Goal: Task Accomplishment & Management: Manage account settings

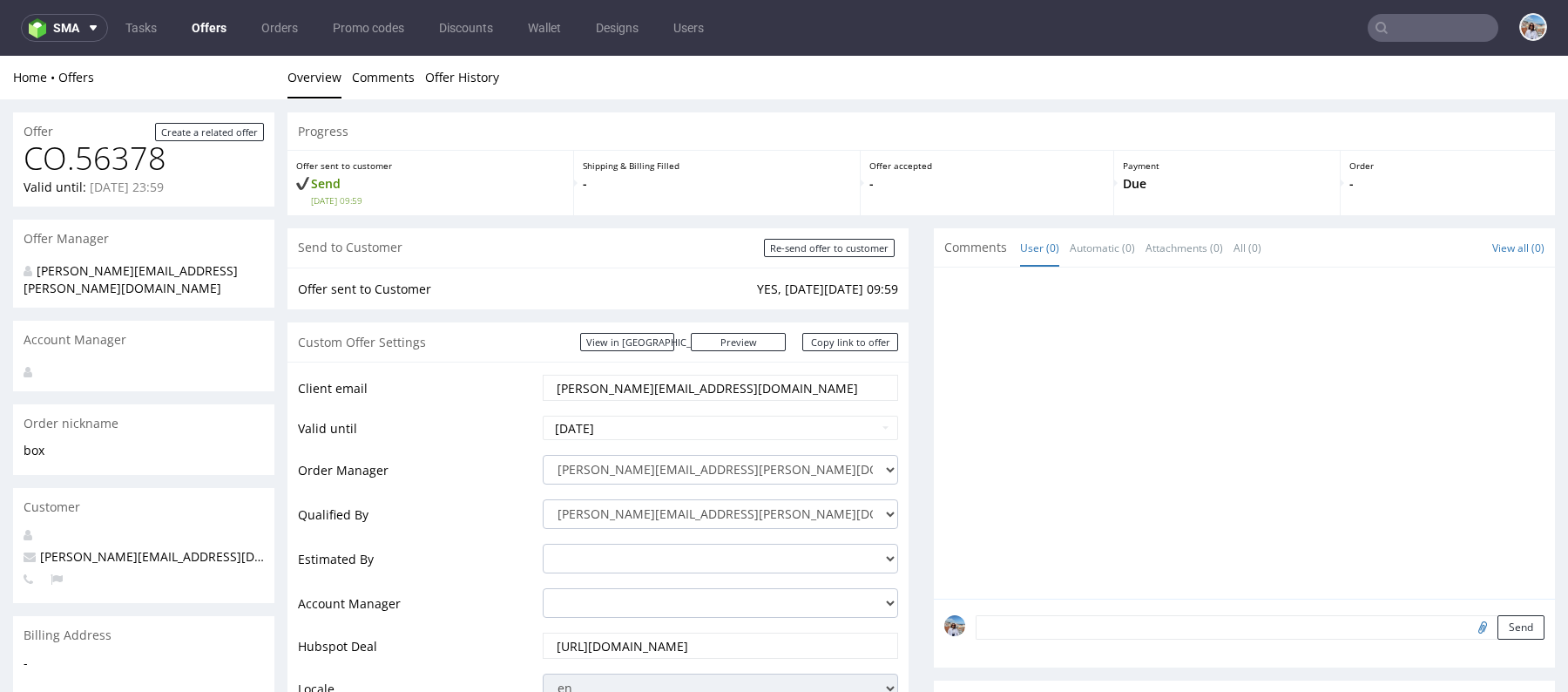
scroll to position [283, 0]
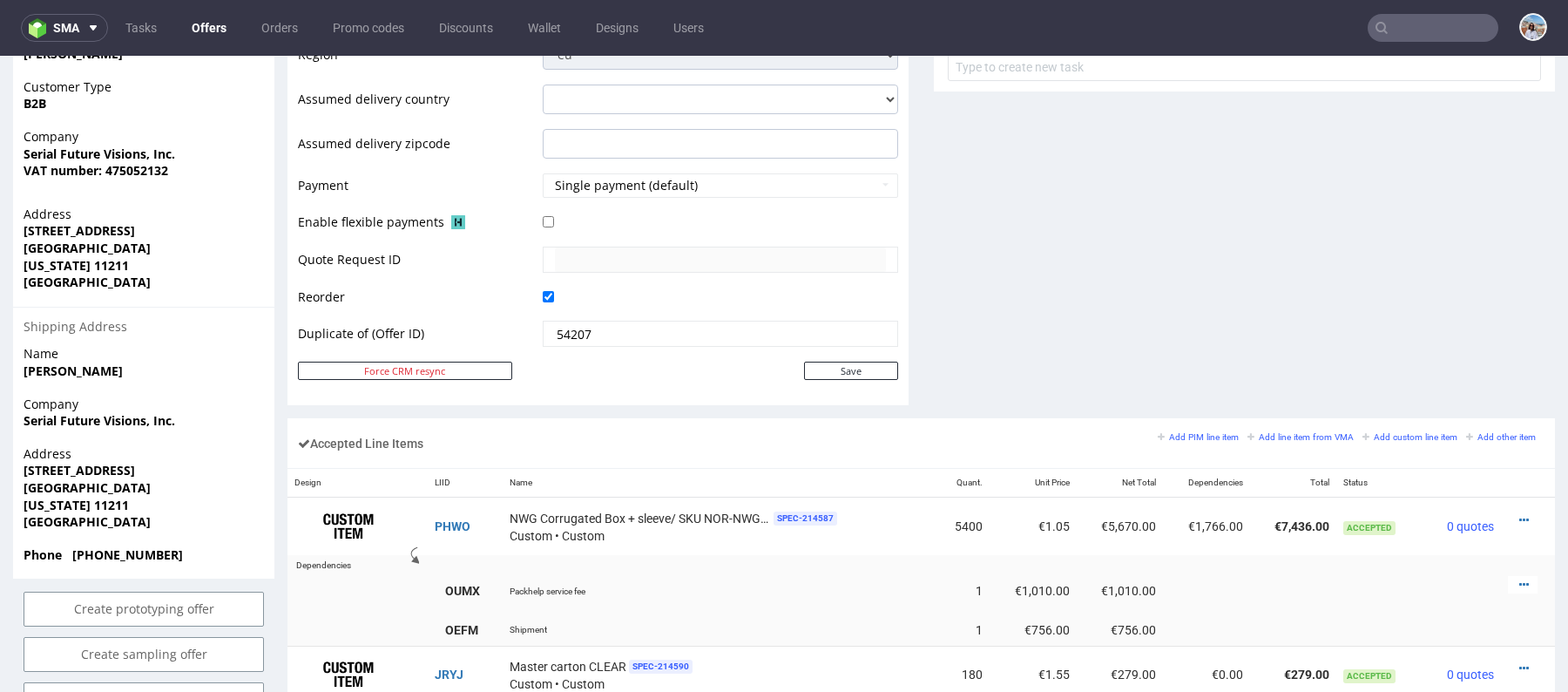
scroll to position [1064, 0]
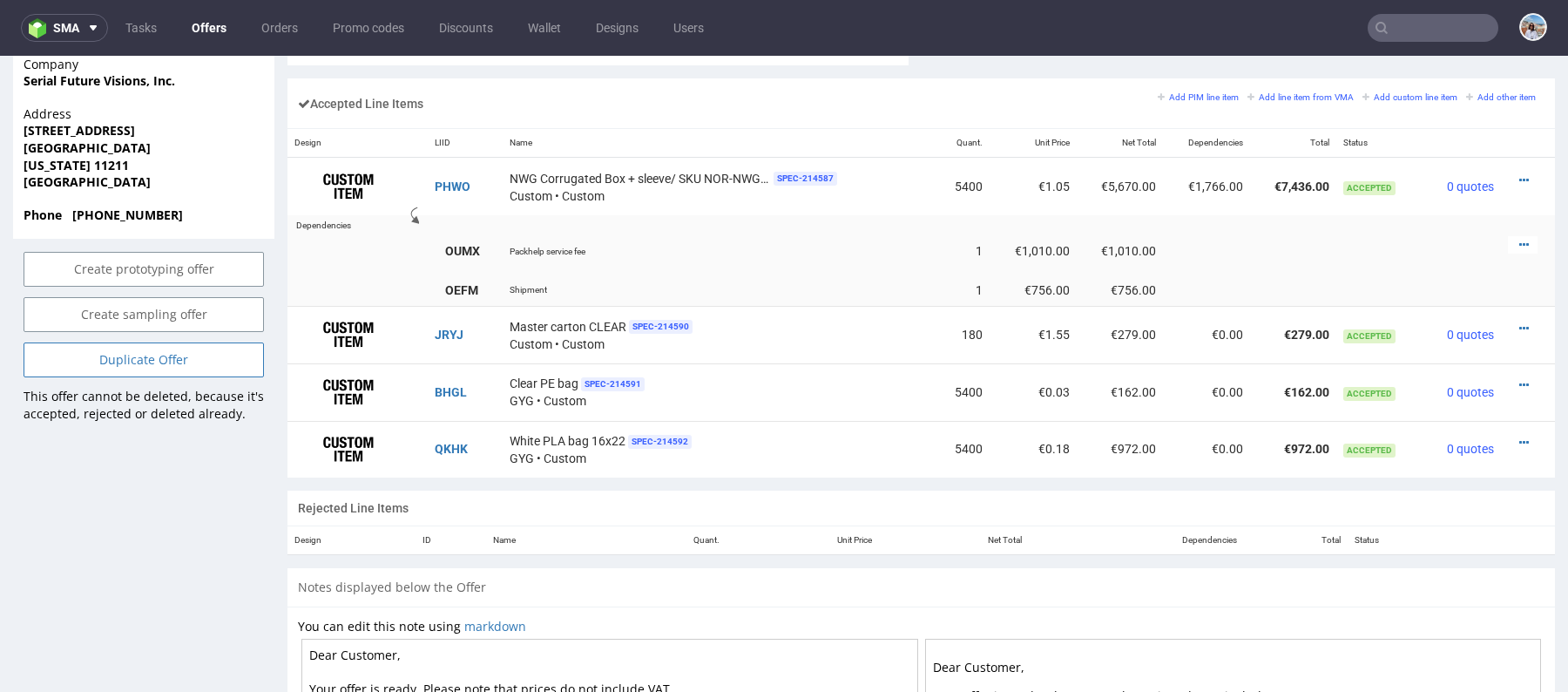
click at [204, 342] on link "Duplicate Offer" at bounding box center [143, 360] width 241 height 35
click at [109, 278] on icon at bounding box center [106, 277] width 10 height 12
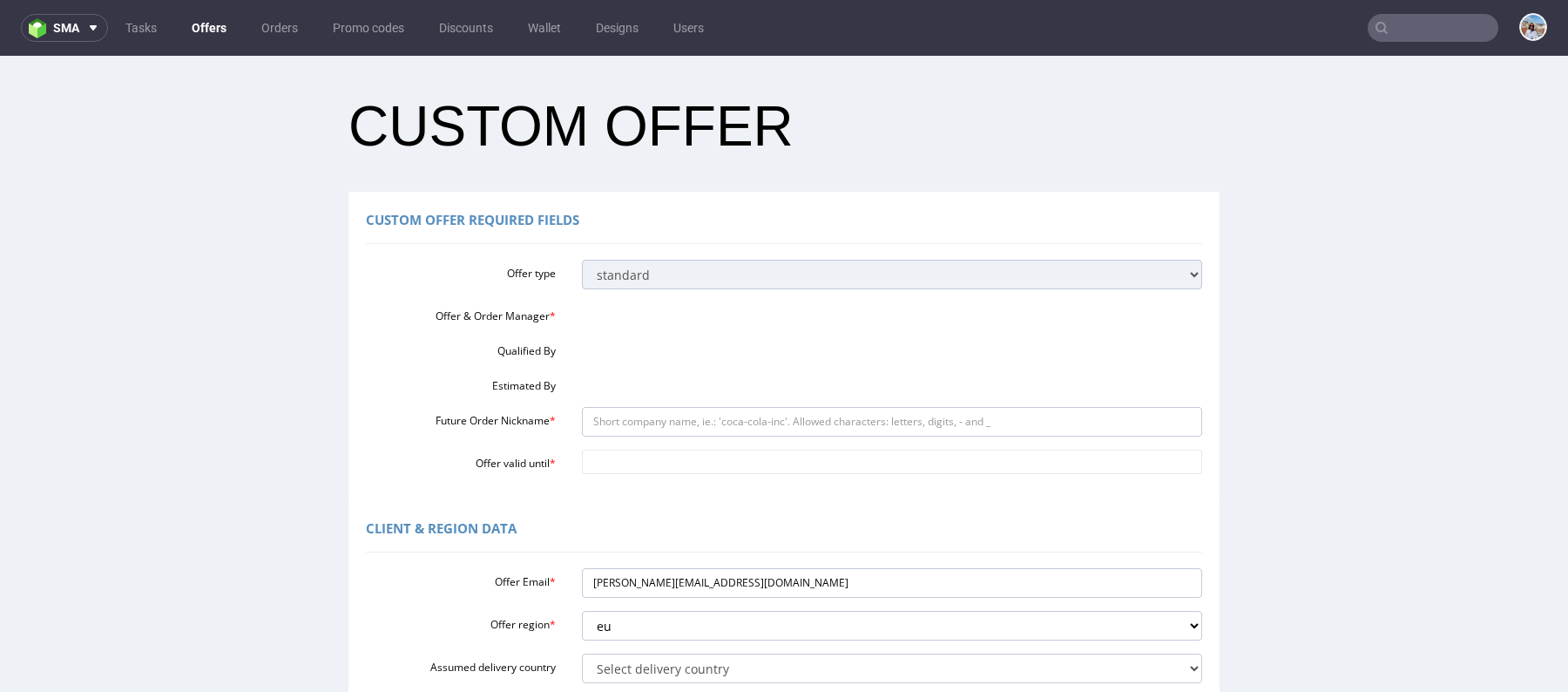
scroll to position [0, 0]
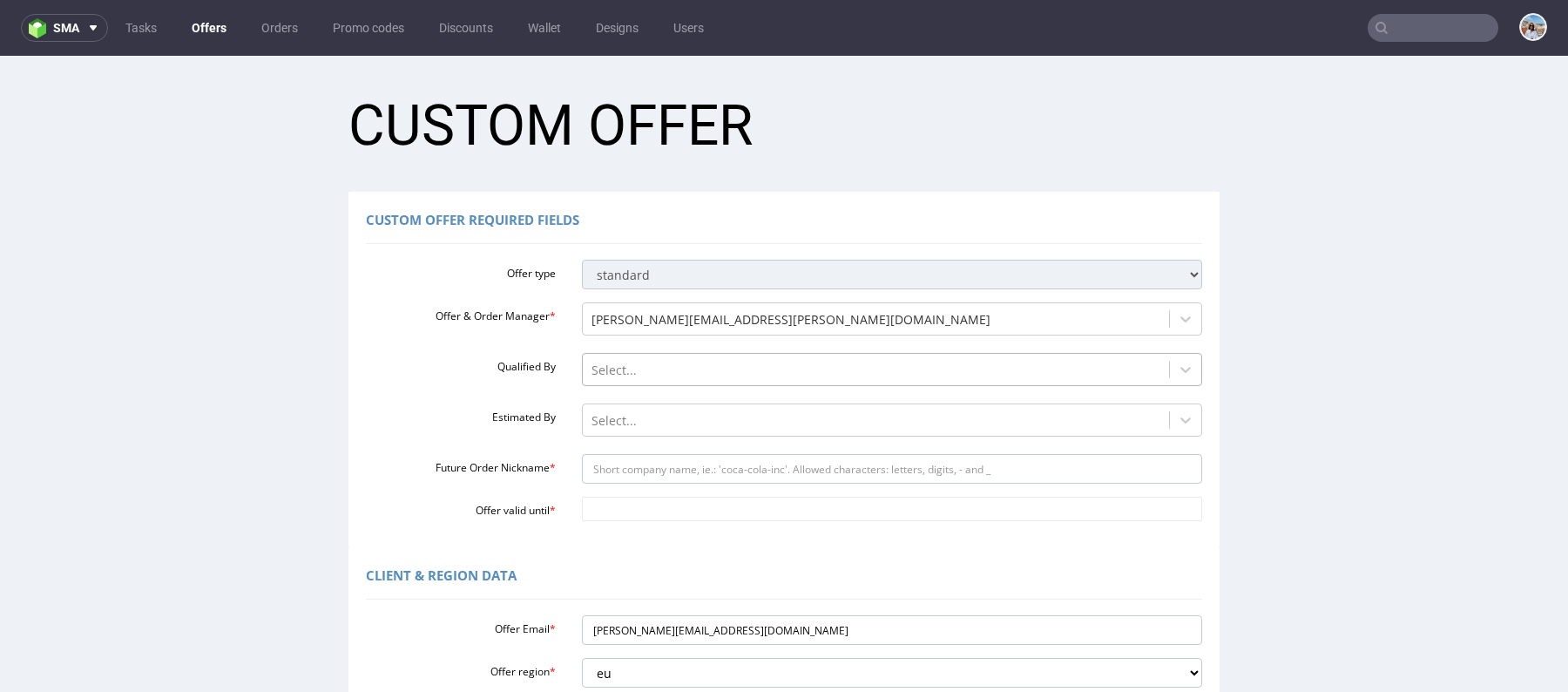
click at [611, 367] on div at bounding box center [876, 370] width 570 height 21
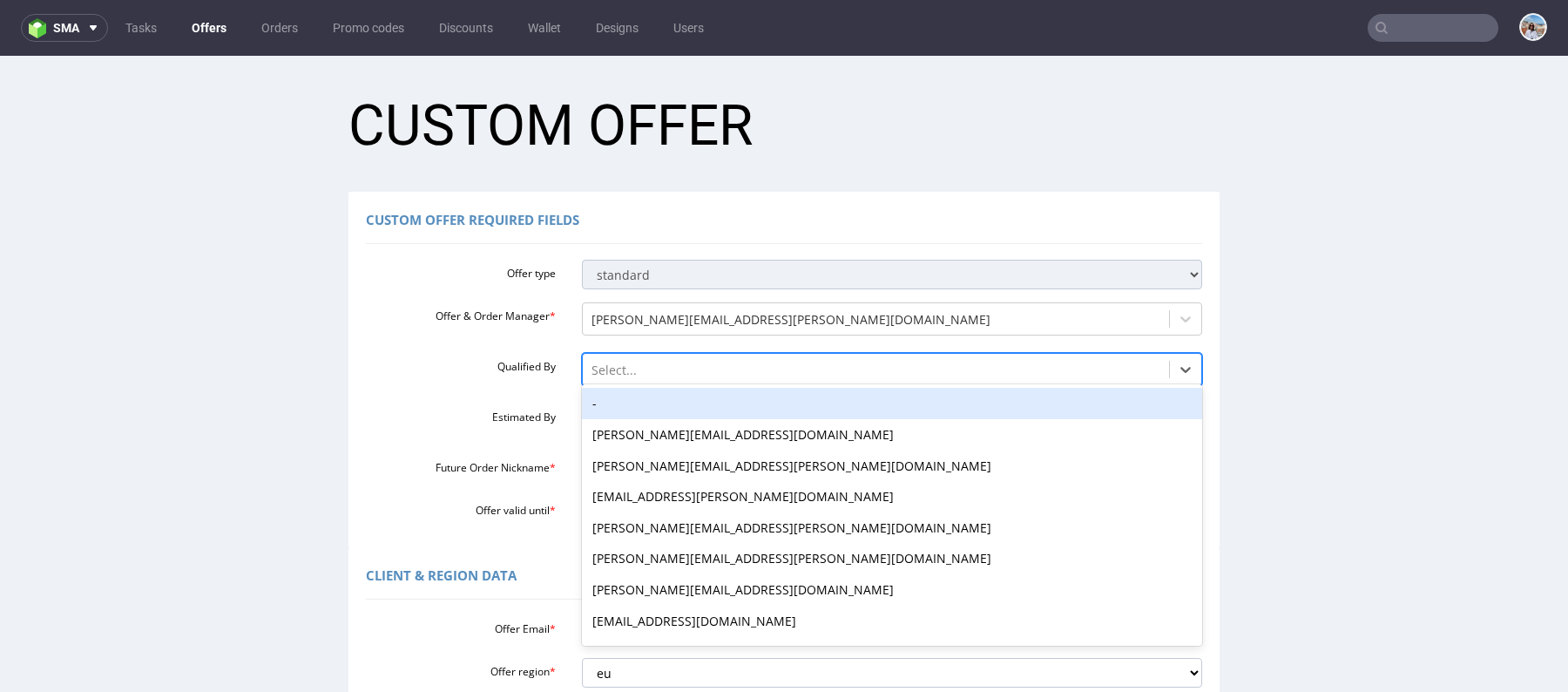
click at [513, 376] on div "Qualified By -, 1 of 16. 16 results available. Use Up and Down to choose option…" at bounding box center [784, 371] width 862 height 37
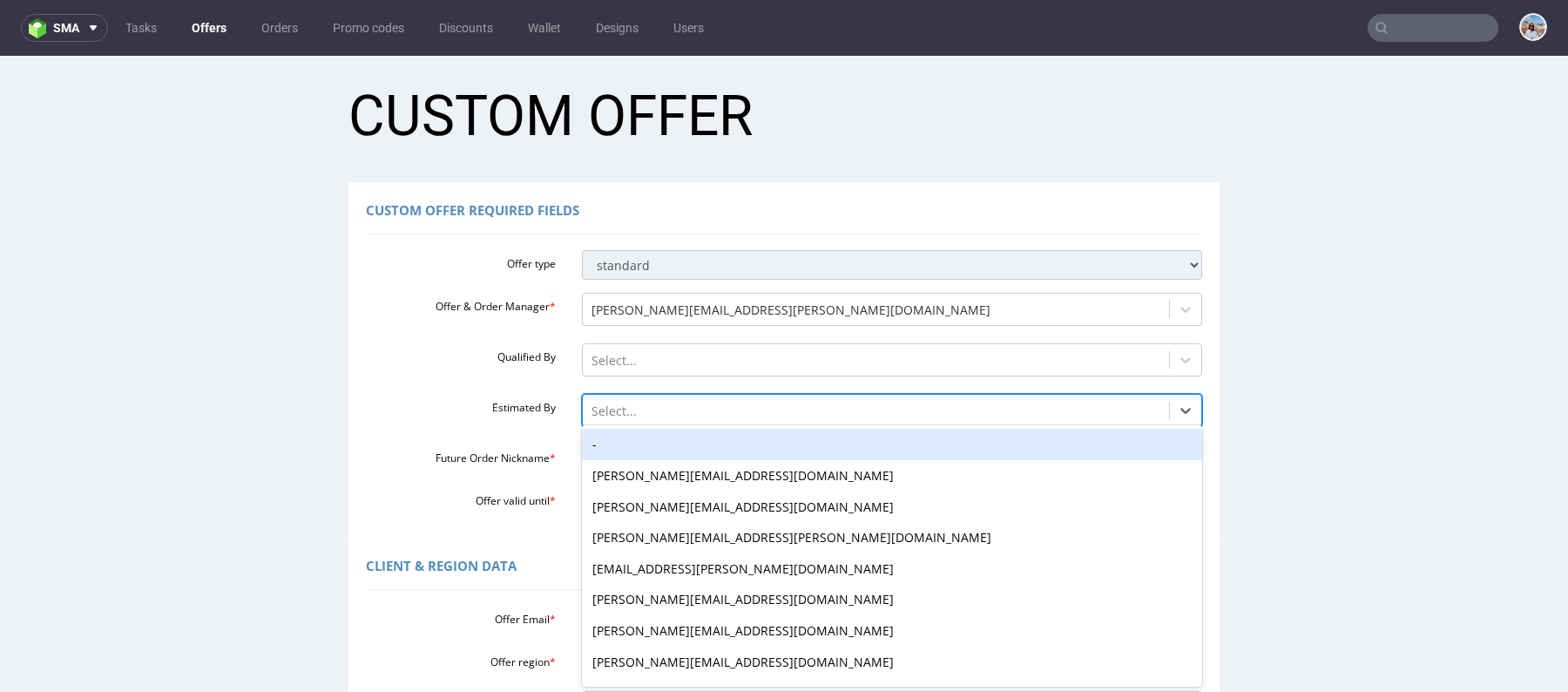
click at [594, 408] on div "Select..." at bounding box center [876, 411] width 587 height 28
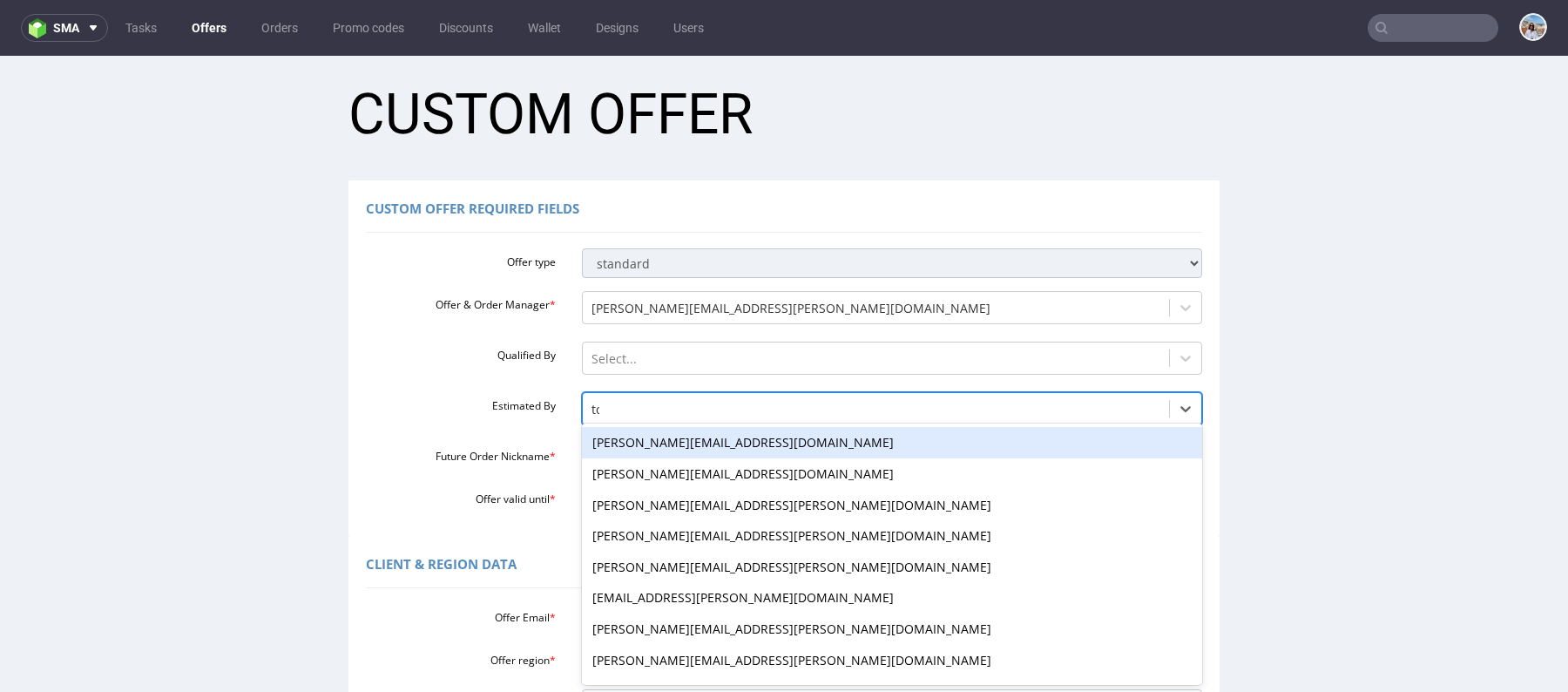
type input "tom"
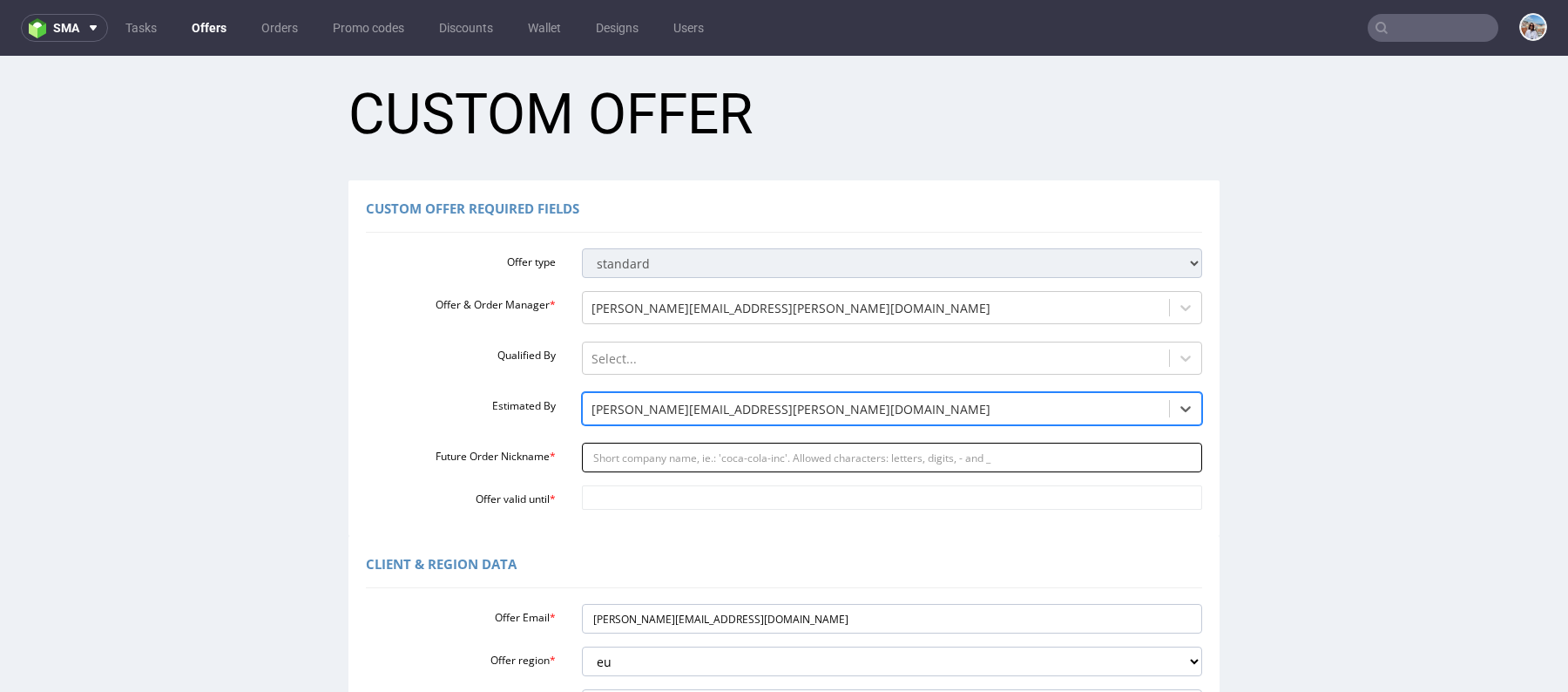
click at [617, 467] on input "Future Order Nickname *" at bounding box center [892, 457] width 621 height 30
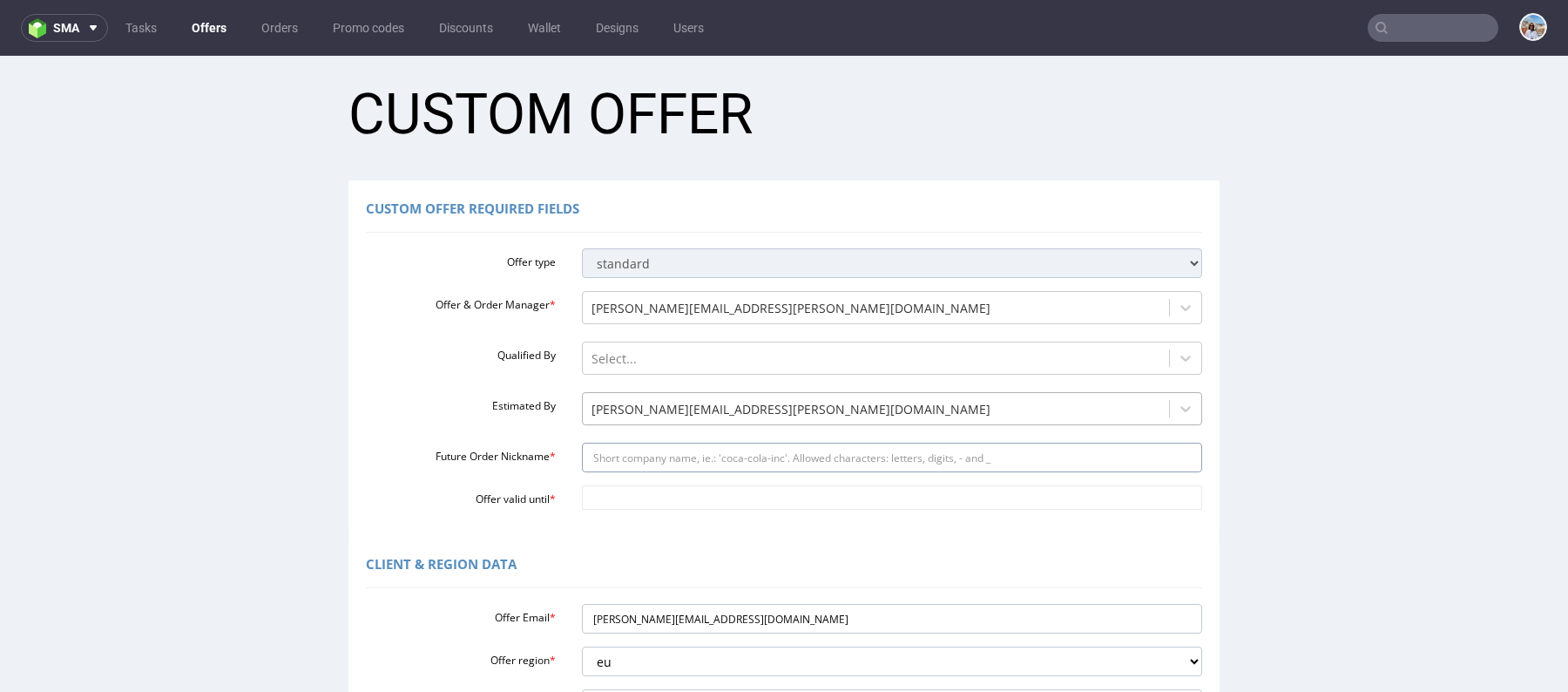
type input "NWG_Corrugated_Box_CLEAR_set_order"
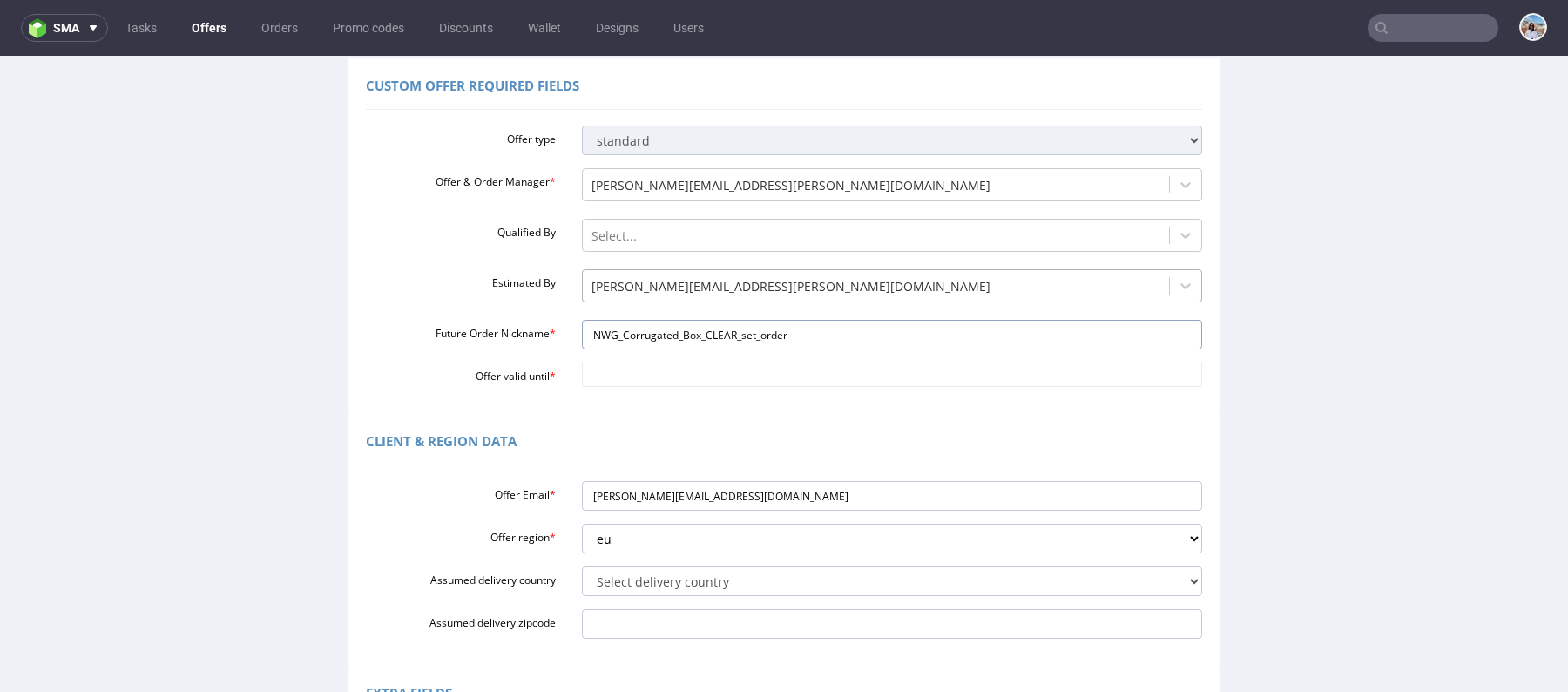
scroll to position [218, 0]
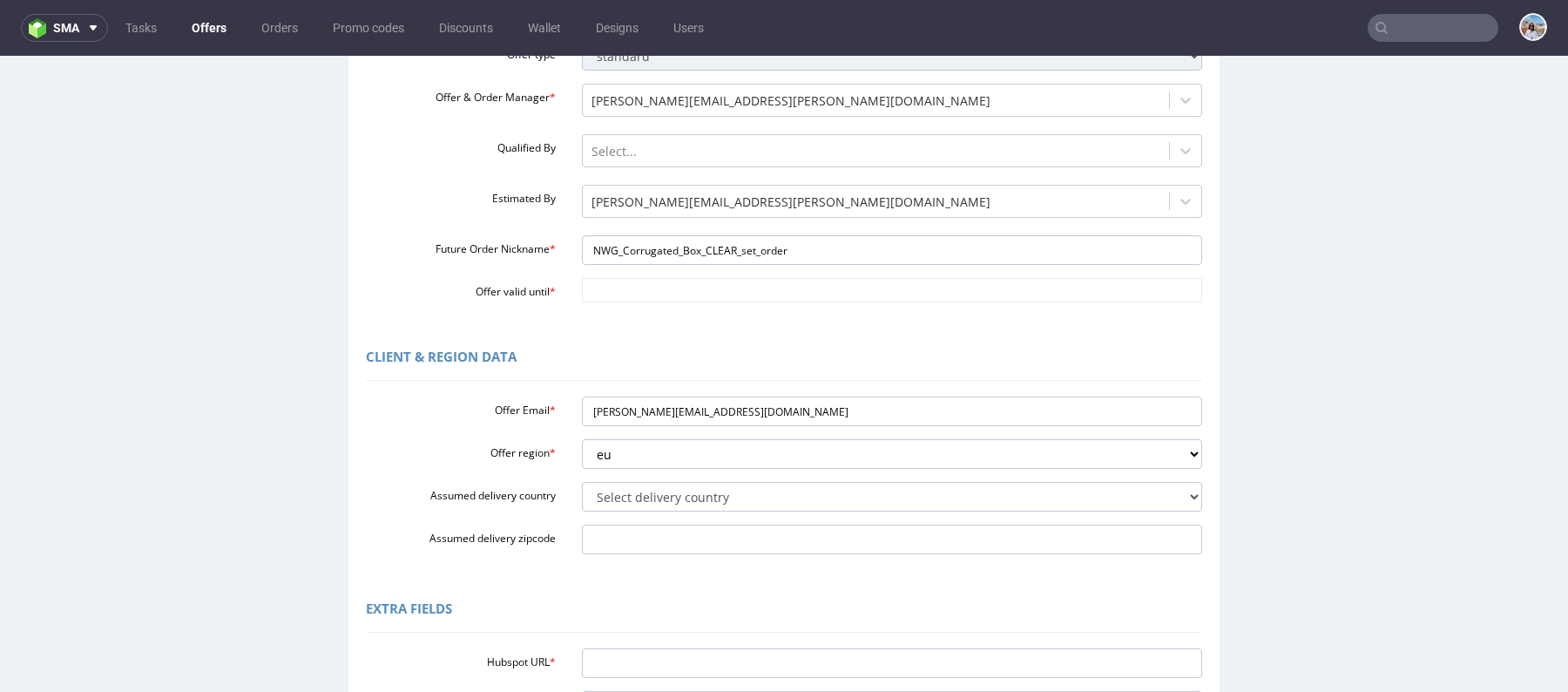
click at [648, 274] on div "Offer type standard prototyping sampling Offer & Order Manager * marta.kozlowsk…" at bounding box center [784, 168] width 836 height 268
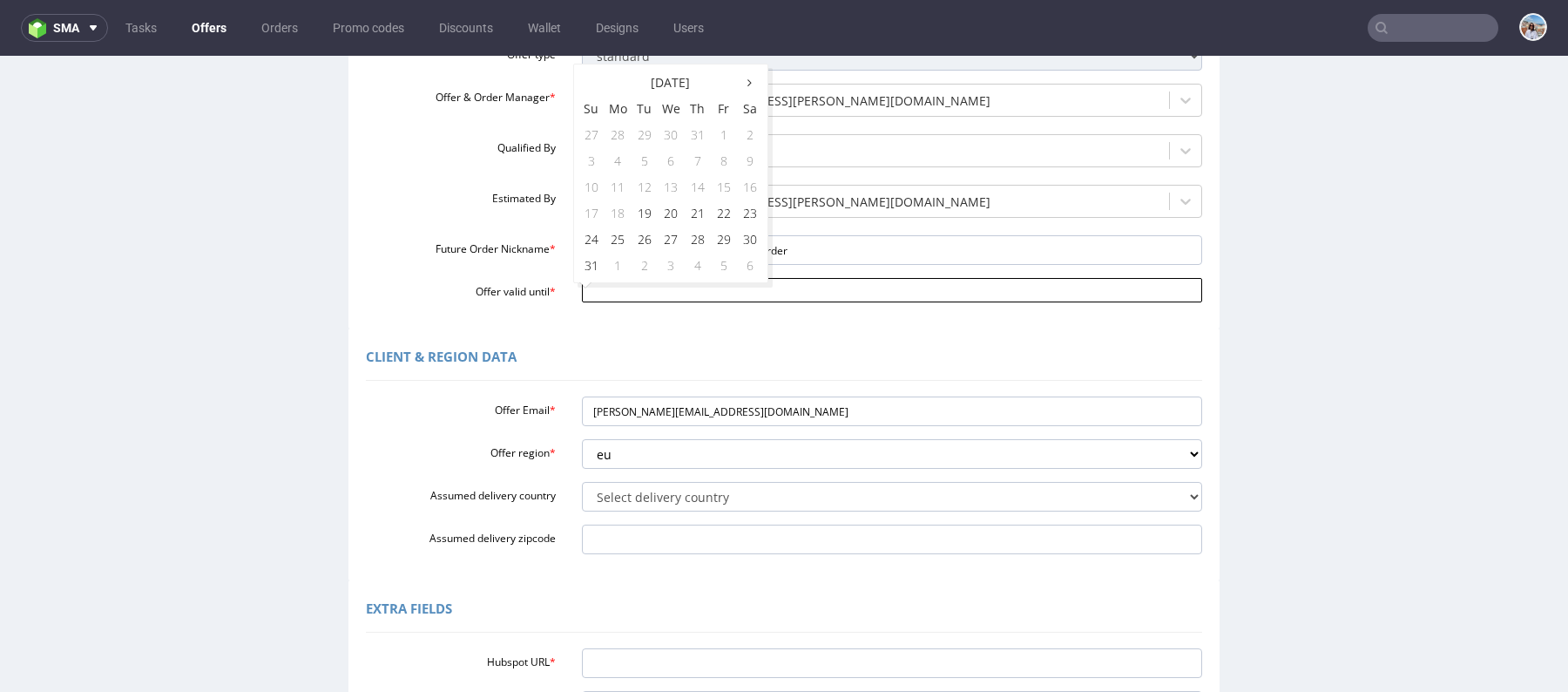
click at [648, 284] on input "Offer valid until *" at bounding box center [892, 290] width 621 height 24
click at [748, 83] on icon at bounding box center [749, 82] width 5 height 12
click at [649, 244] on td "30" at bounding box center [645, 239] width 26 height 26
type input "2025-09-30"
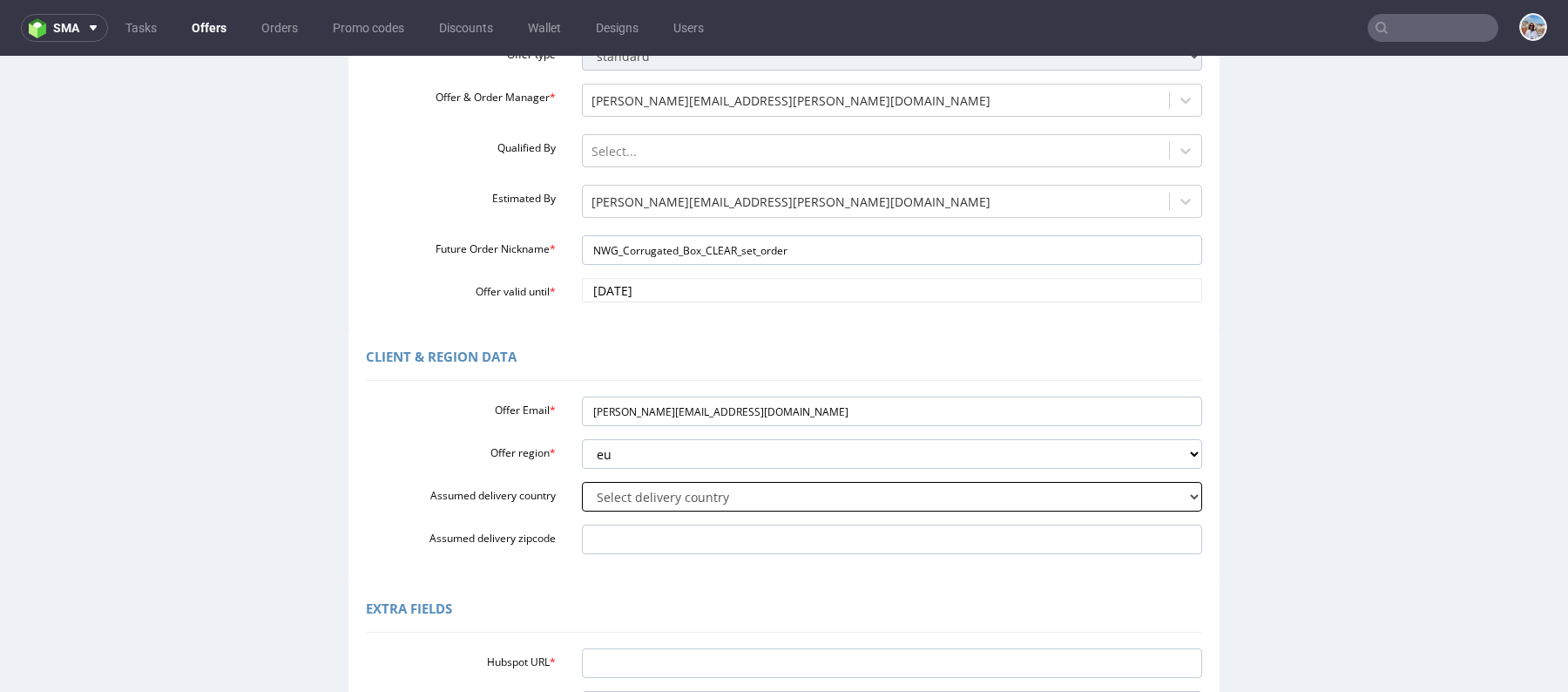
click at [645, 496] on select "Select delivery country Andorra Afghanistan Anguilla Albania Armenia Antarctica…" at bounding box center [892, 497] width 621 height 30
select select
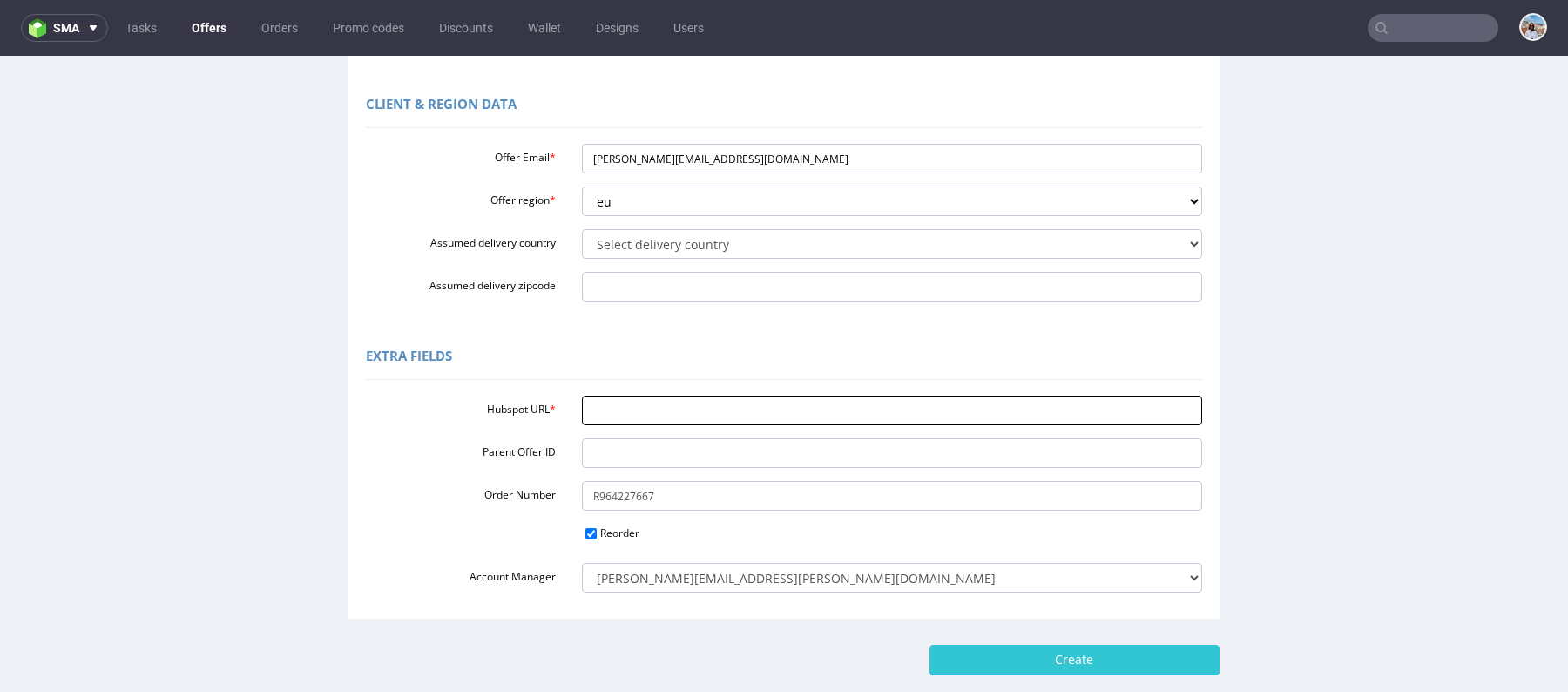
click at [603, 404] on input "Hubspot URL *" at bounding box center [892, 411] width 621 height 30
paste input "https://app-eu1.hubspot.com/contacts/25600958/record/0-3/291346550994/"
type input "https://app-eu1.hubspot.com/contacts/25600958/record/0-3/291346550994/"
click at [1027, 661] on input "Create" at bounding box center [1075, 660] width 290 height 30
type input "Please wait..."
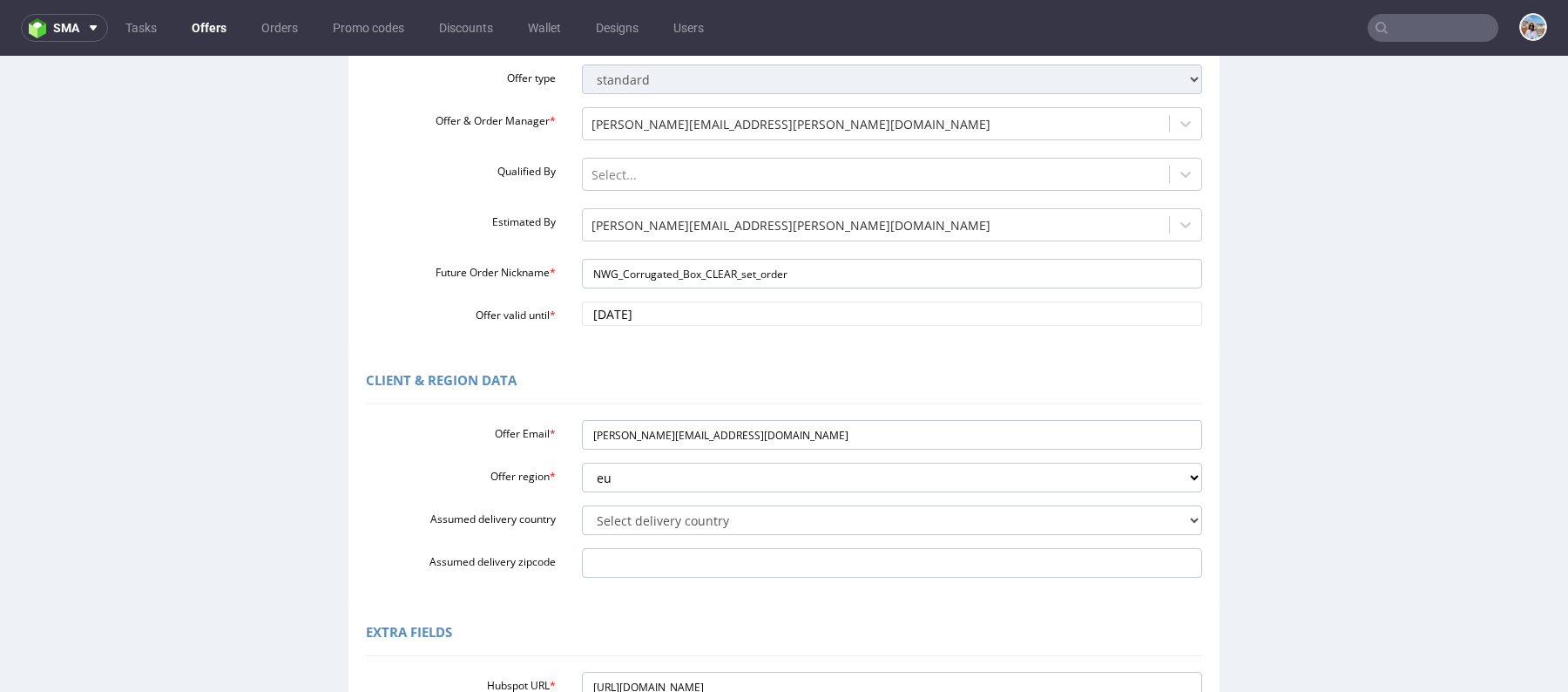
scroll to position [566, 0]
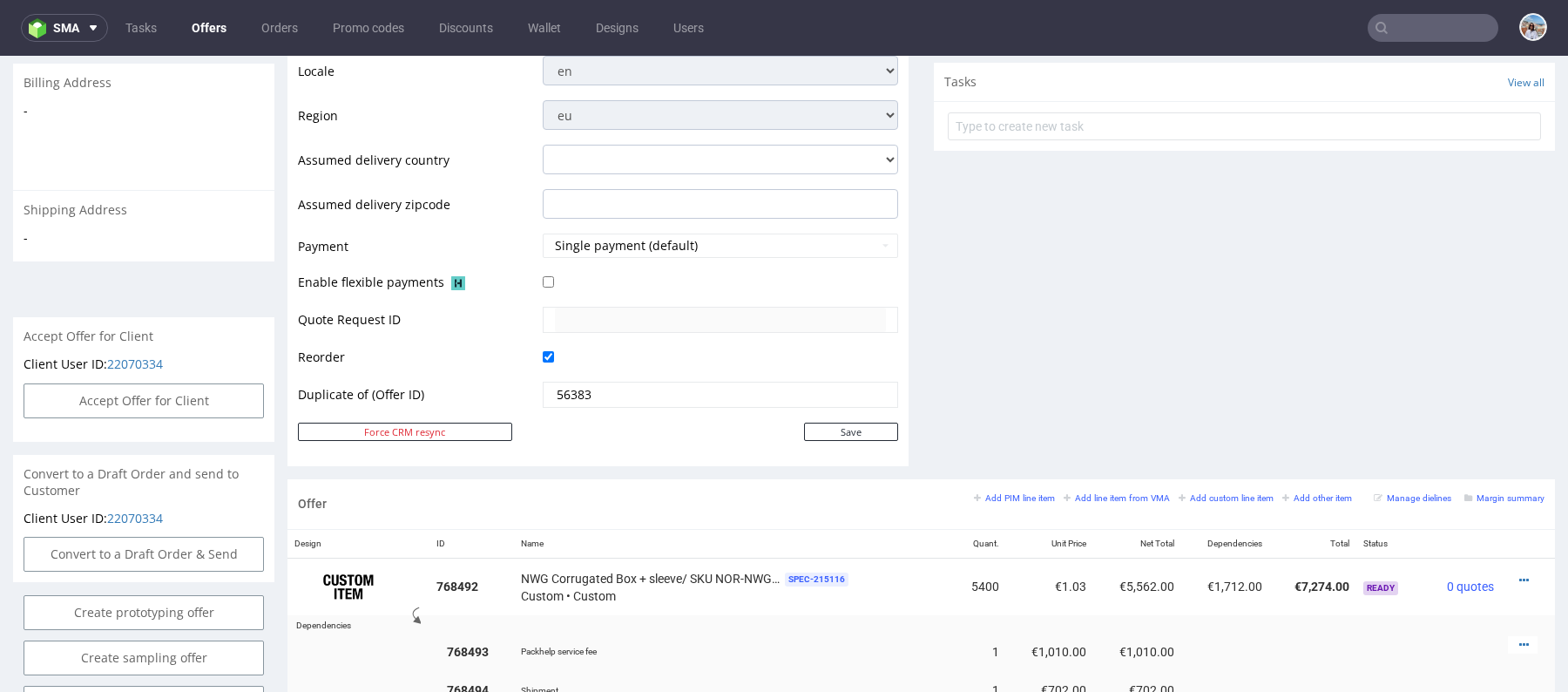
scroll to position [949, 0]
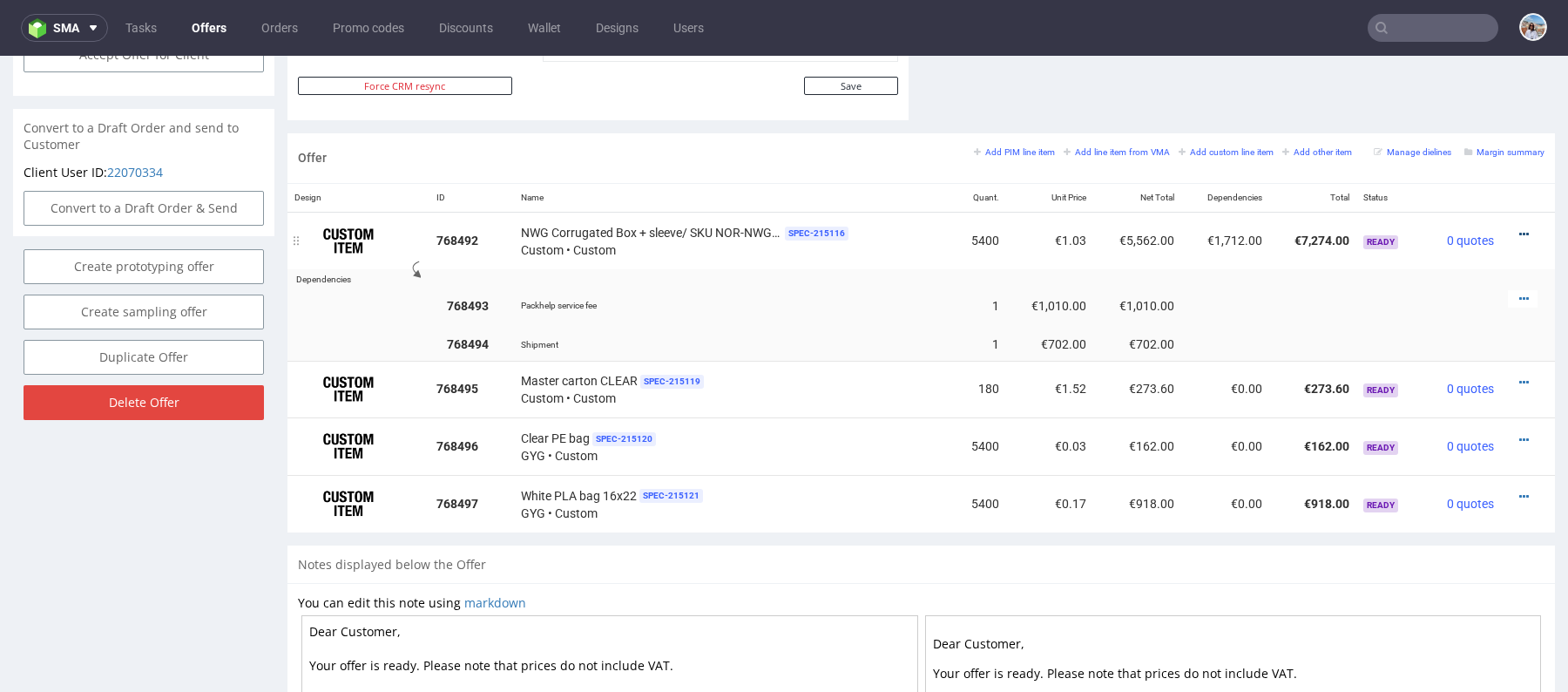
click at [1519, 228] on link at bounding box center [1524, 234] width 9 height 14
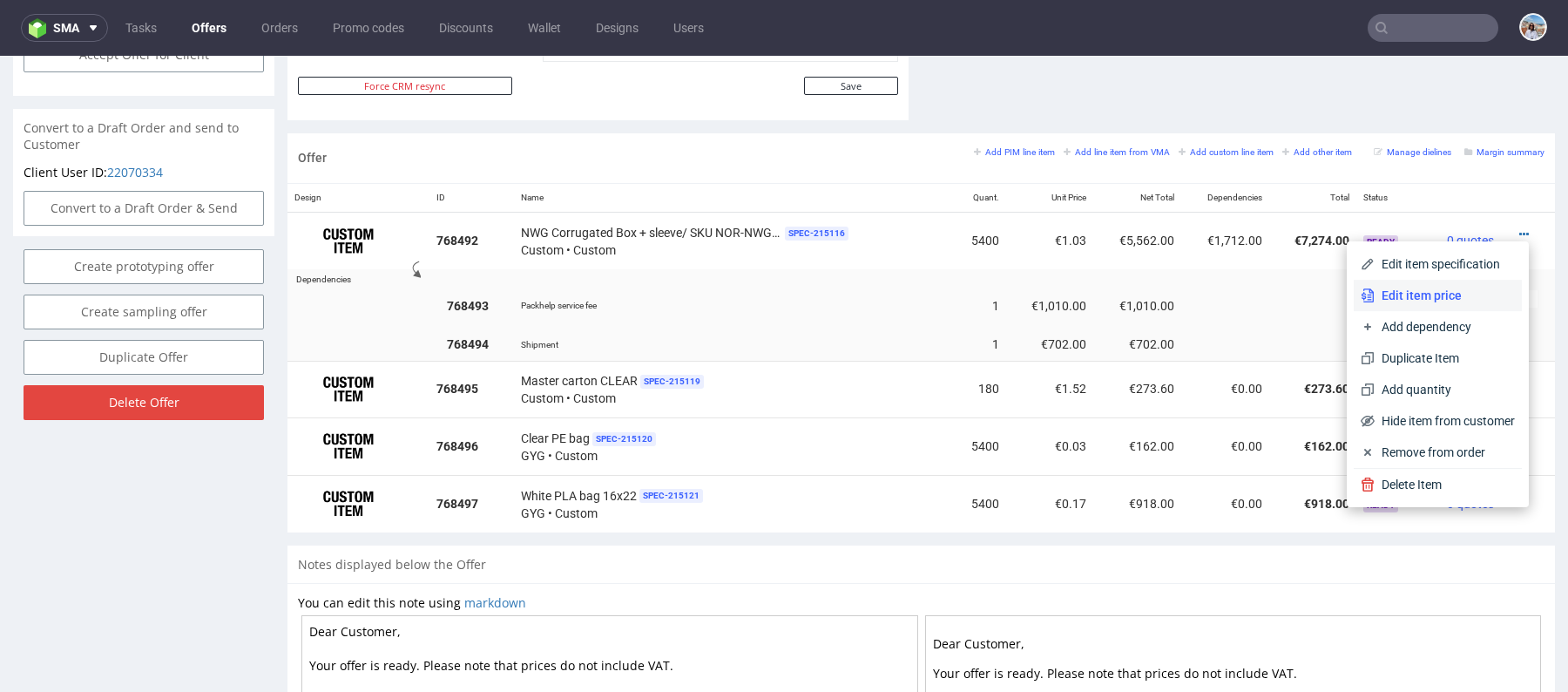
click at [1413, 291] on span "Edit item price" at bounding box center [1445, 295] width 141 height 18
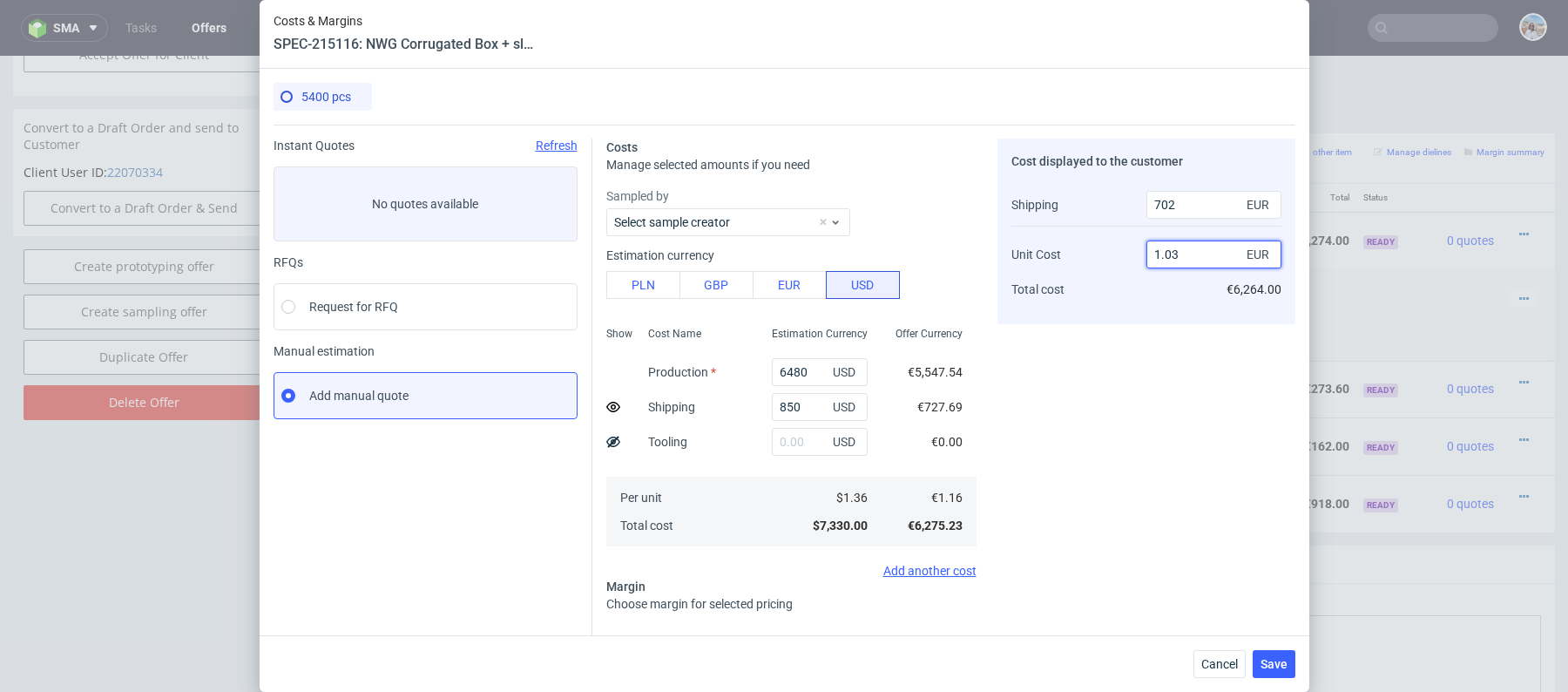
click at [1202, 258] on input "1.03" at bounding box center [1214, 254] width 135 height 28
type input "1.05"
type input "1.694915254237288"
click at [1080, 363] on div "Cost displayed to the customer Shipping Unit Cost Total cost 702 EUR 1.05 EUR €…" at bounding box center [1146, 520] width 298 height 763
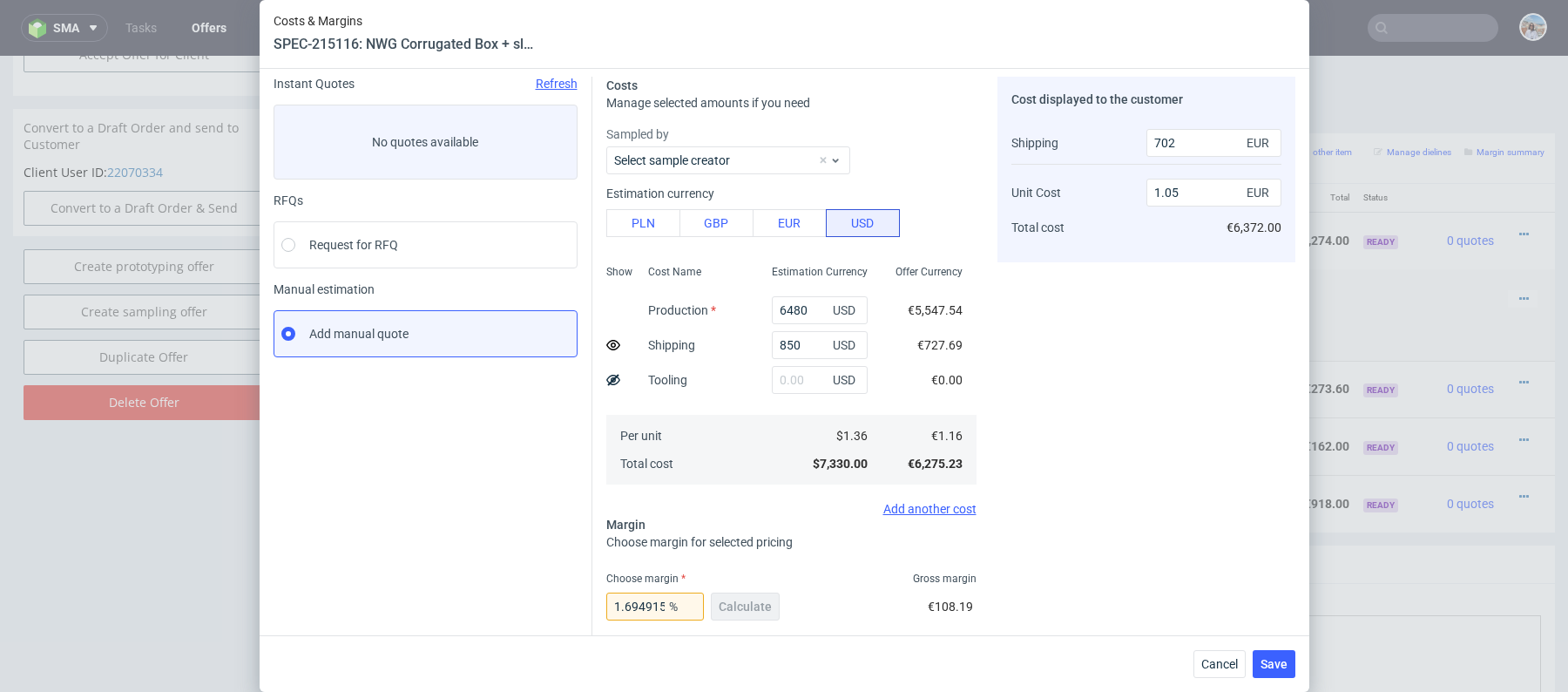
scroll to position [279, 0]
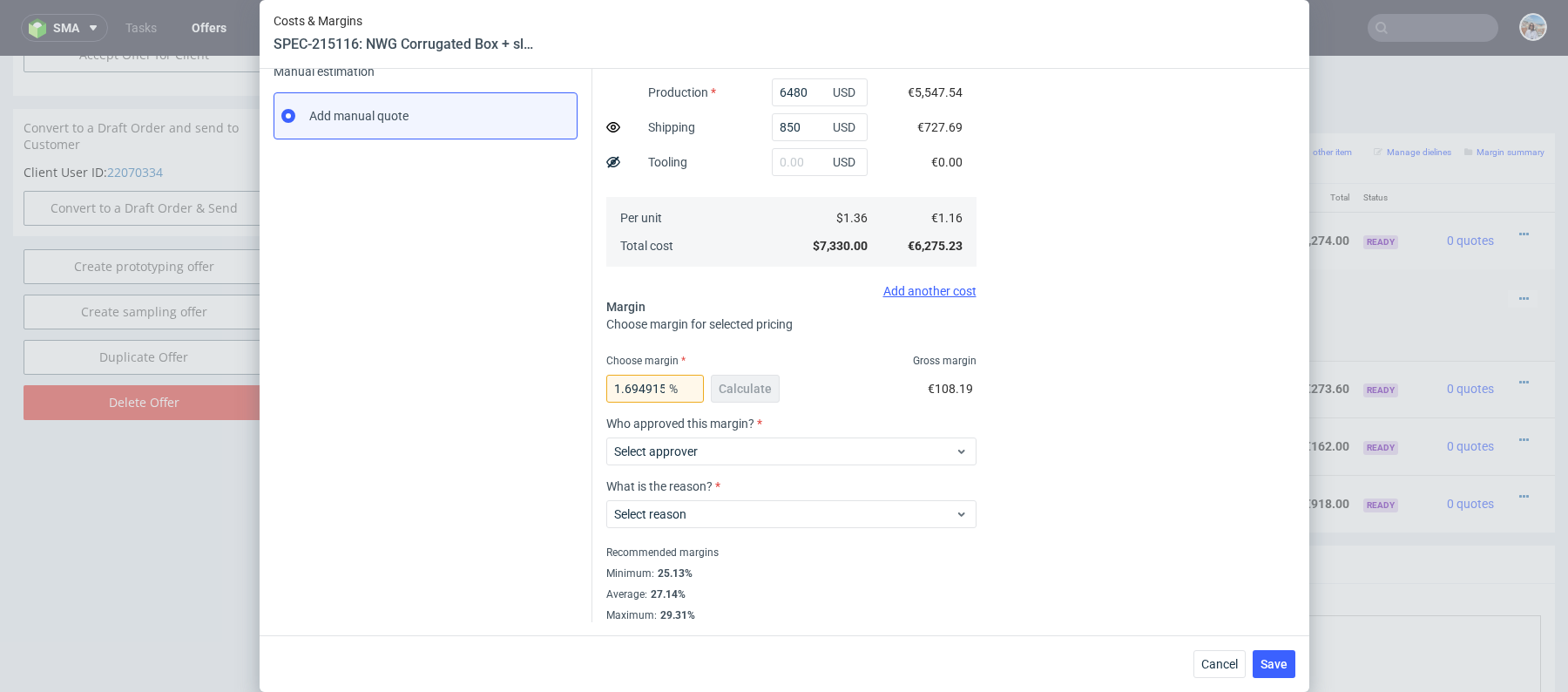
click at [762, 468] on div "Who approved this margin? Select approver" at bounding box center [791, 448] width 370 height 63
click at [754, 456] on span "Select approver" at bounding box center [784, 451] width 341 height 18
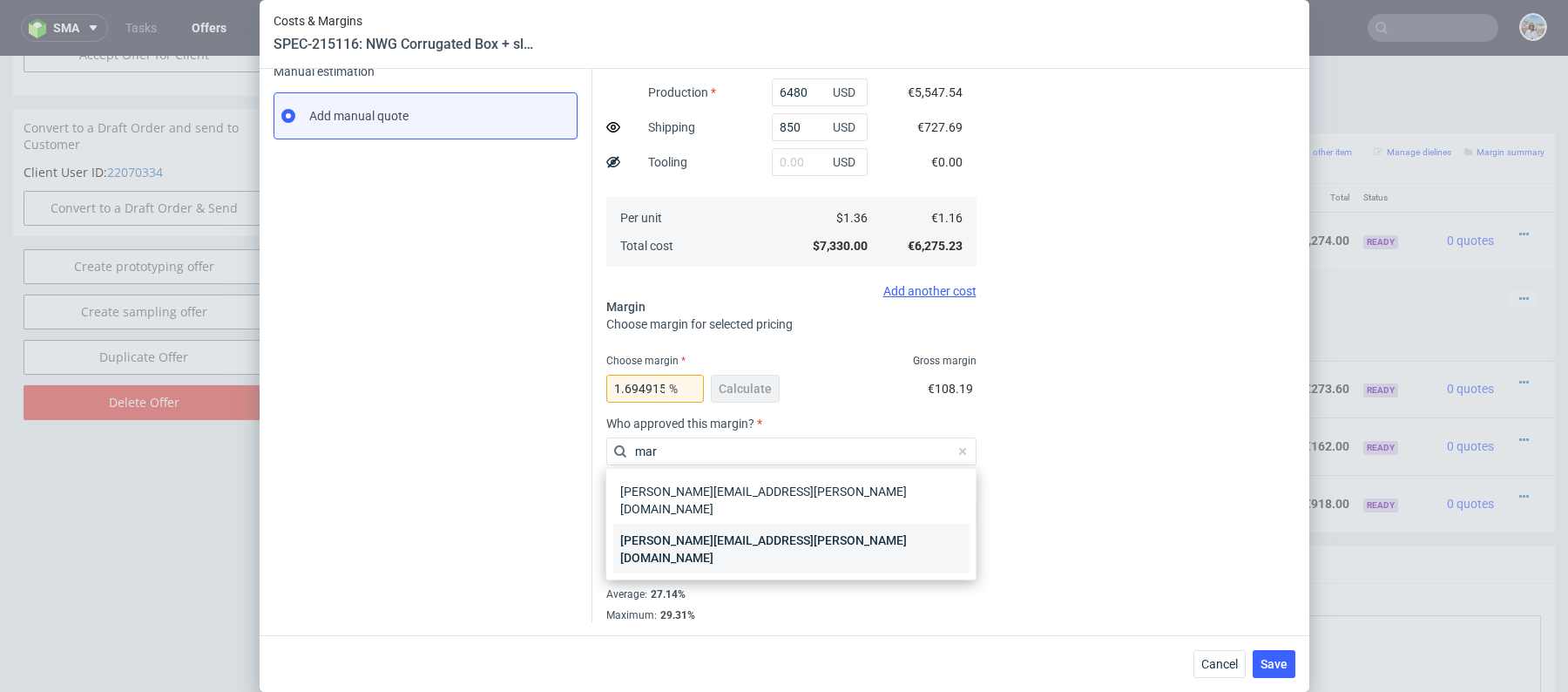
type input "mar"
click at [747, 525] on div "[PERSON_NAME][EMAIL_ADDRESS][PERSON_NAME][DOMAIN_NAME]" at bounding box center [791, 549] width 356 height 49
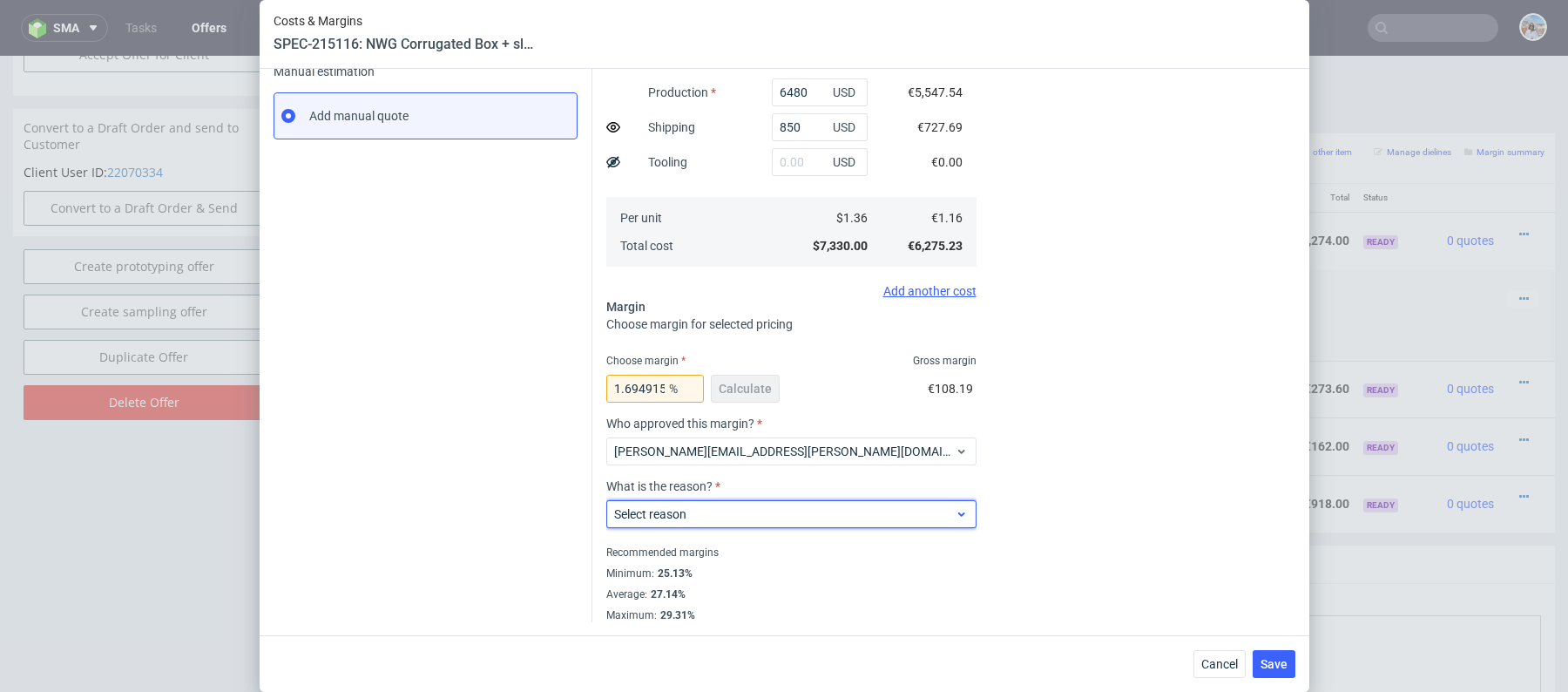
click at [742, 500] on div "Select reason" at bounding box center [791, 514] width 370 height 28
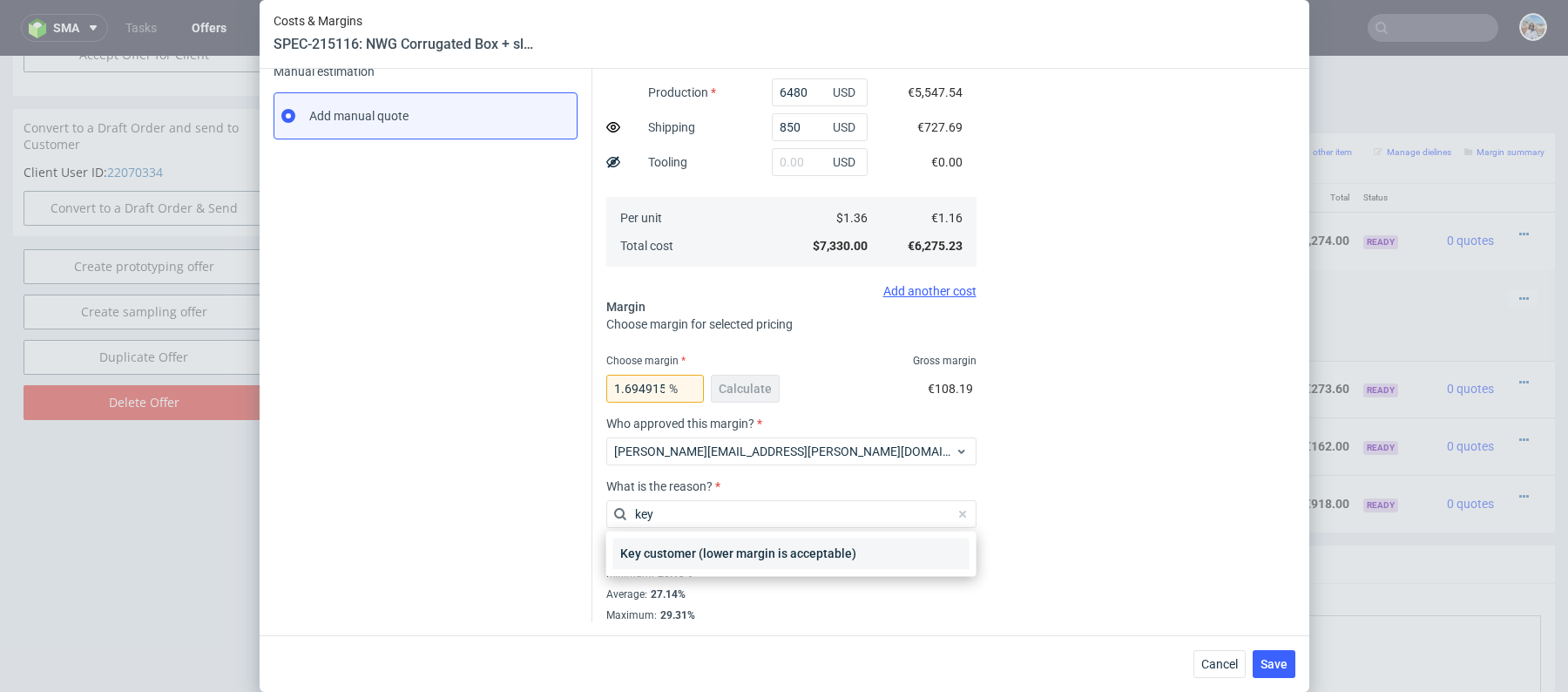
type input "key"
click at [754, 551] on div "Key customer (lower margin is acceptable)" at bounding box center [791, 553] width 356 height 31
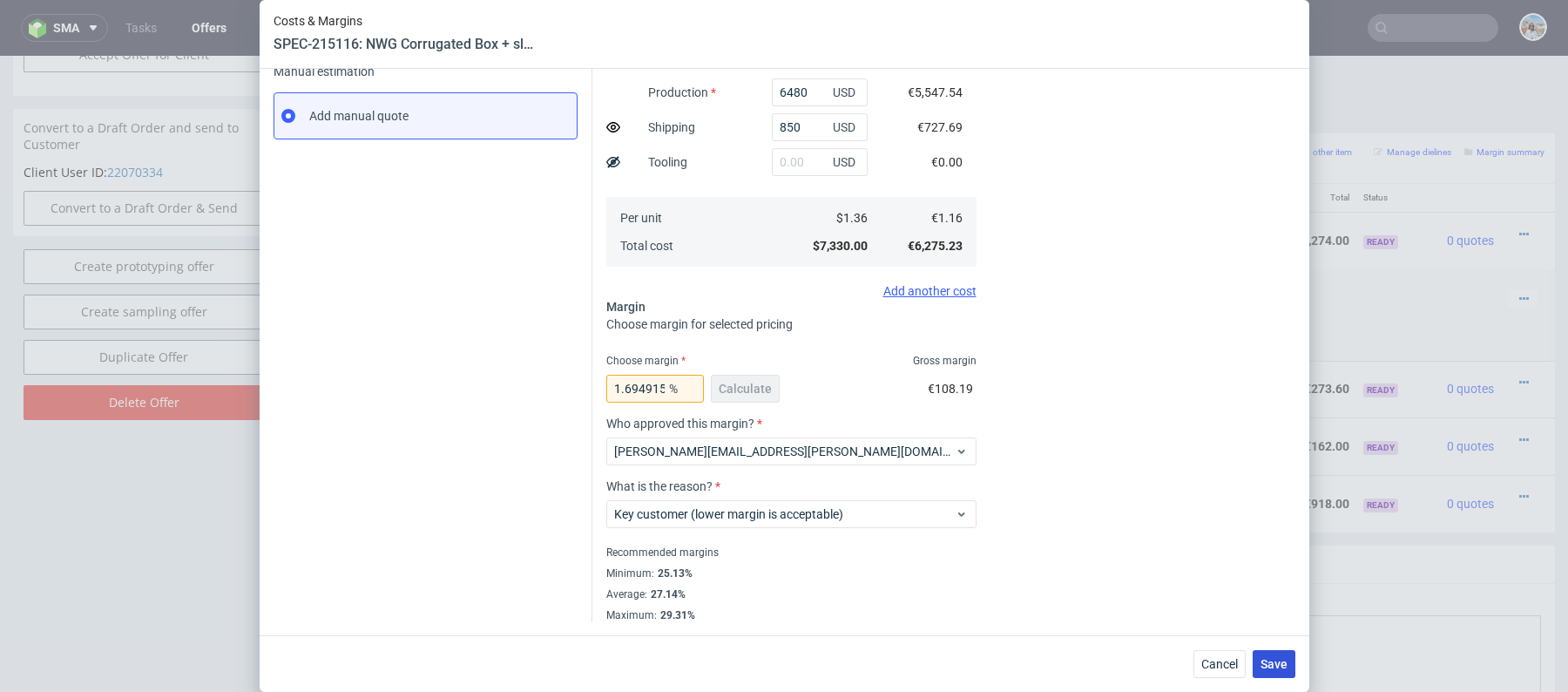
click at [1264, 661] on span "Save" at bounding box center [1274, 663] width 27 height 12
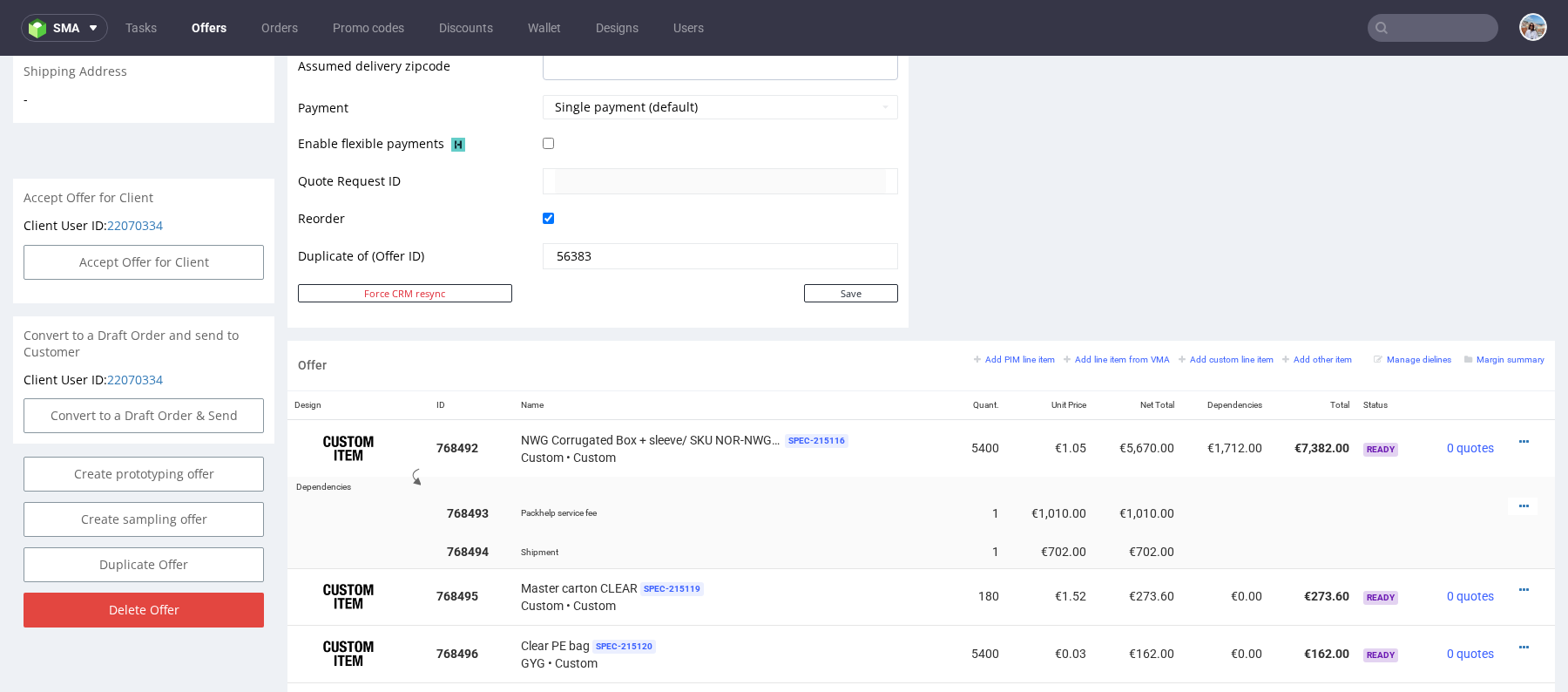
scroll to position [997, 0]
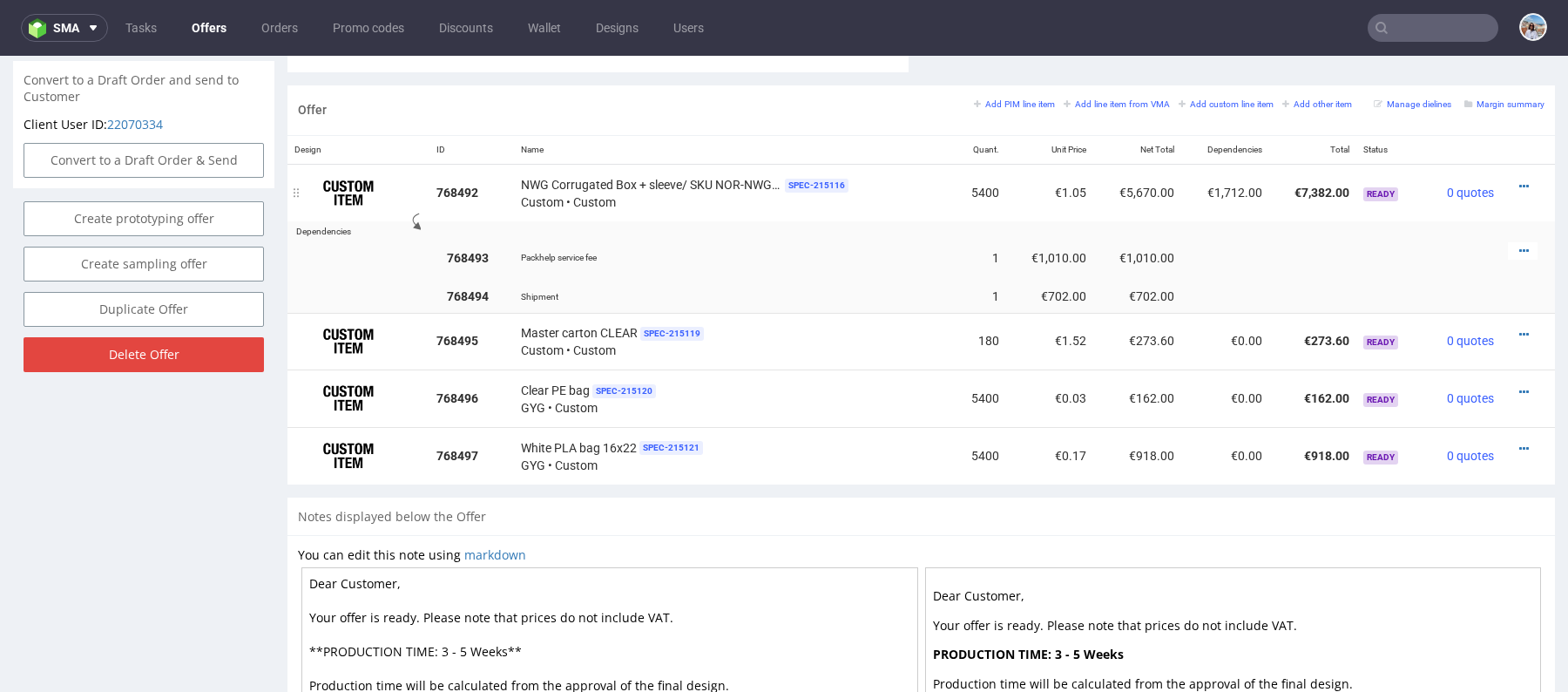
click at [1508, 191] on div at bounding box center [1523, 186] width 30 height 18
click at [1519, 187] on icon at bounding box center [1524, 186] width 9 height 12
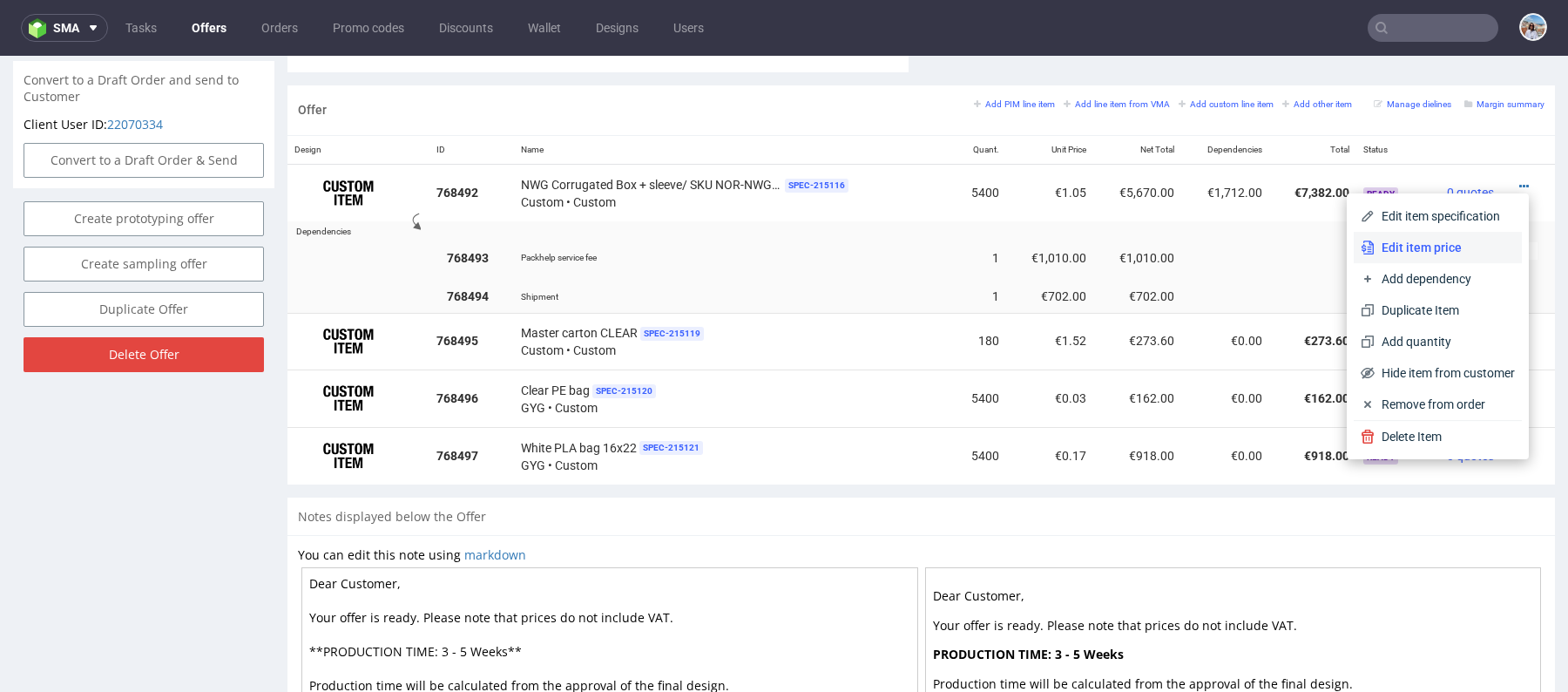
click at [1426, 260] on li "Edit item price" at bounding box center [1438, 247] width 168 height 31
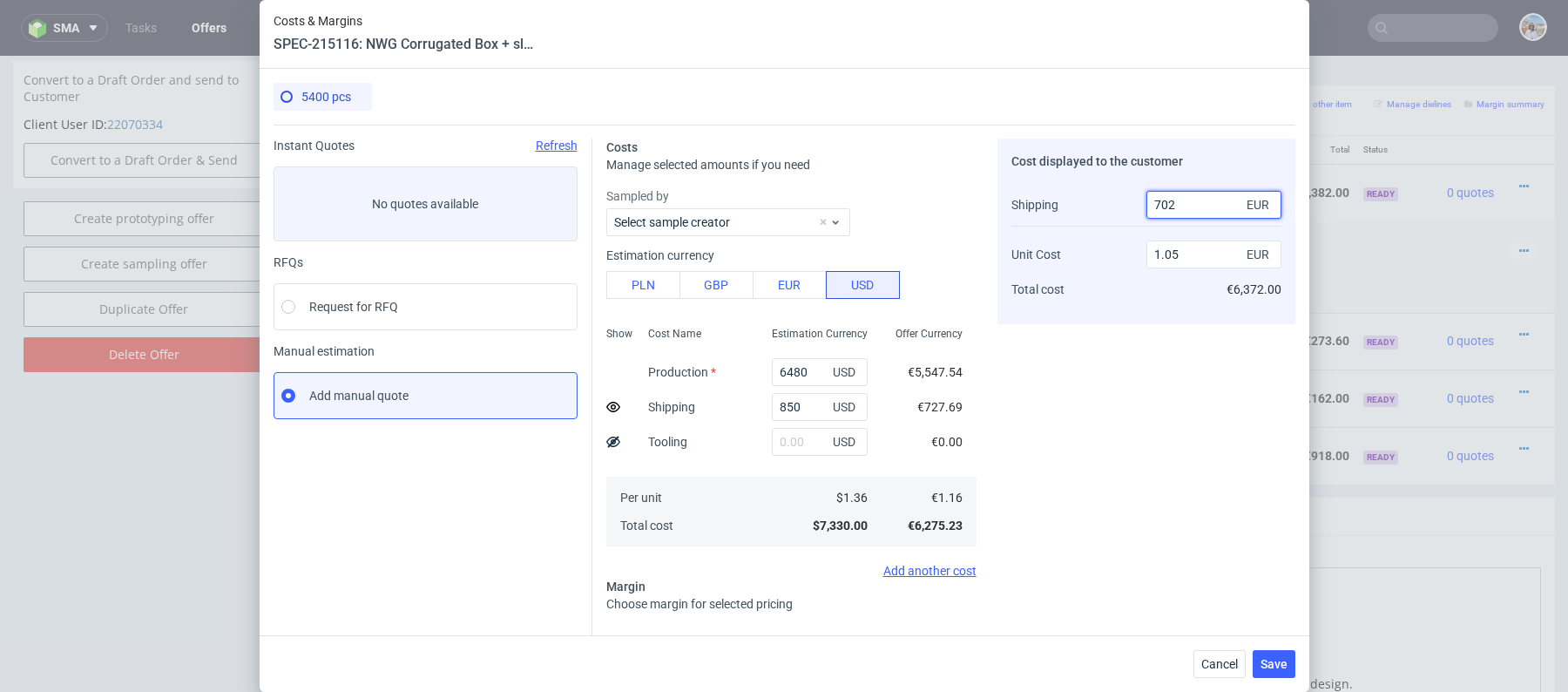
click at [1212, 204] on input "702" at bounding box center [1214, 204] width 135 height 28
type input "7"
type input "1.18"
type input "756"
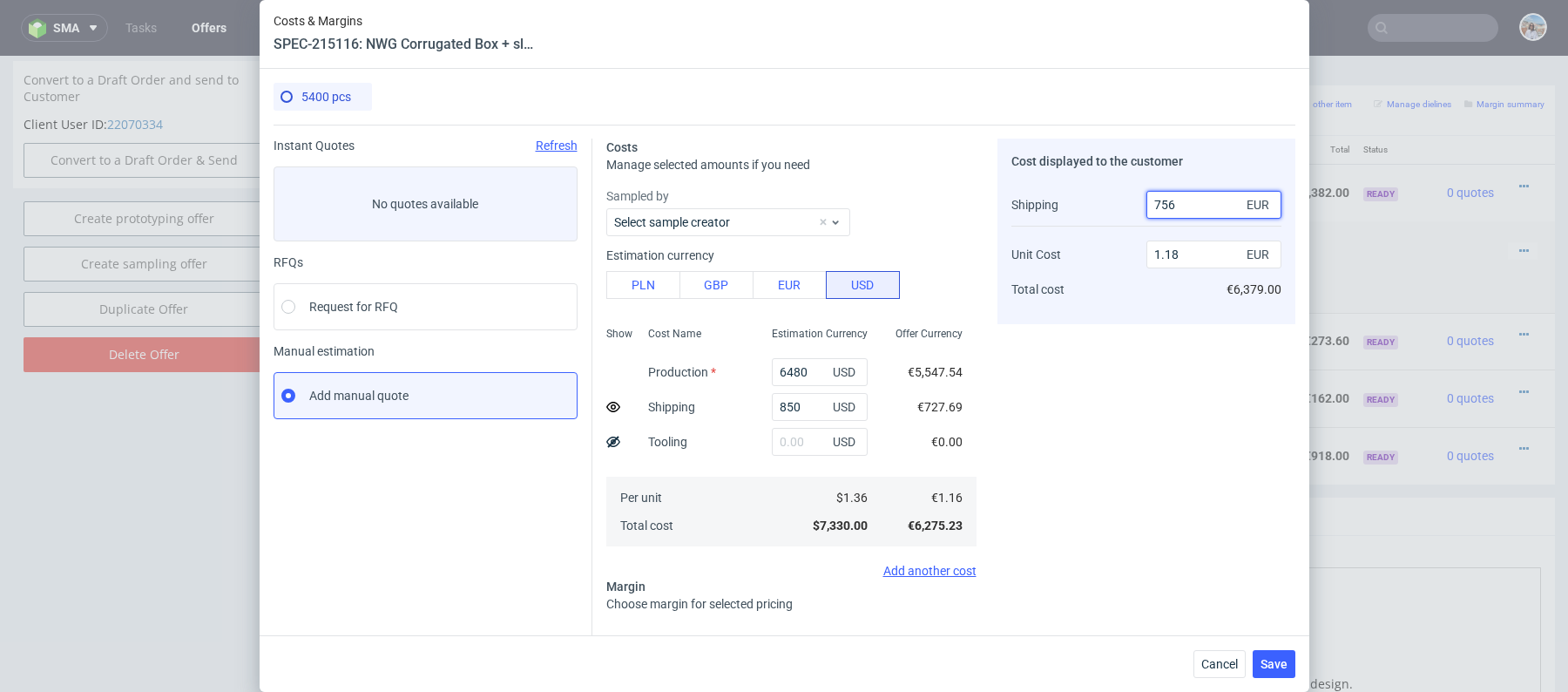
type input "1.04"
type input "756"
click at [1118, 488] on div "Cost displayed to the customer Shipping Unit Cost Total cost 756 EUR 1.04 EUR €…" at bounding box center [1146, 520] width 298 height 763
click at [1195, 247] on input "1.04" at bounding box center [1214, 254] width 135 height 28
type input "1.06"
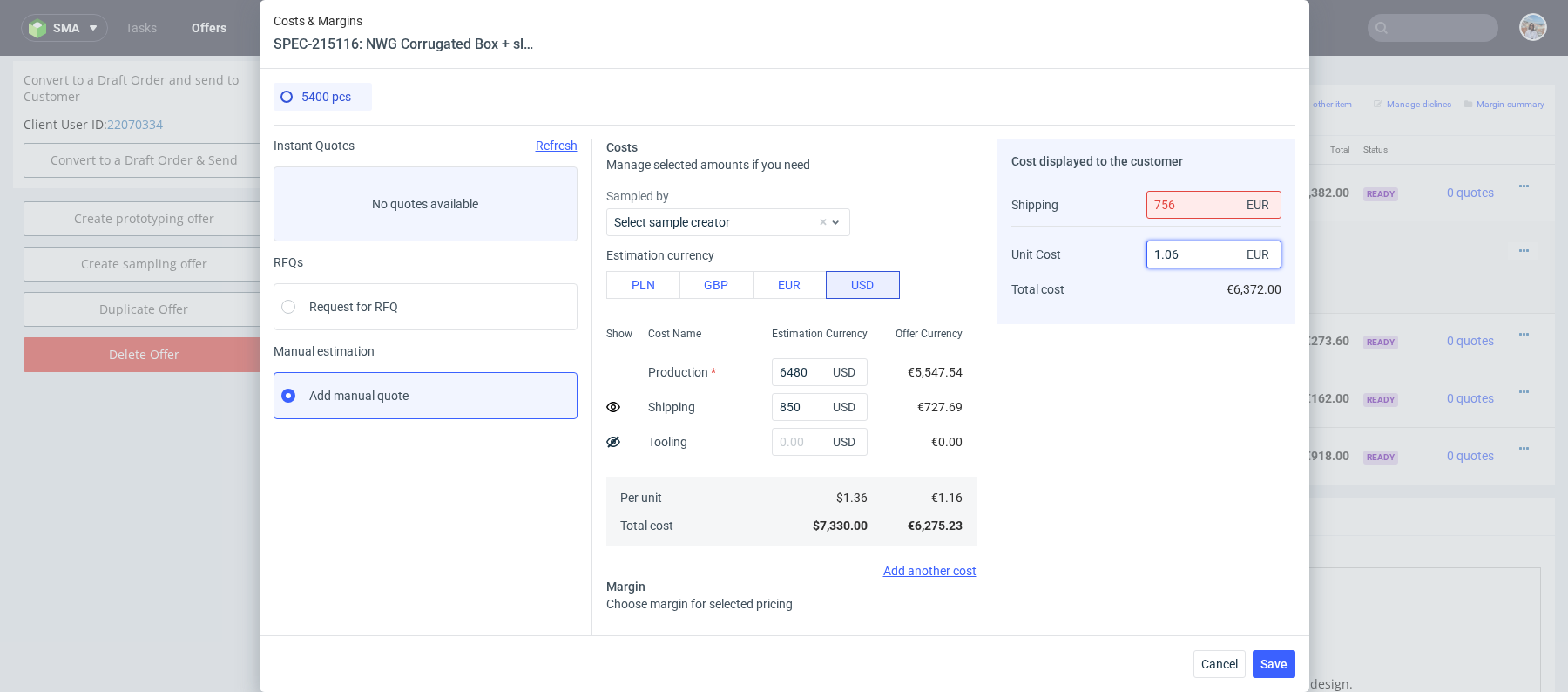
type input "3.3333333333333335"
type input "1.05"
type input "2.5210084033613445"
type input "1.05"
click at [1017, 393] on div "Cost displayed to the customer Shipping Unit Cost Total cost 756 EUR 1.05 EUR €…" at bounding box center [1146, 520] width 298 height 763
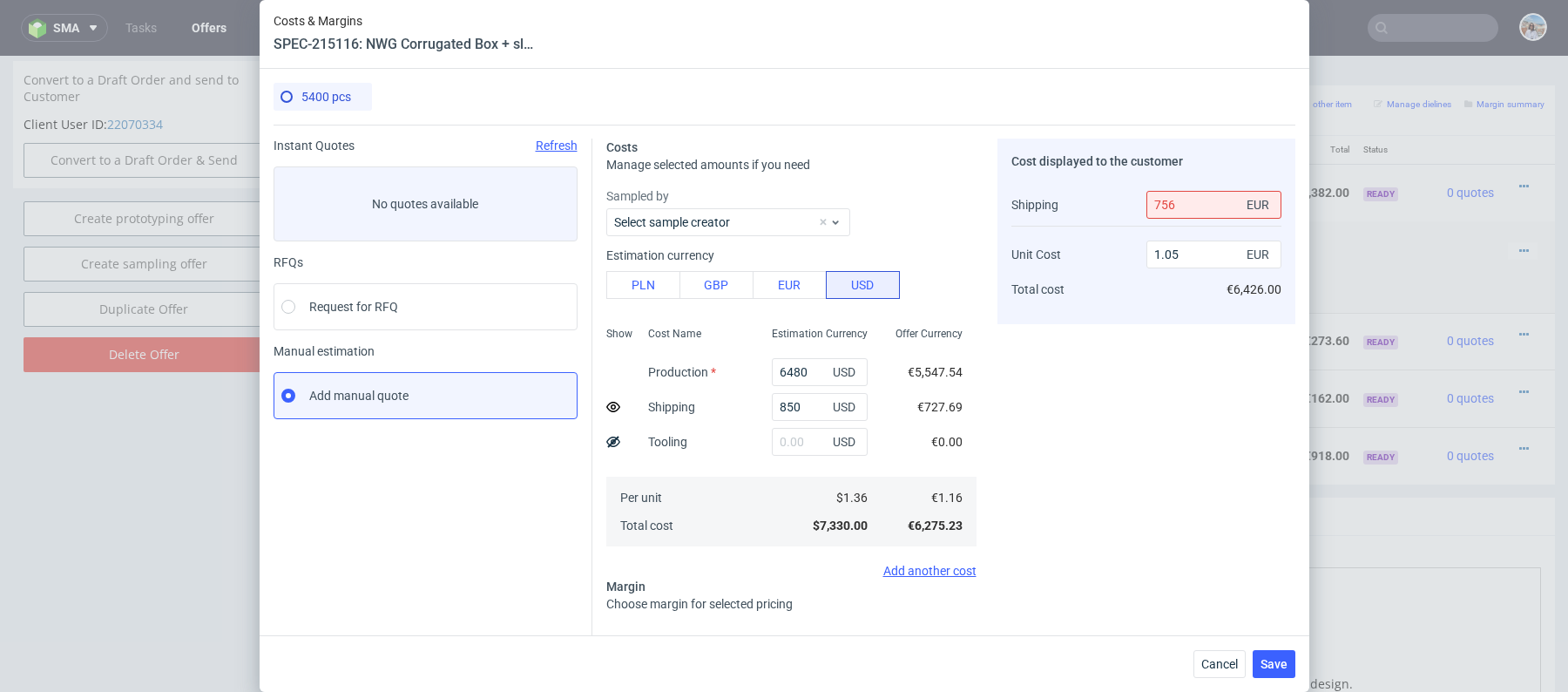
scroll to position [254, 0]
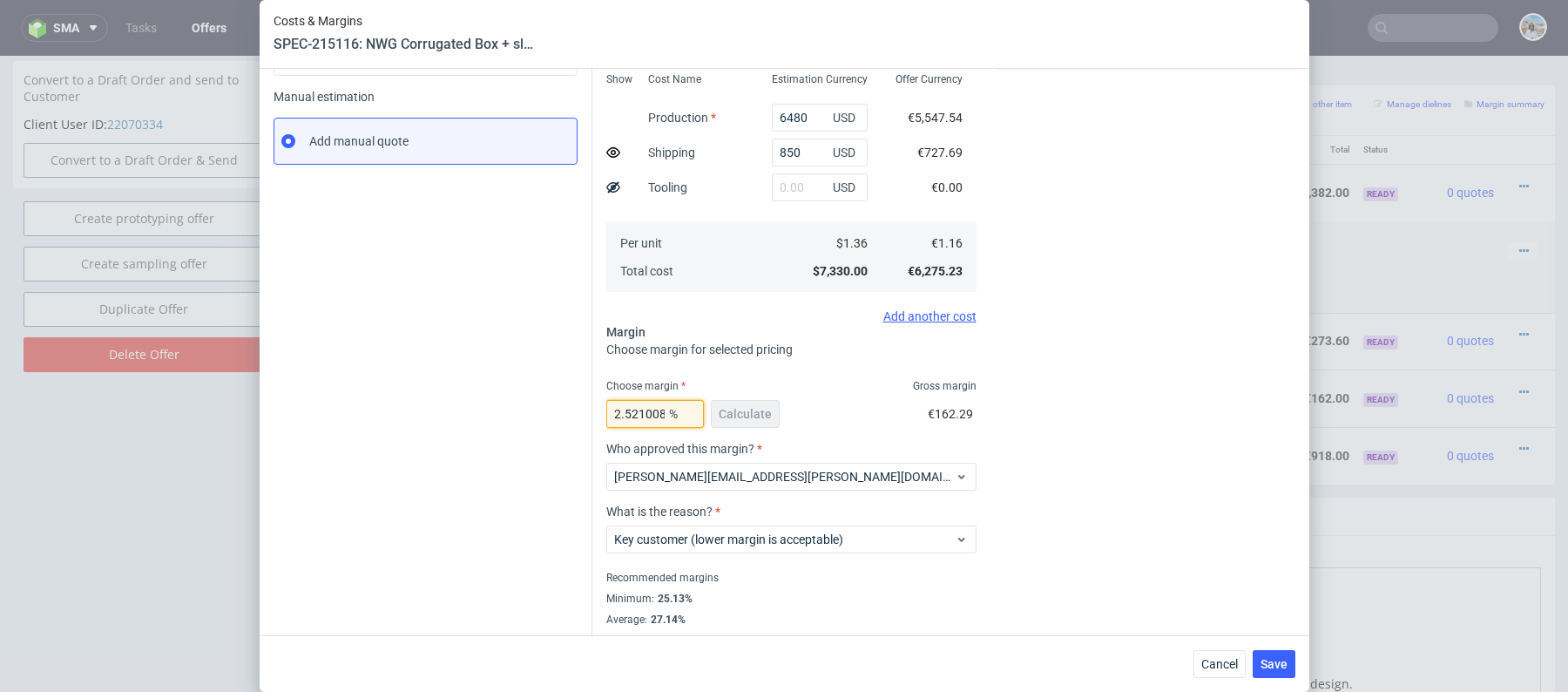
click at [663, 414] on input "2.5210084033613445" at bounding box center [654, 414] width 97 height 28
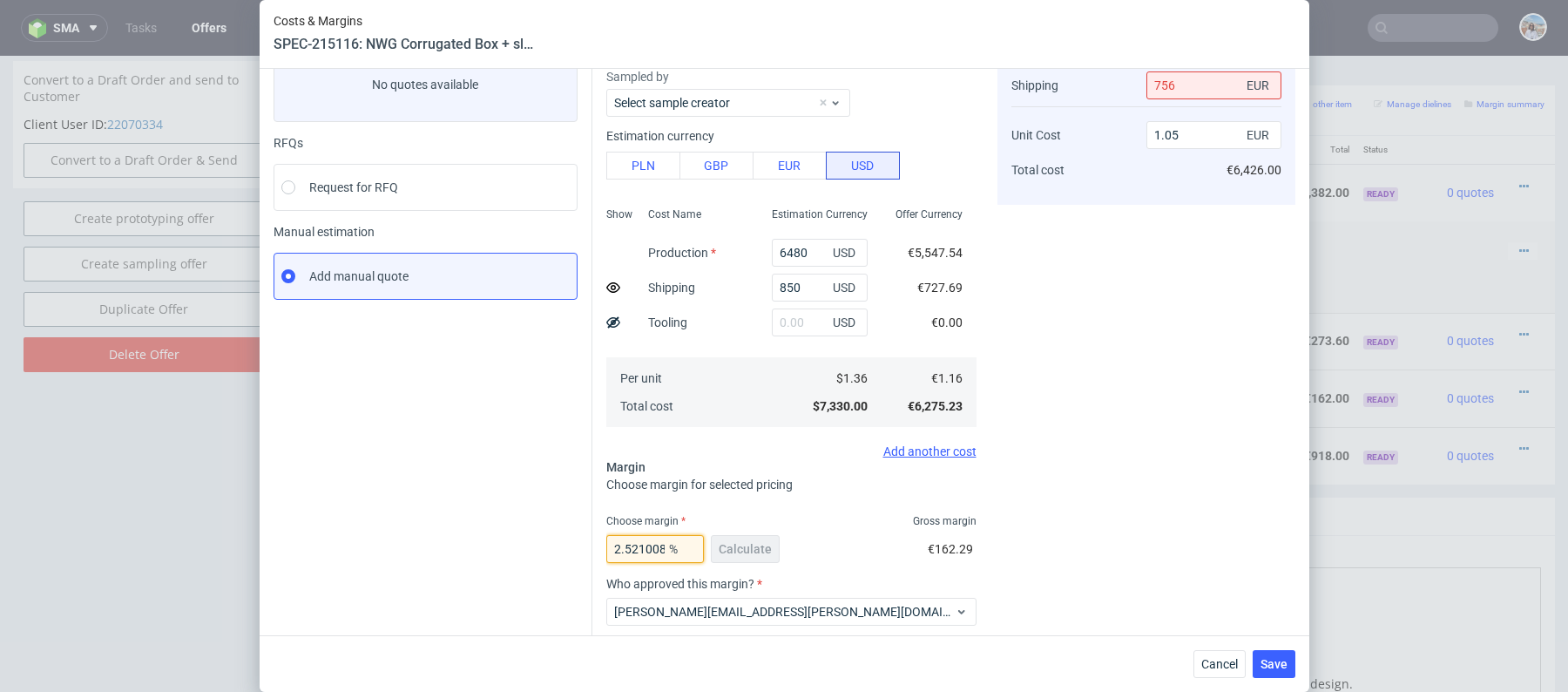
scroll to position [0, 0]
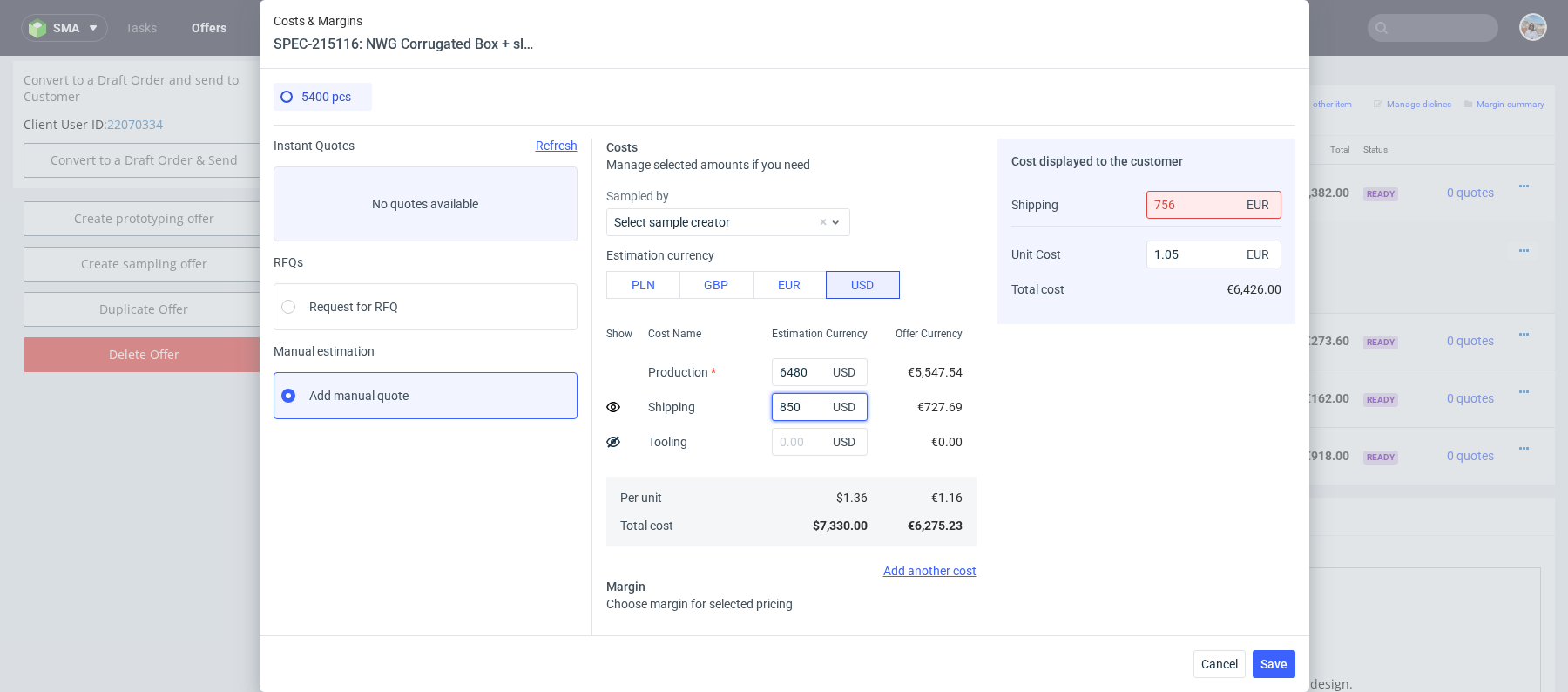
click at [793, 408] on input "850" at bounding box center [820, 407] width 96 height 28
click at [880, 401] on div "Show Cost Name Production Shipping Tooling Per unit Total cost Estimation Curre…" at bounding box center [791, 435] width 370 height 230
click at [713, 422] on div "Cost Name Production Shipping Tooling Per unit Total cost" at bounding box center [697, 435] width 124 height 230
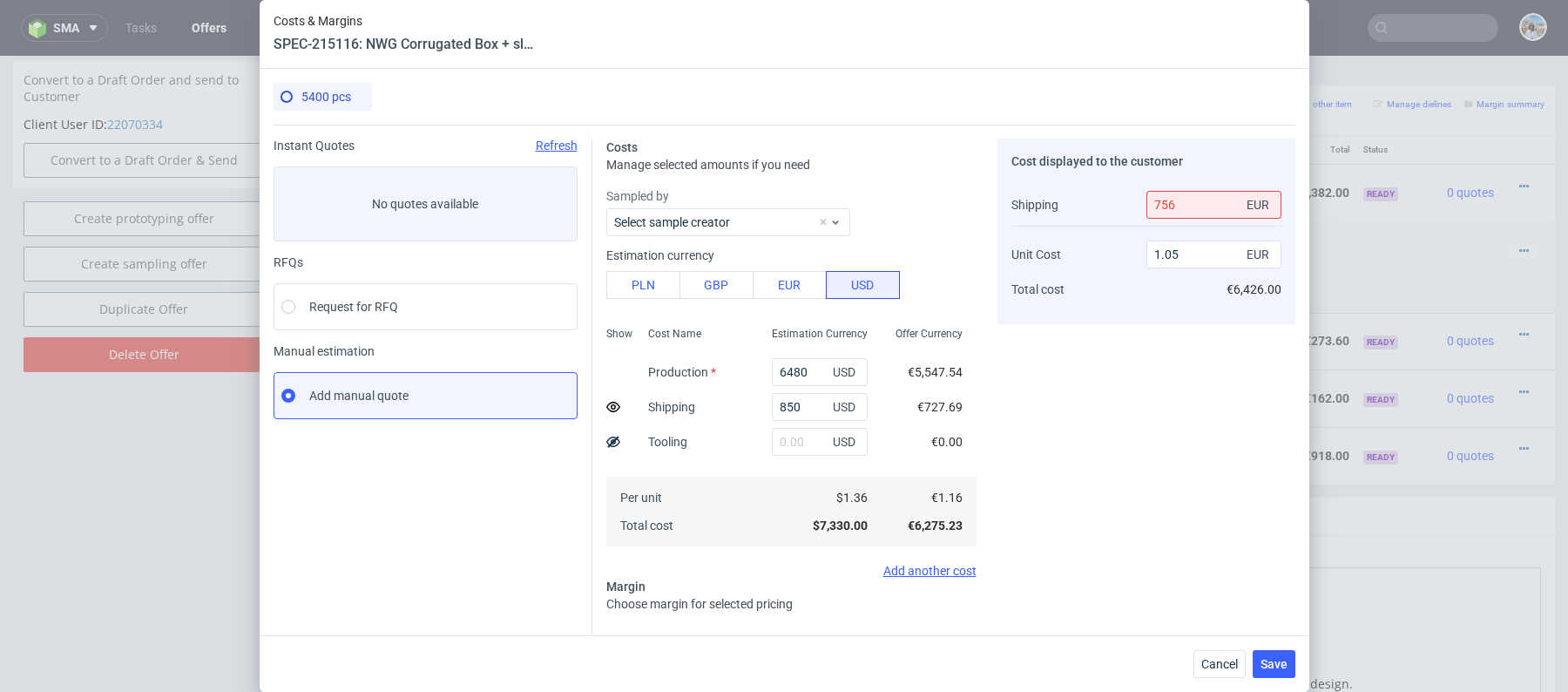
scroll to position [279, 0]
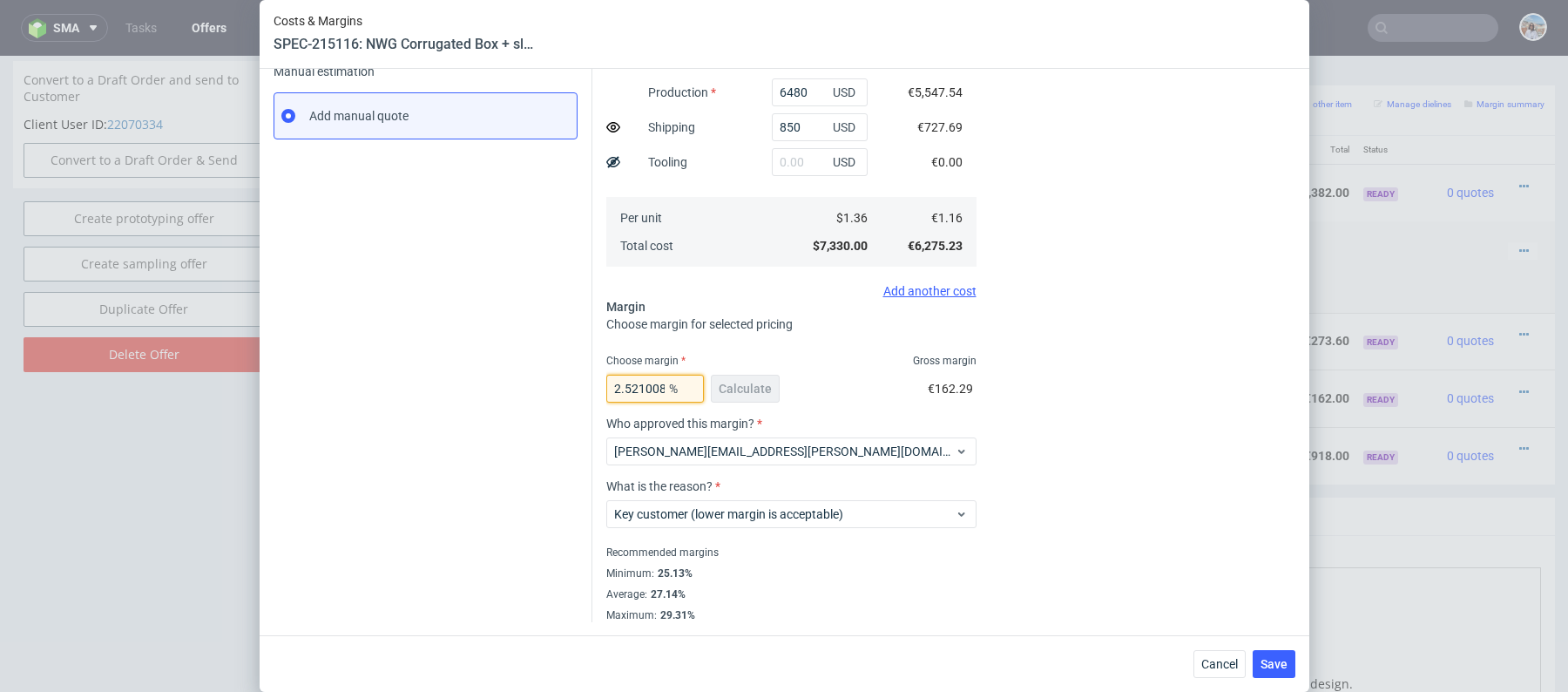
click at [663, 380] on input "2.5210084033613445" at bounding box center [654, 389] width 97 height 28
click at [814, 348] on fieldset "Costs Manage selected amounts if you need Sampled by Select sample creator Esti…" at bounding box center [791, 240] width 370 height 763
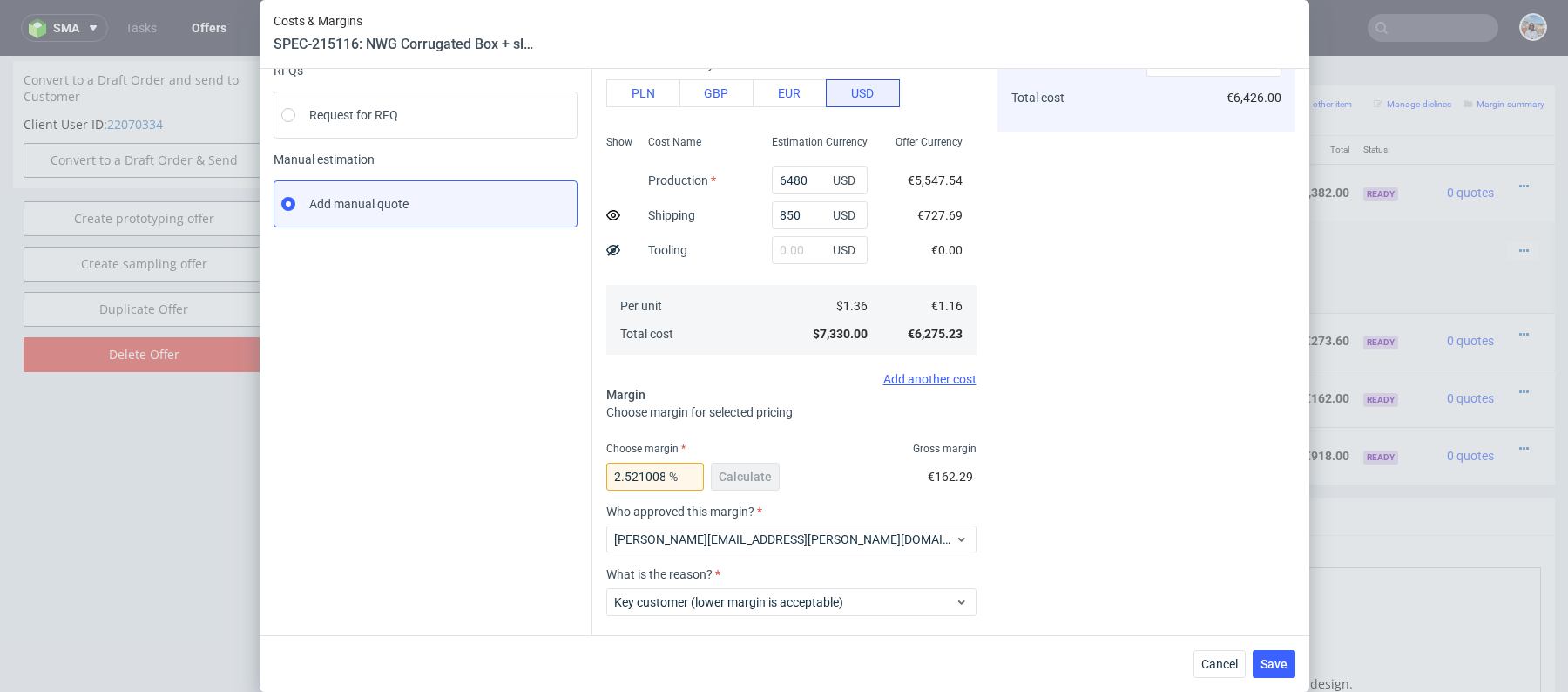
scroll to position [0, 0]
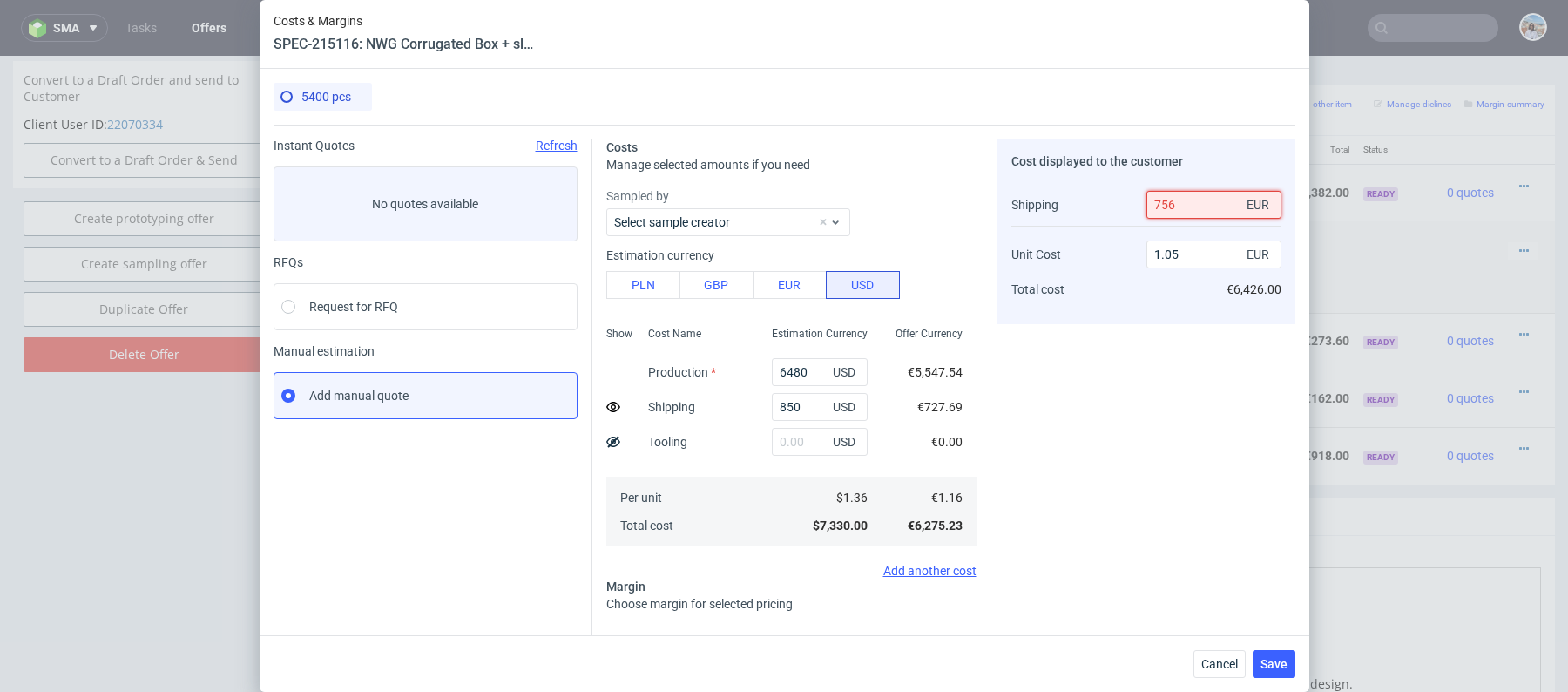
click at [1162, 202] on input "756" at bounding box center [1214, 204] width 135 height 28
click at [1043, 401] on div "Cost displayed to the customer Shipping Unit Cost Total cost 730 EUR 1.05 EUR €…" at bounding box center [1146, 520] width 298 height 763
click at [822, 382] on input "6480" at bounding box center [820, 372] width 96 height 28
click at [1196, 210] on input "730" at bounding box center [1214, 204] width 135 height 28
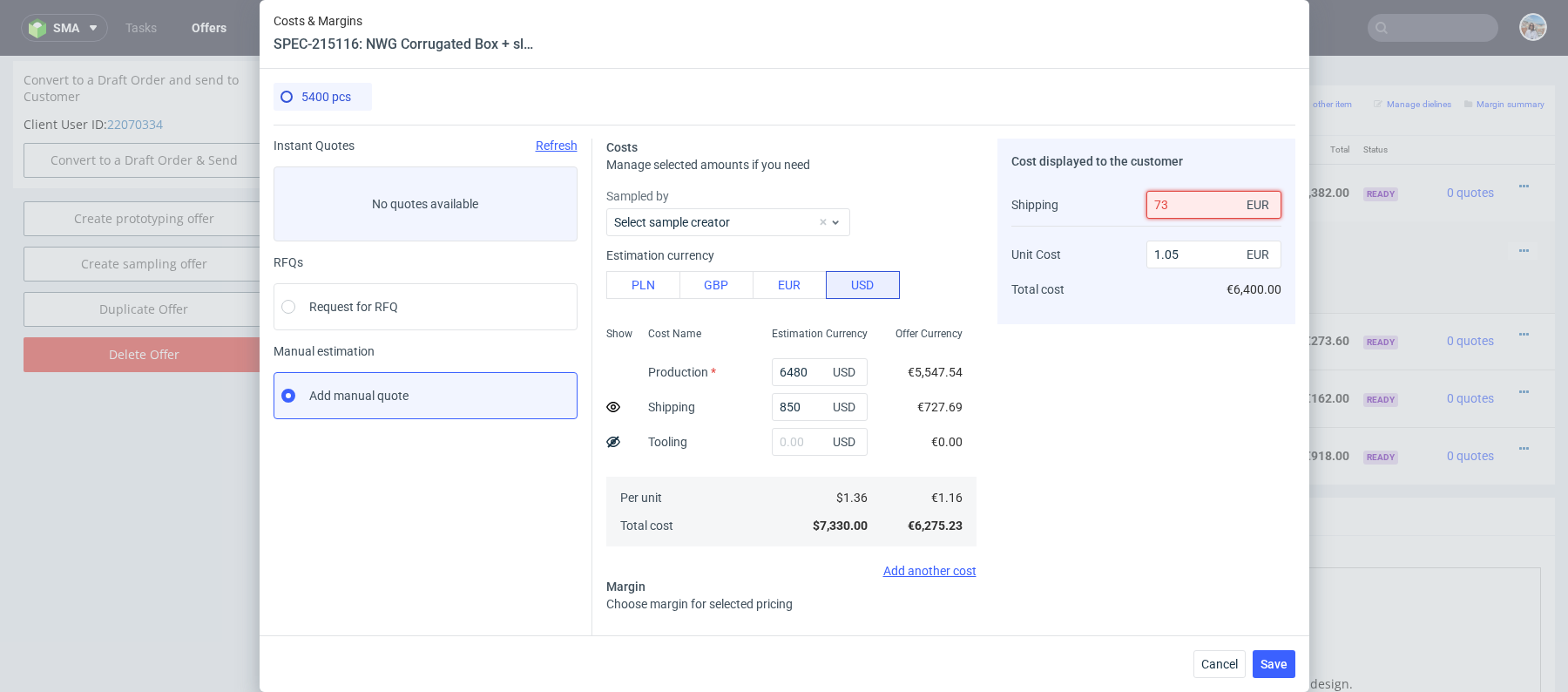
type input "7"
type input "1.19"
type input "7"
type input "727"
type input "1.06"
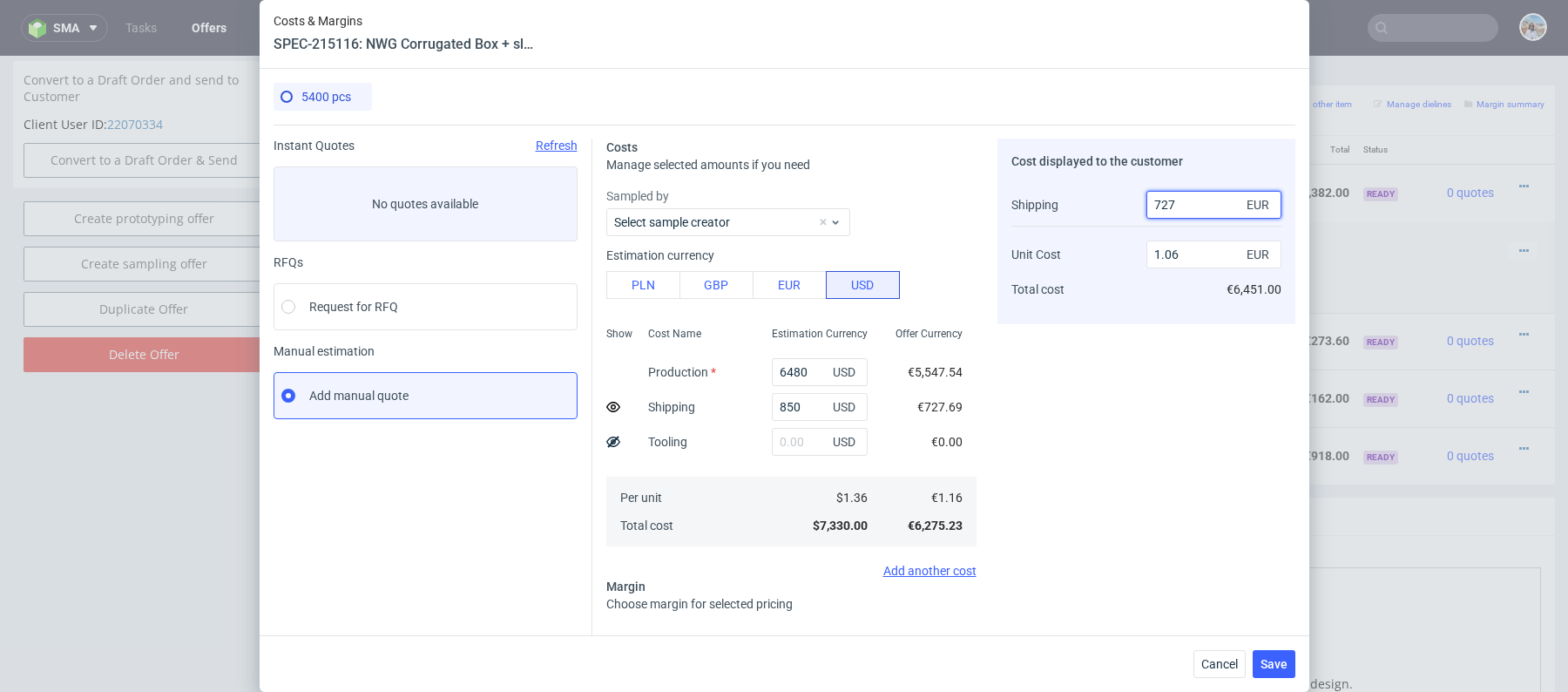
type input "727"
click at [1125, 350] on div "Cost displayed to the customer Shipping Unit Cost Total cost 727 EUR 1.06 EUR €…" at bounding box center [1146, 520] width 298 height 763
click at [1179, 264] on input "1.06" at bounding box center [1214, 254] width 135 height 28
type input "1.05"
type input "2.079099577927153"
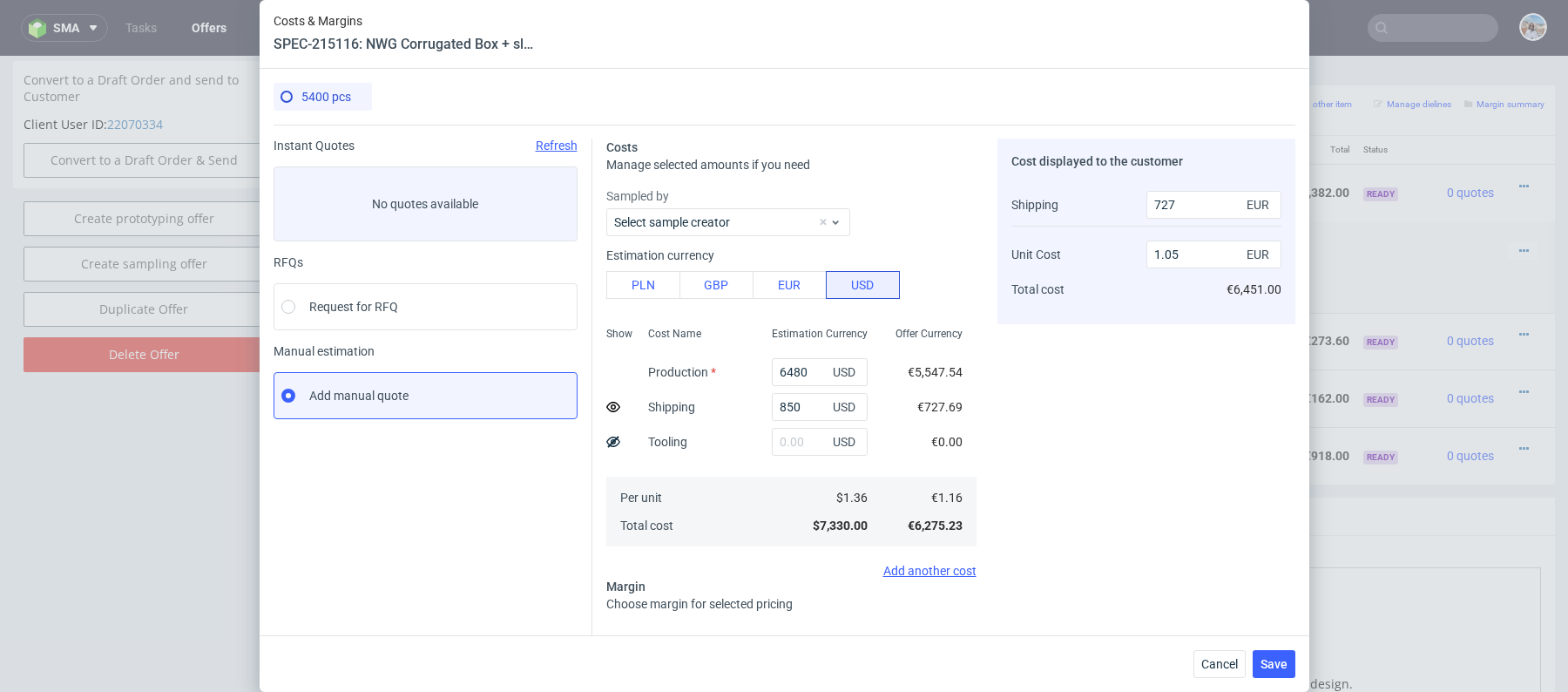
click at [1082, 373] on div "Cost displayed to the customer Shipping Unit Cost Total cost 727 EUR 1.05 EUR €…" at bounding box center [1146, 520] width 298 height 763
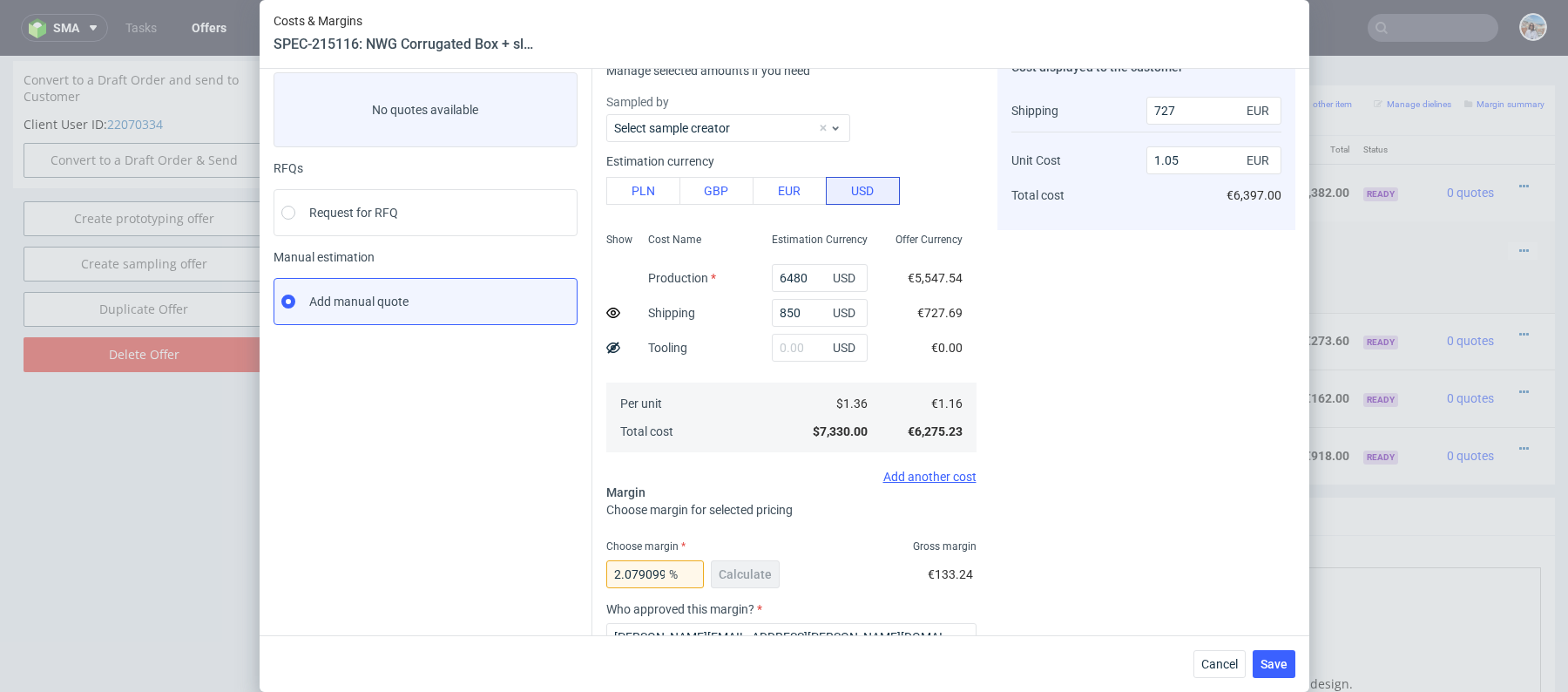
scroll to position [279, 0]
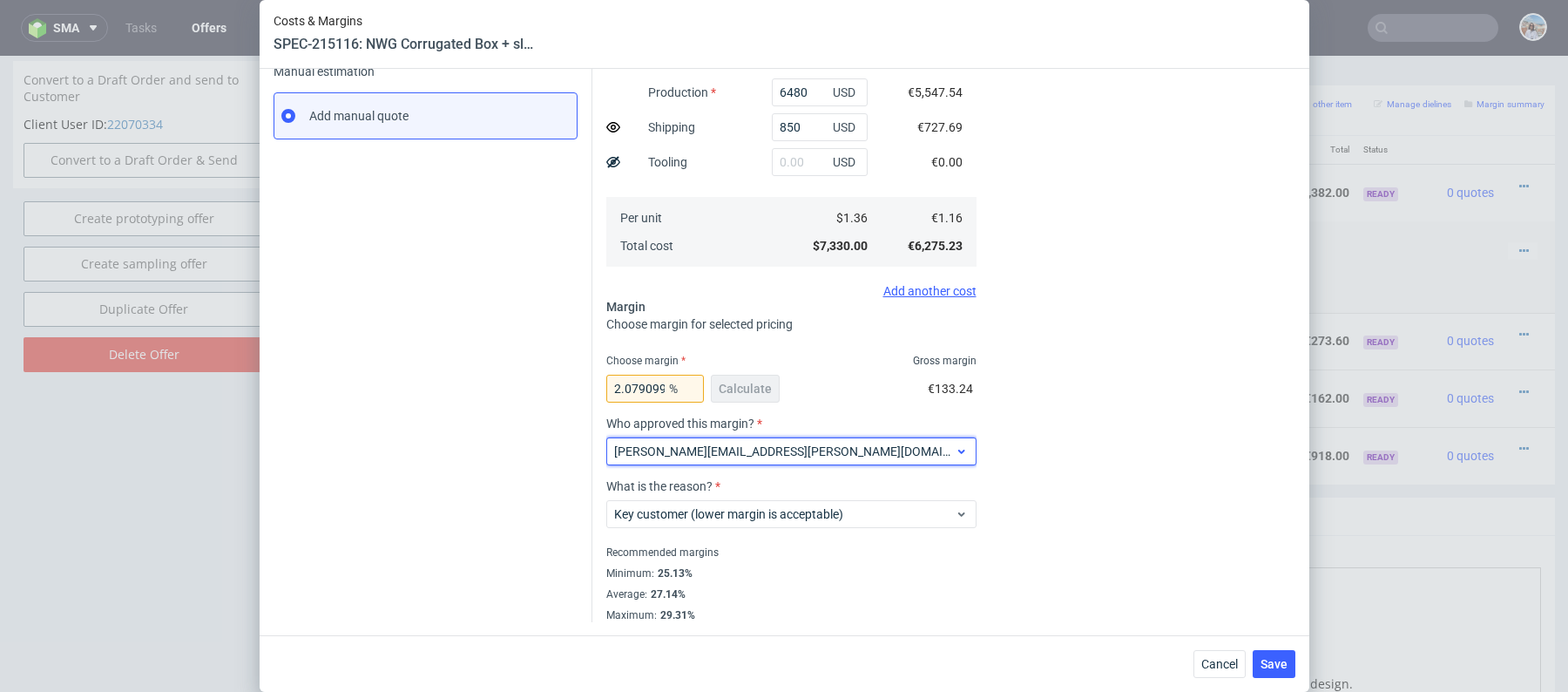
click at [744, 442] on span "[PERSON_NAME][EMAIL_ADDRESS][PERSON_NAME][DOMAIN_NAME]" at bounding box center [784, 451] width 341 height 18
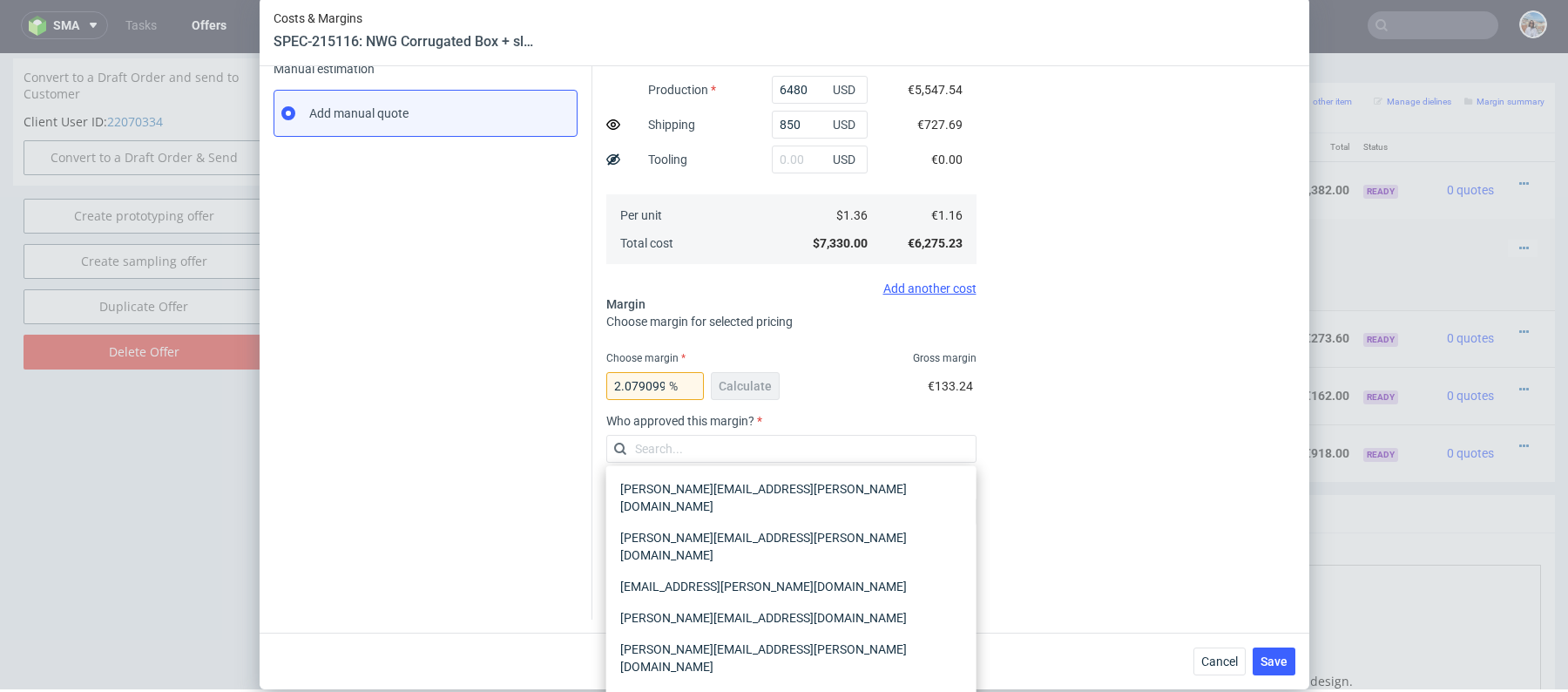
click at [1199, 375] on div "Cost displayed to the customer Shipping Unit Cost Total cost 727 EUR 1.05 EUR €…" at bounding box center [1146, 238] width 298 height 763
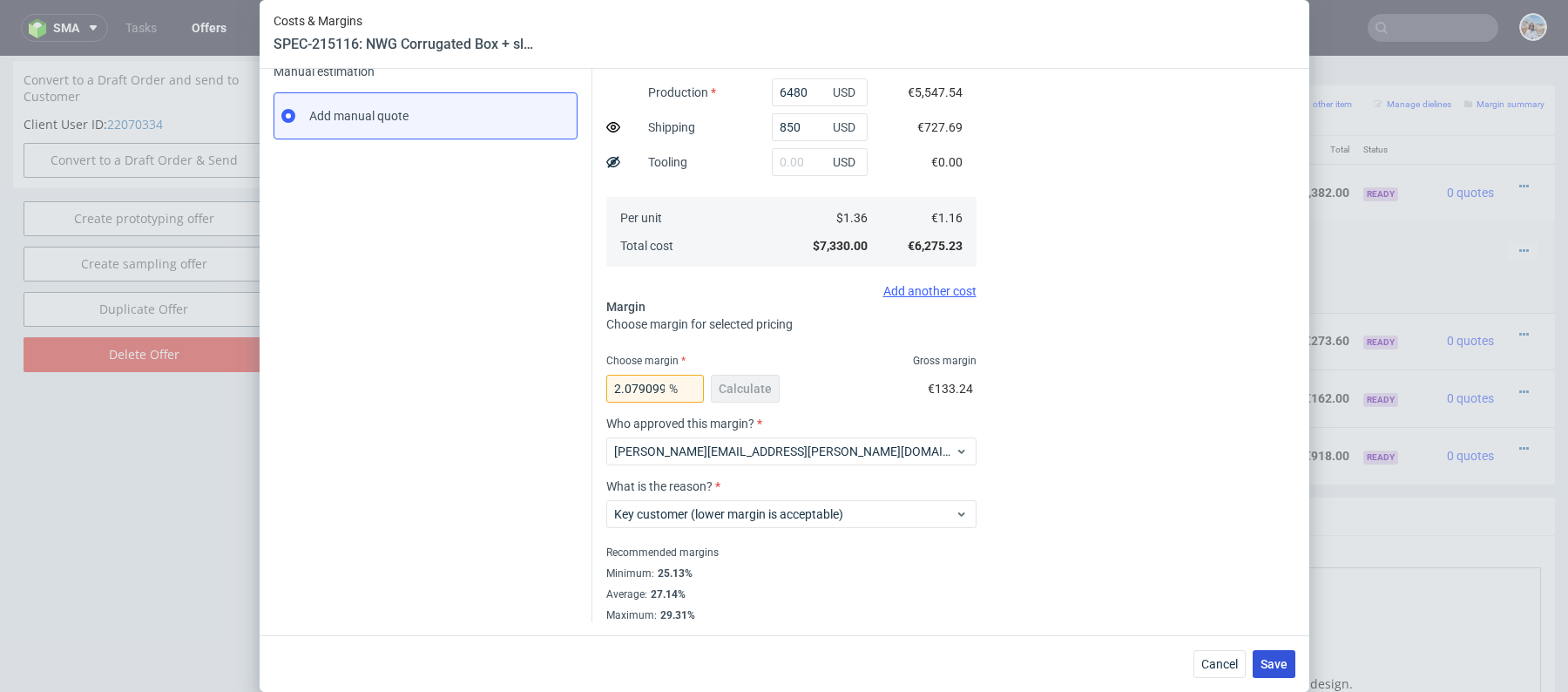
click at [1273, 663] on span "Save" at bounding box center [1274, 663] width 27 height 12
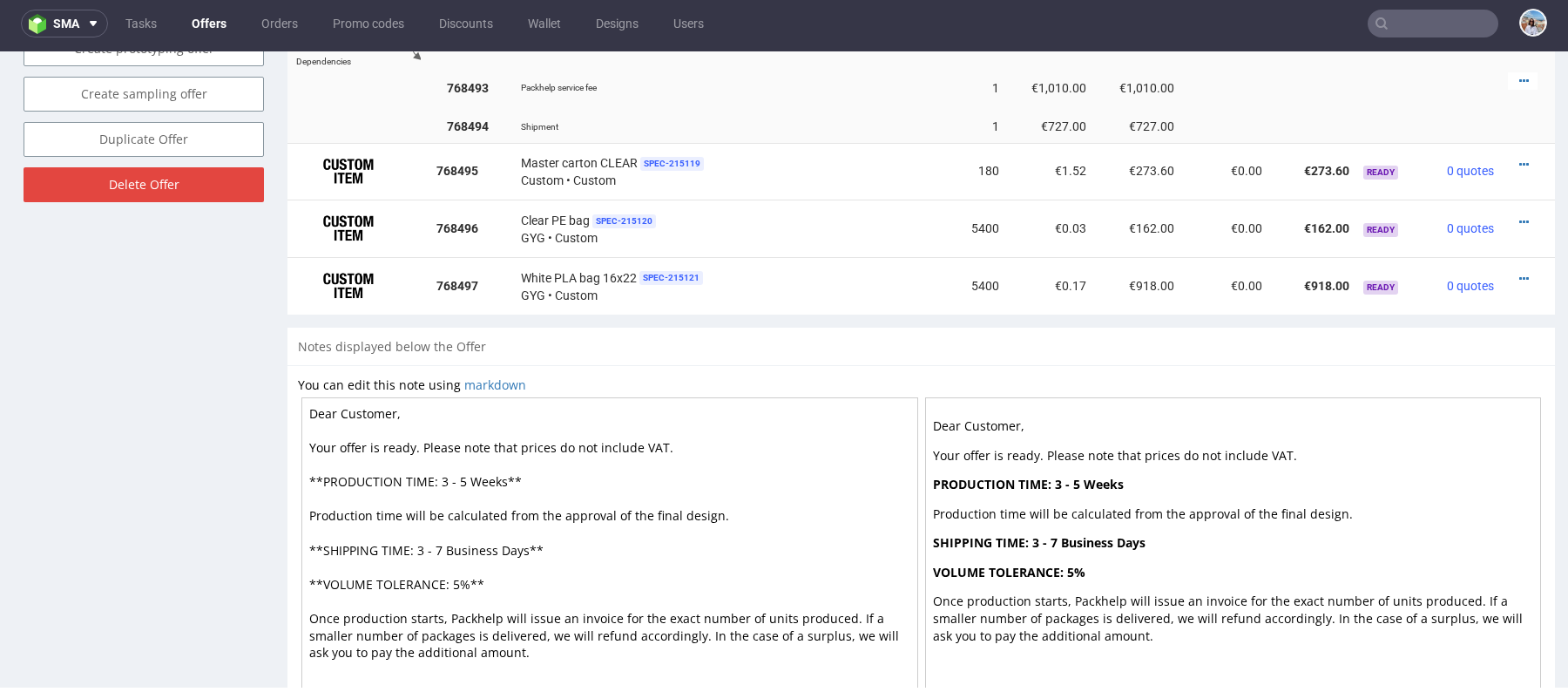
scroll to position [957, 0]
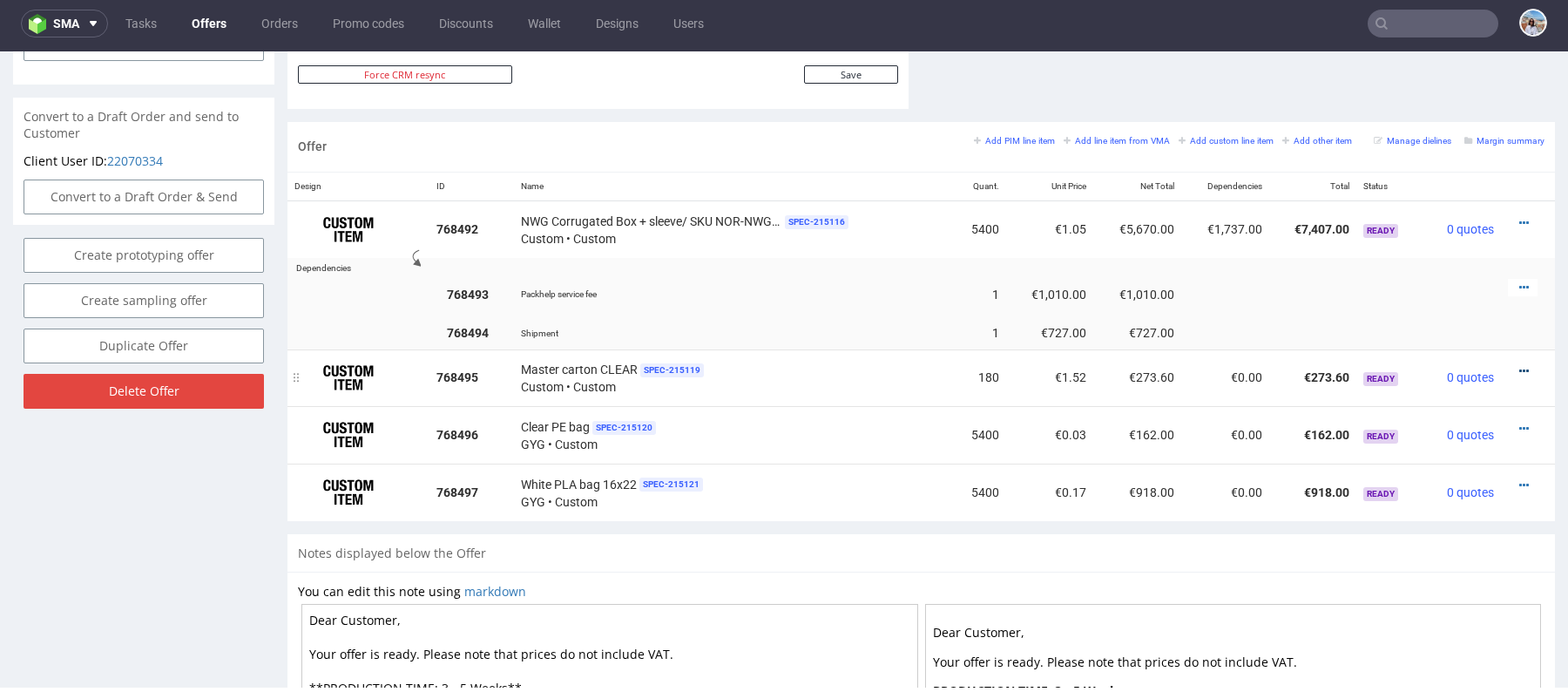
click at [1519, 365] on icon at bounding box center [1524, 371] width 9 height 12
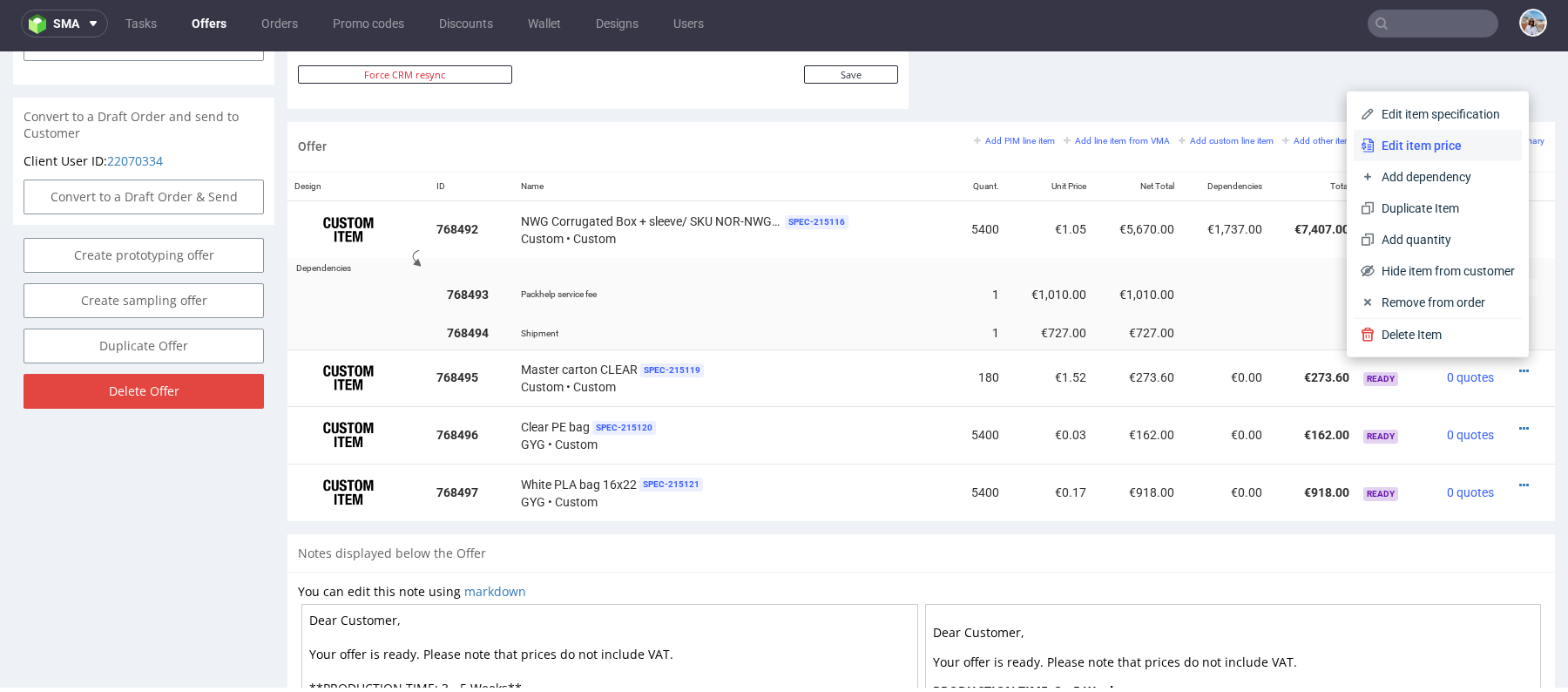
click at [1391, 142] on span "Edit item price" at bounding box center [1445, 145] width 141 height 18
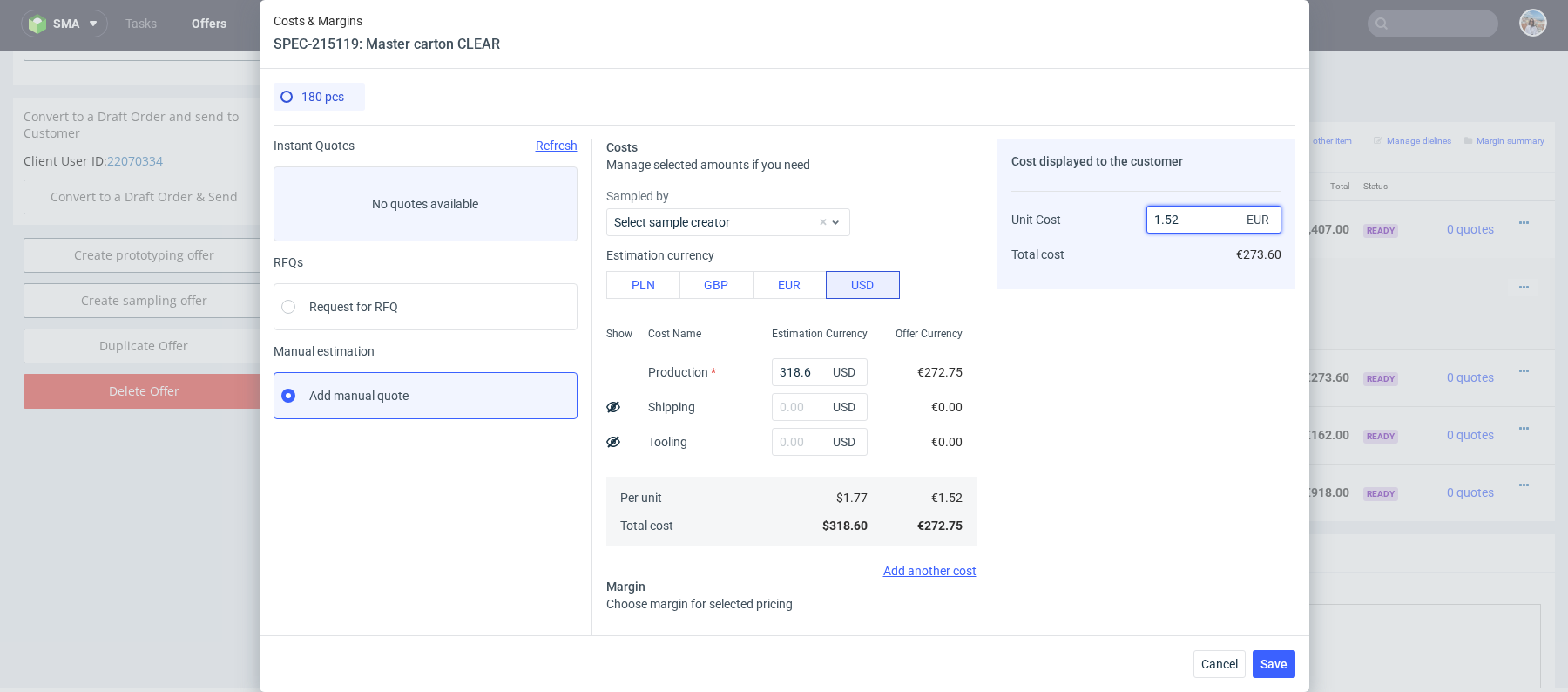
click at [1202, 223] on input "1.52" at bounding box center [1214, 219] width 135 height 28
type input "1.55"
type input "1.9354838709677338"
type input "1.55"
click at [1148, 352] on div "Cost displayed to the customer Unit Cost Total cost 1.55 EUR €279.00" at bounding box center [1146, 520] width 298 height 763
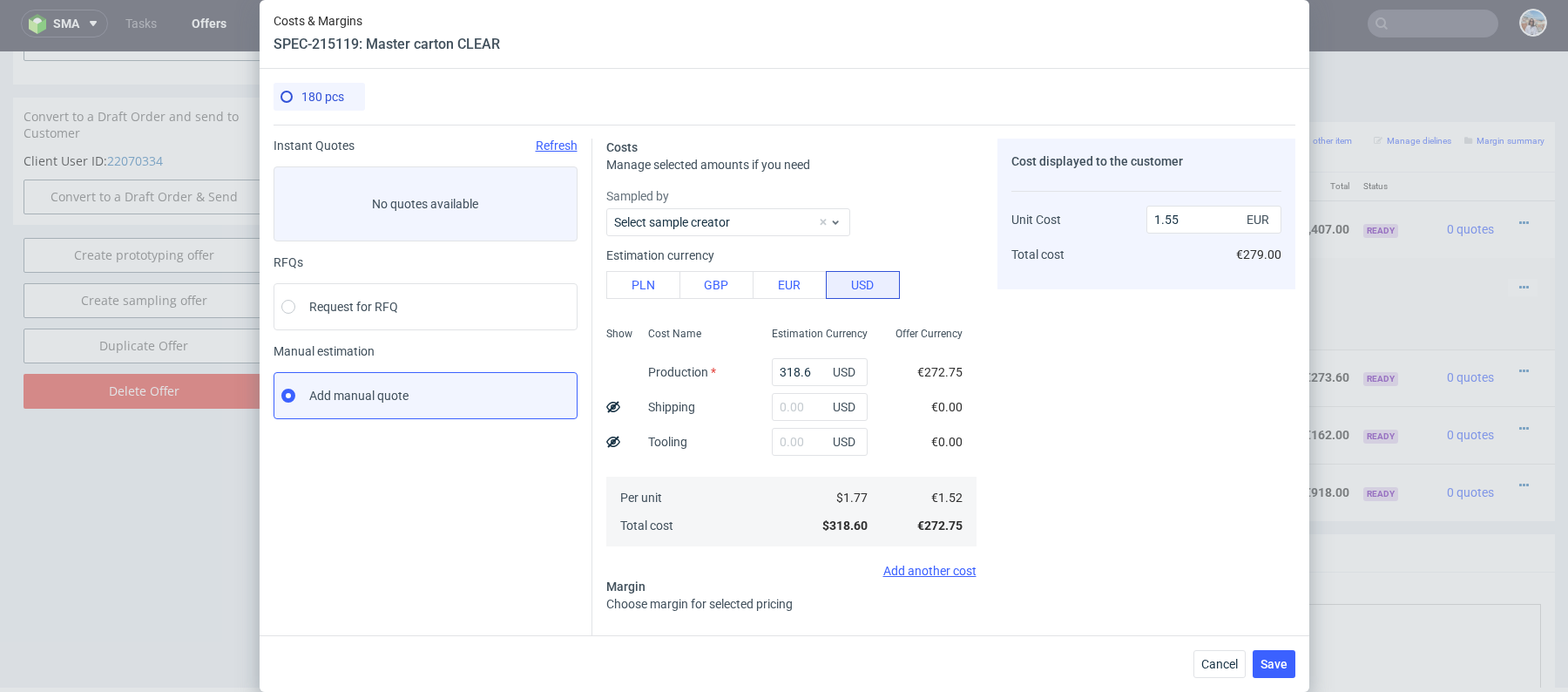
scroll to position [135, 0]
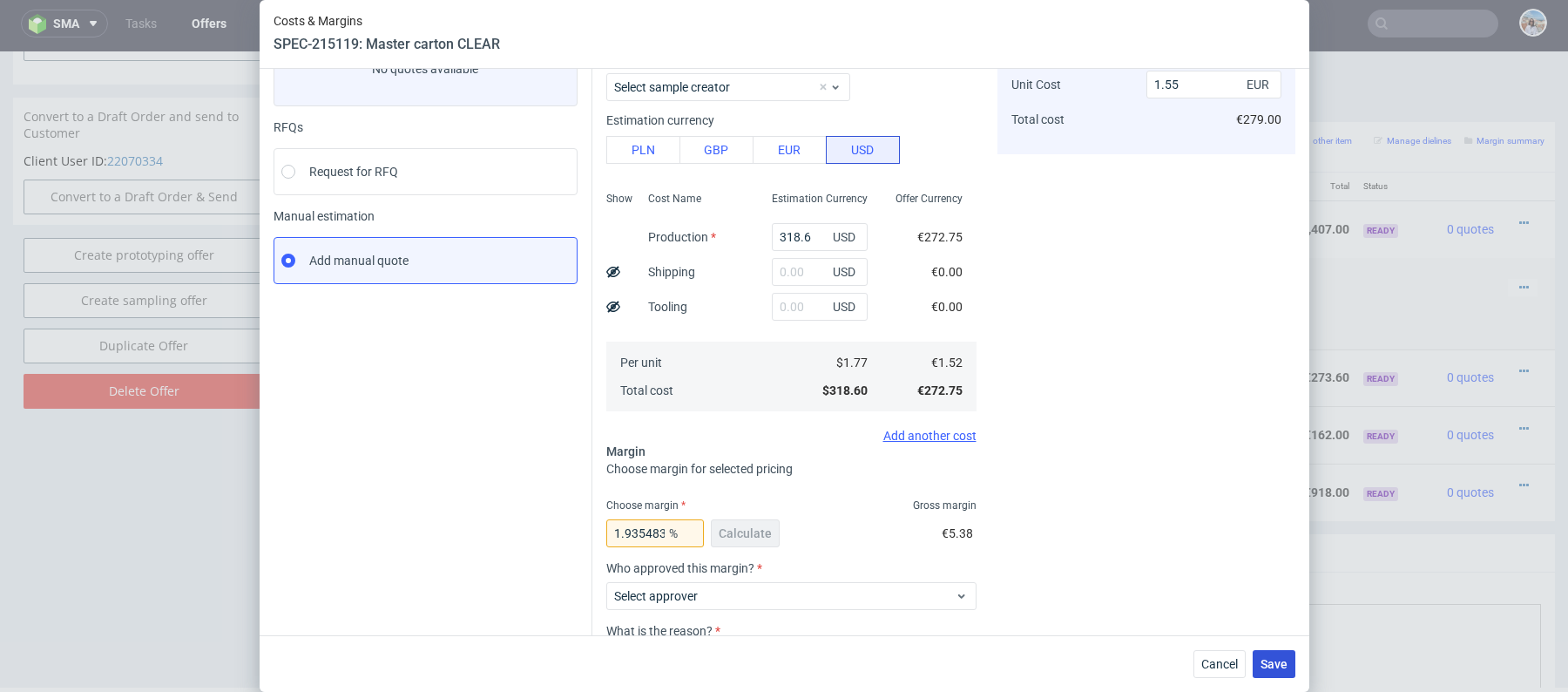
click at [1278, 667] on span "Save" at bounding box center [1274, 663] width 27 height 12
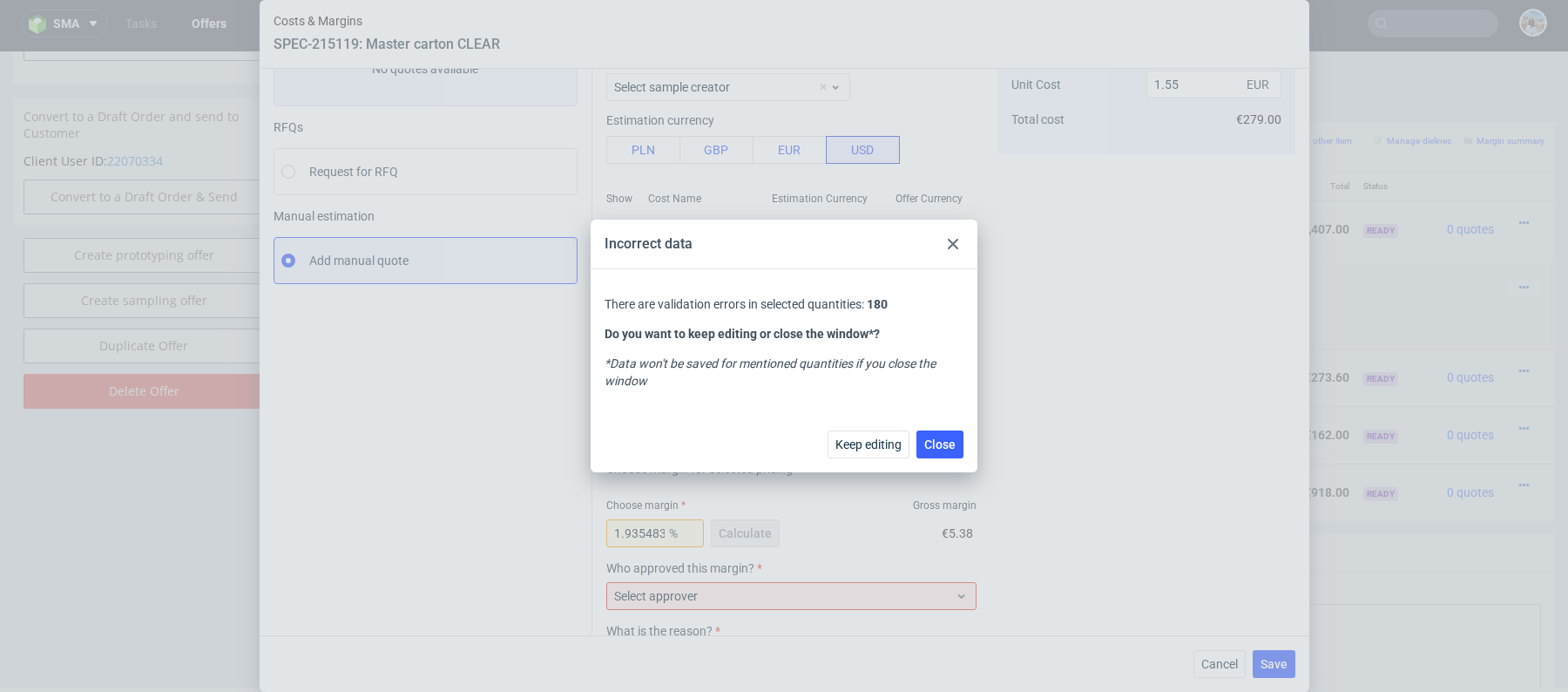
click at [961, 235] on div at bounding box center [953, 243] width 21 height 21
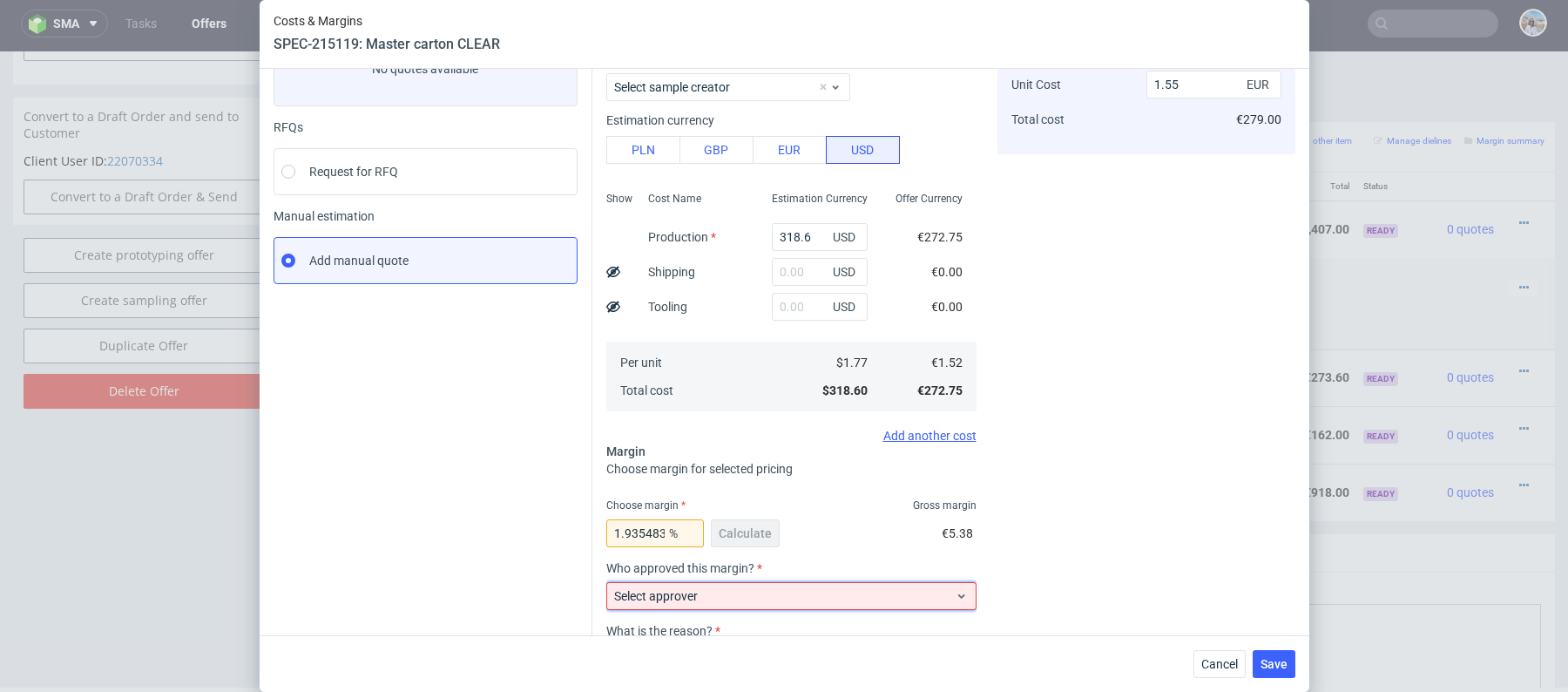
click at [891, 582] on div "Select approver" at bounding box center [791, 596] width 370 height 28
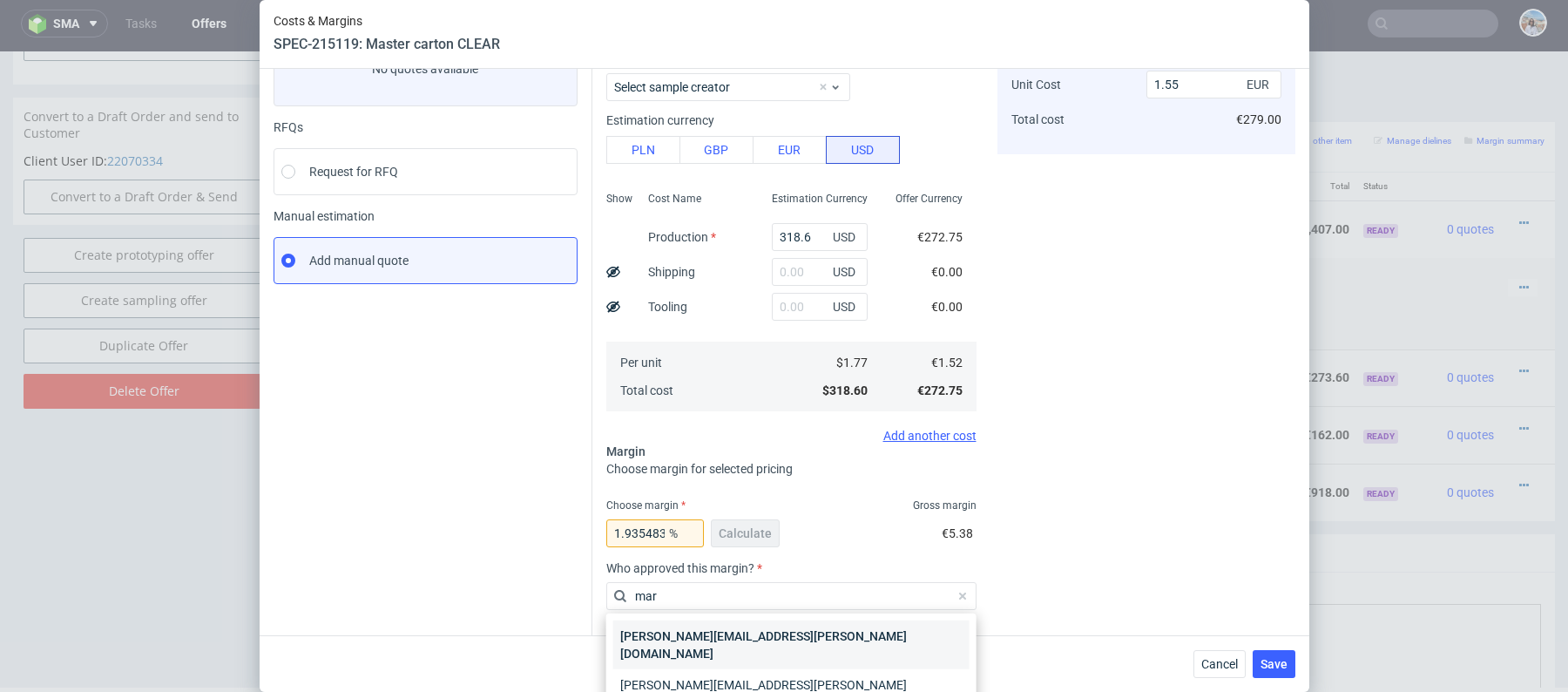
type input "mar"
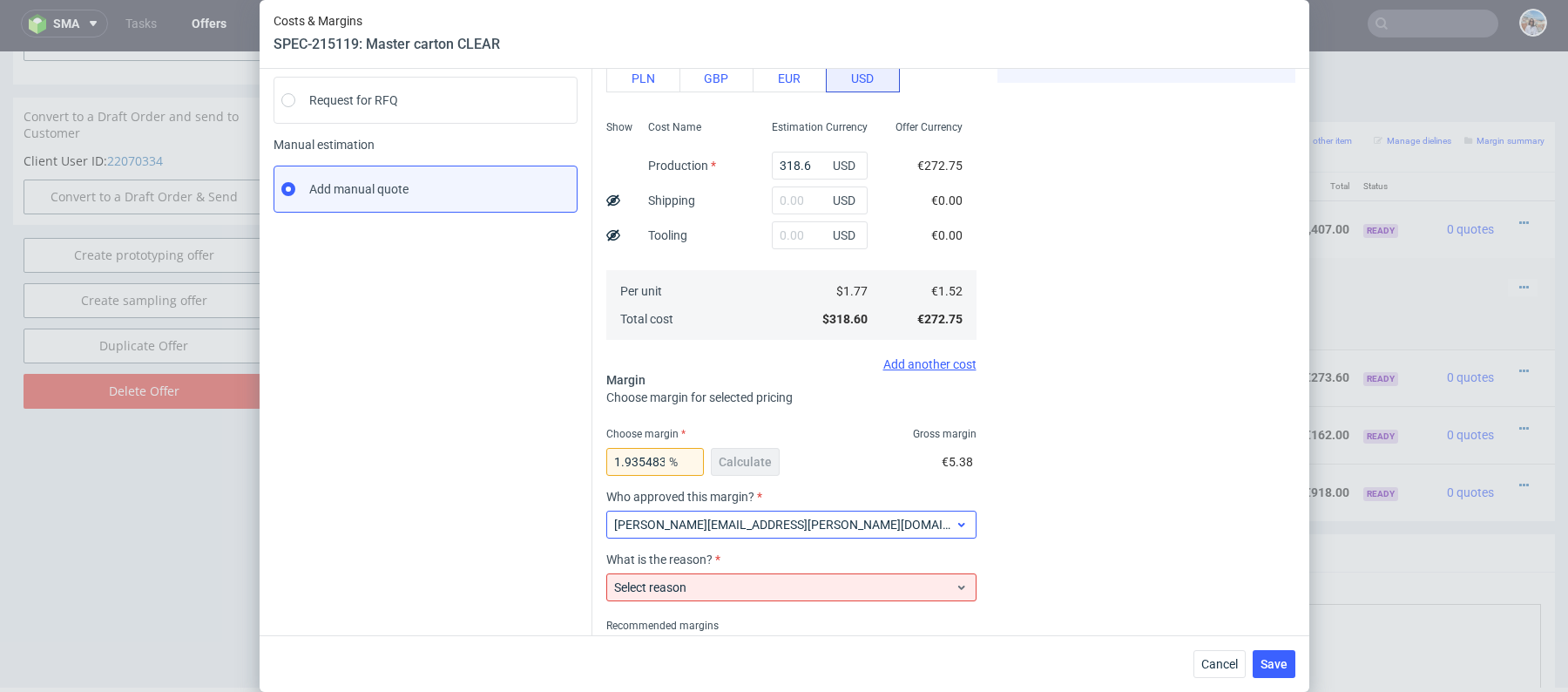
scroll to position [271, 0]
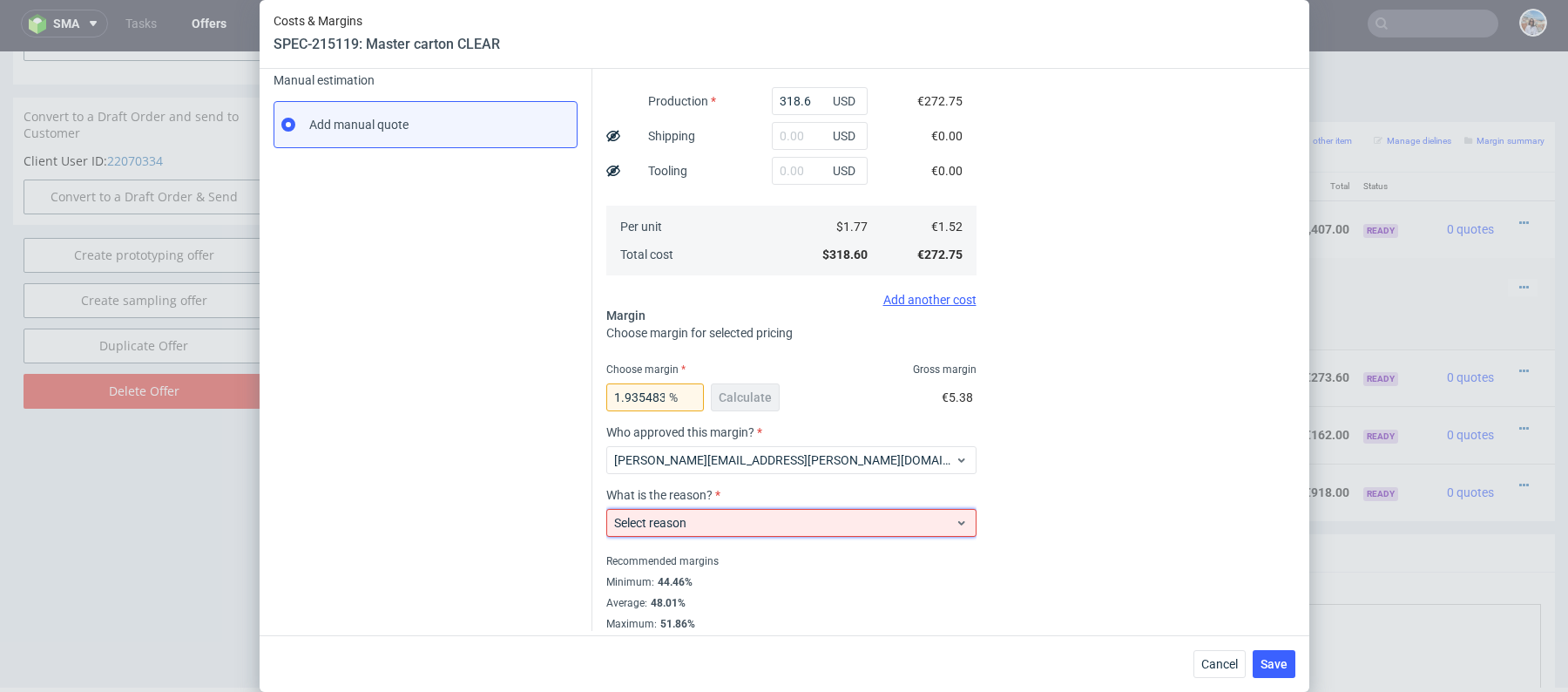
click at [809, 512] on div "Select reason" at bounding box center [791, 523] width 370 height 28
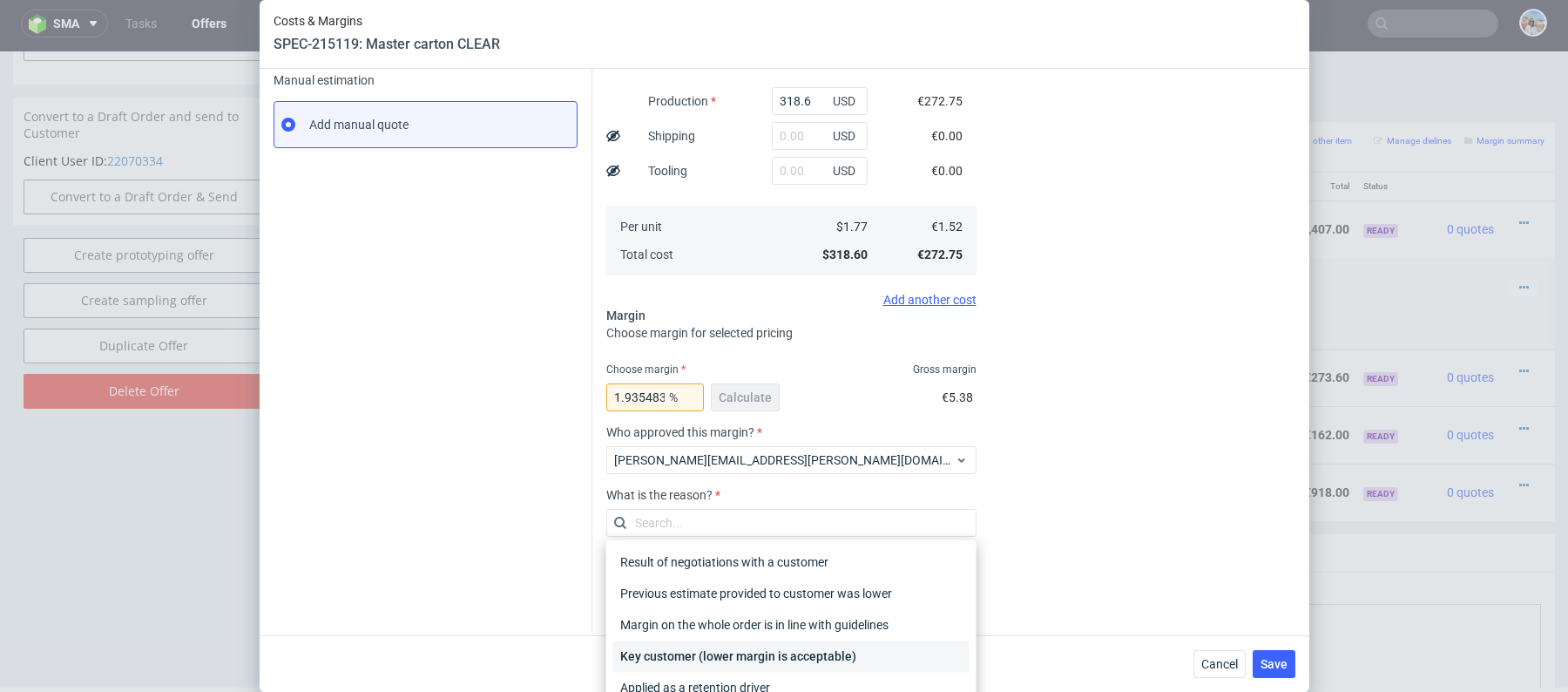
click at [770, 651] on div "Key customer (lower margin is acceptable)" at bounding box center [791, 656] width 356 height 31
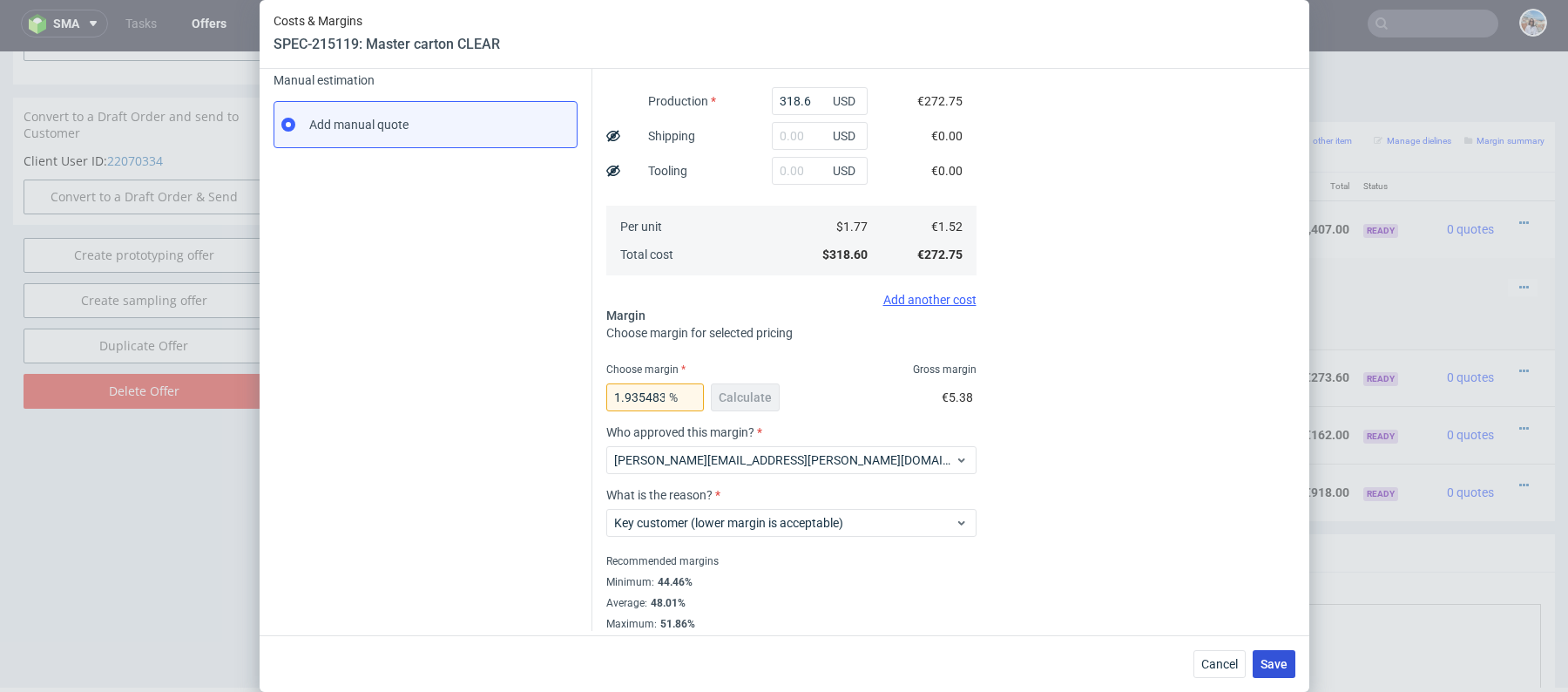
click at [1277, 672] on button "Save" at bounding box center [1274, 663] width 43 height 28
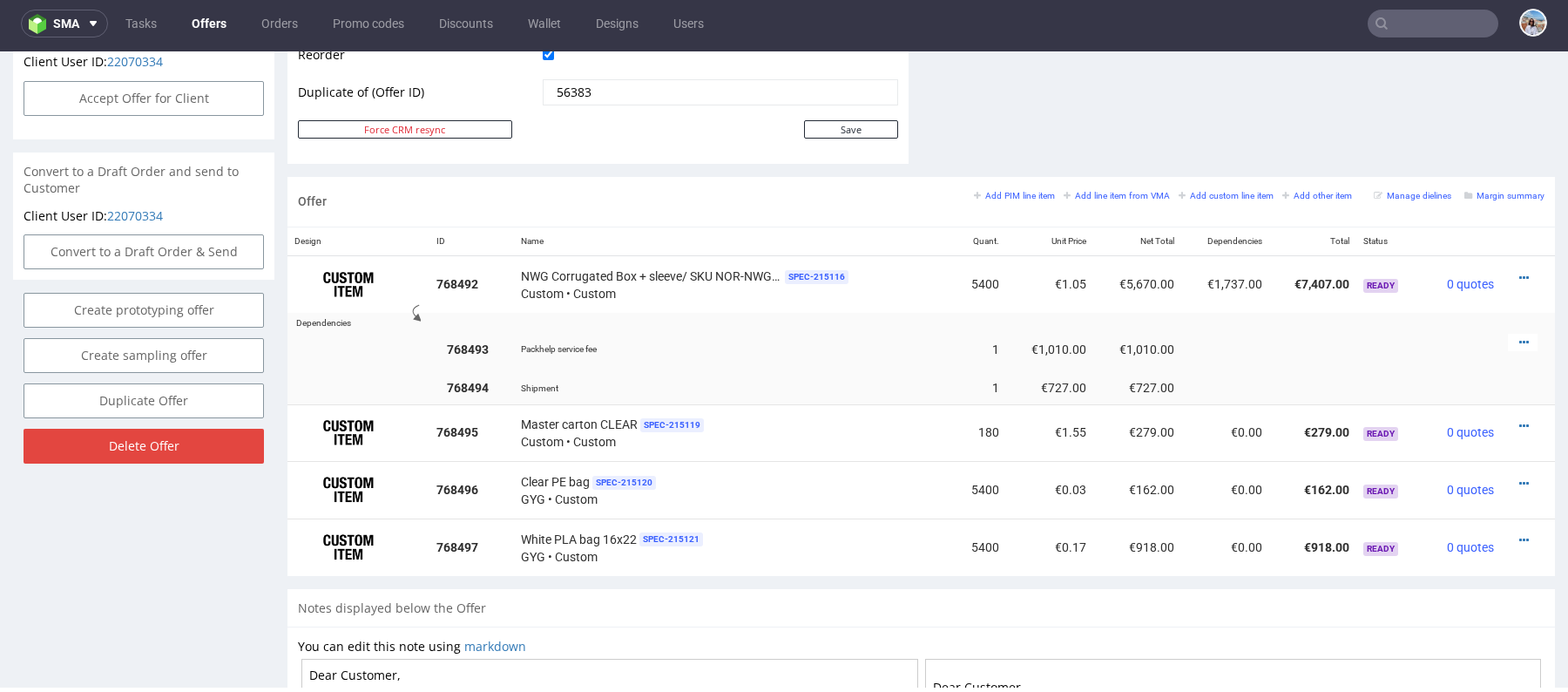
scroll to position [933, 0]
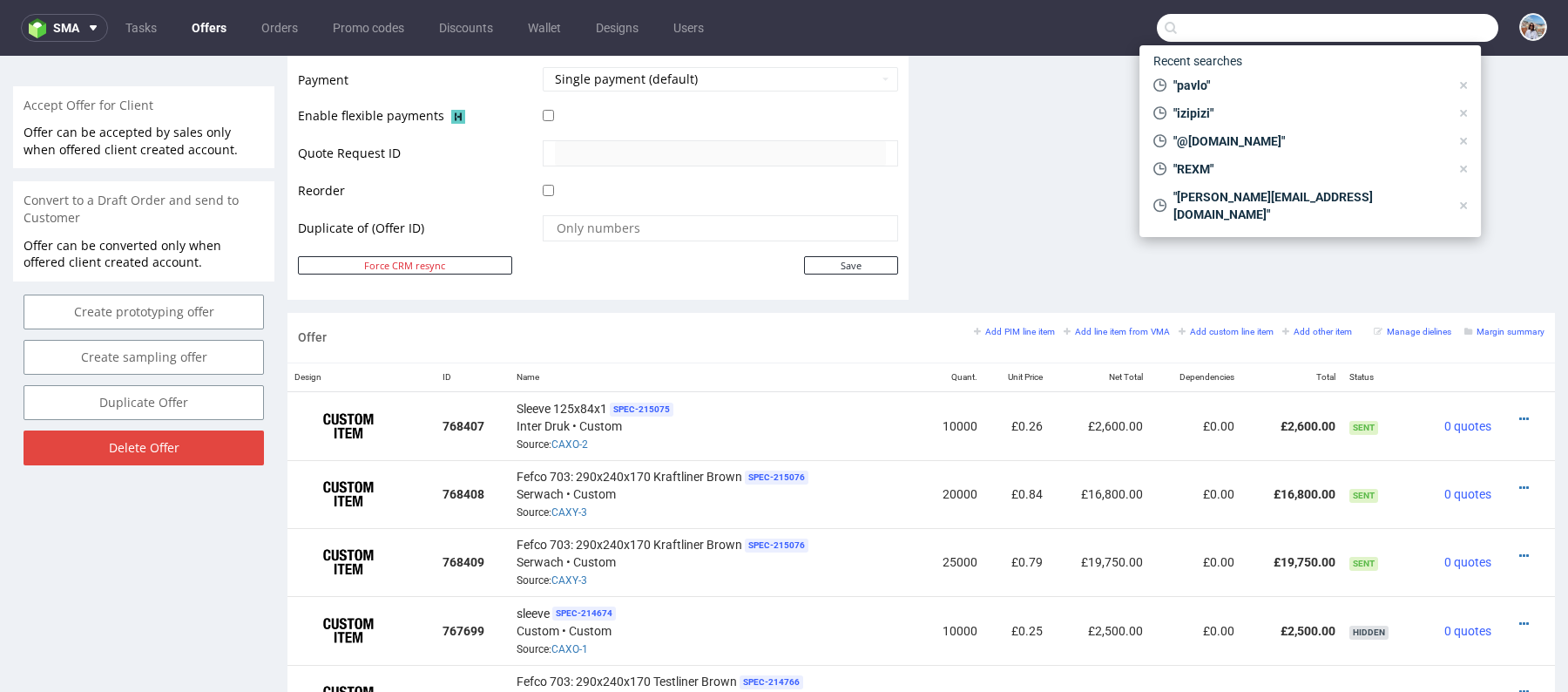
scroll to position [844, 0]
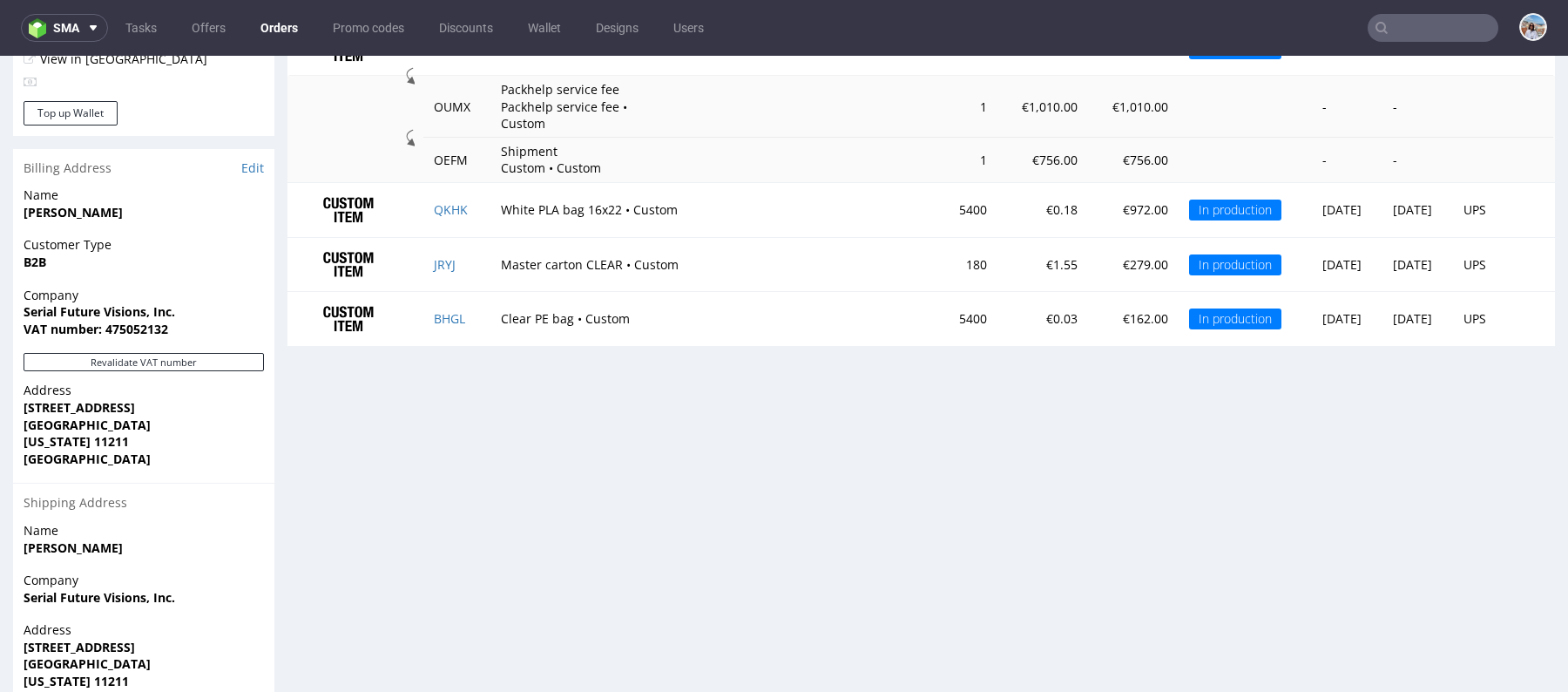
scroll to position [800, 0]
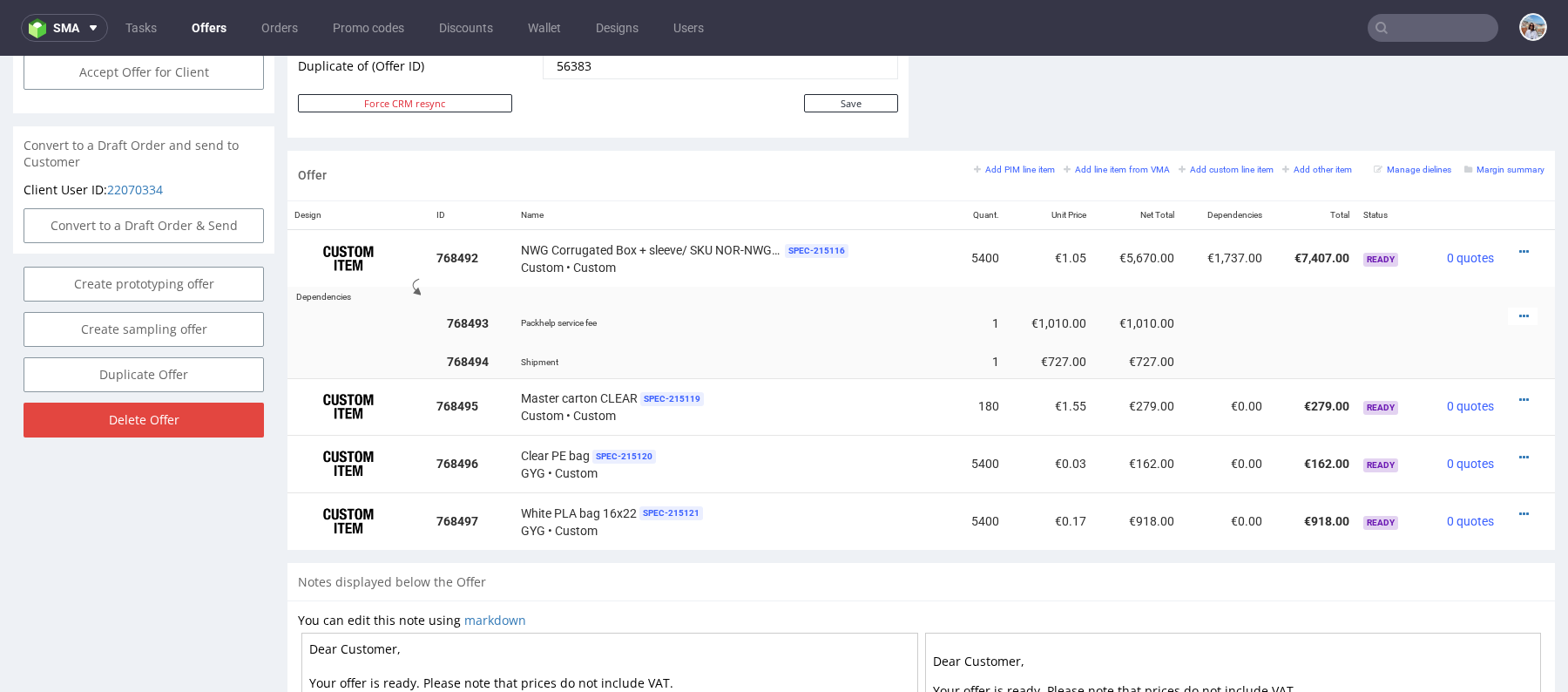
scroll to position [5, 0]
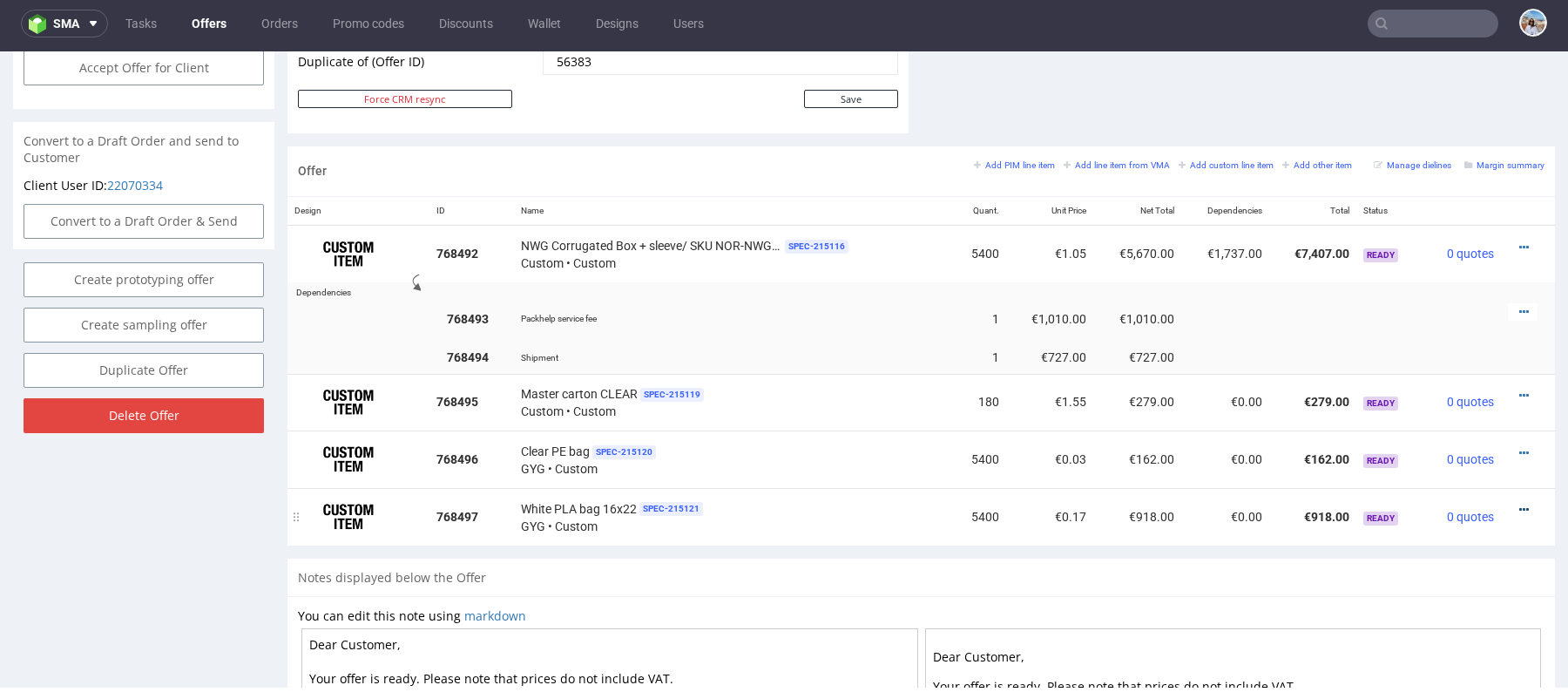
click at [1519, 503] on icon at bounding box center [1524, 509] width 9 height 12
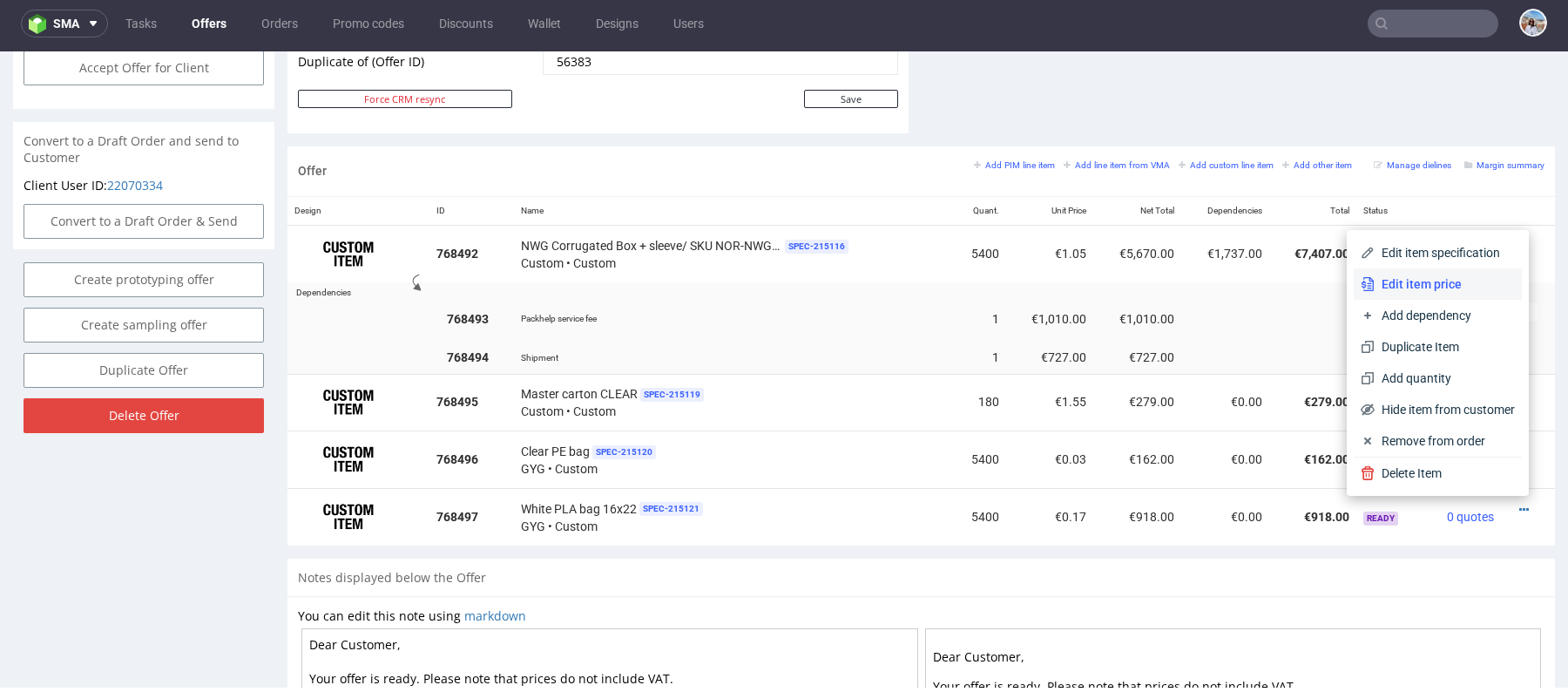
click at [1402, 287] on span "Edit item price" at bounding box center [1445, 284] width 141 height 18
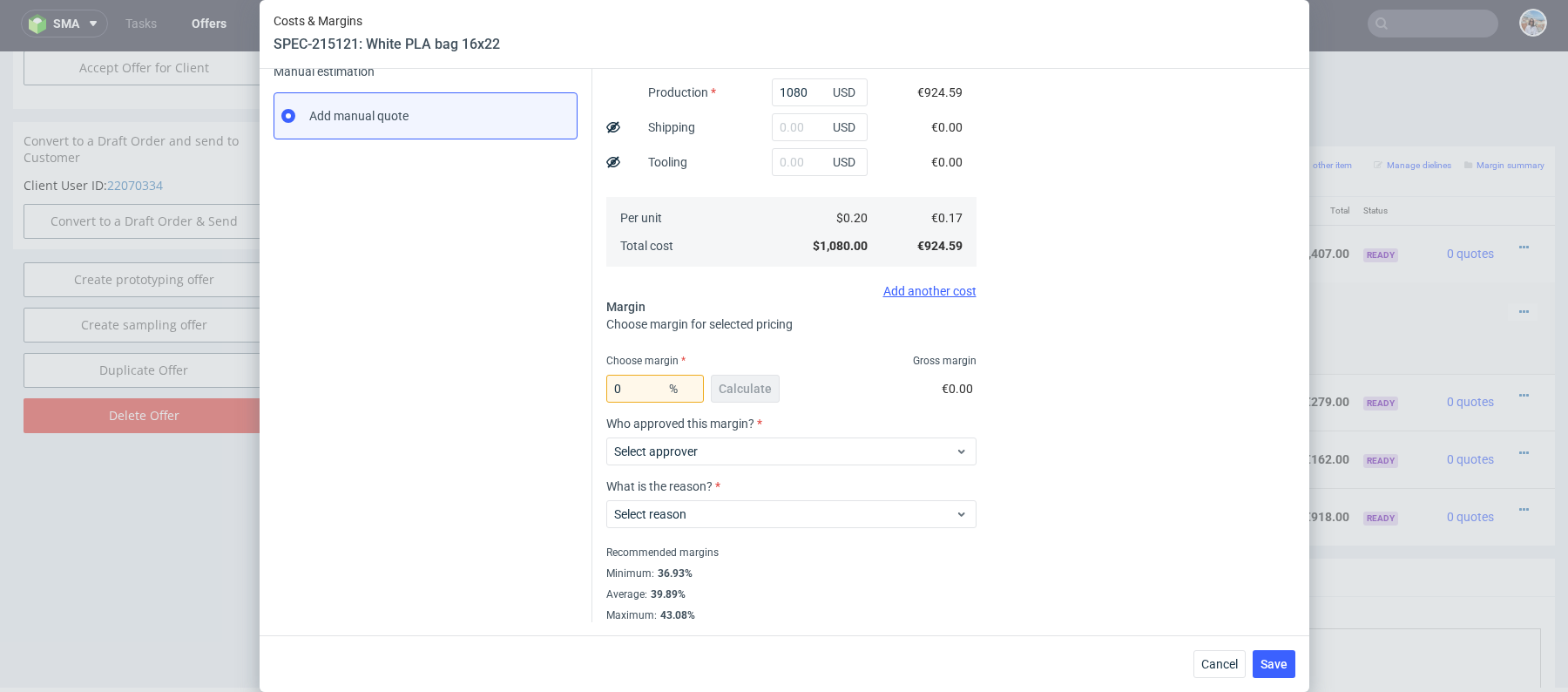
scroll to position [0, 0]
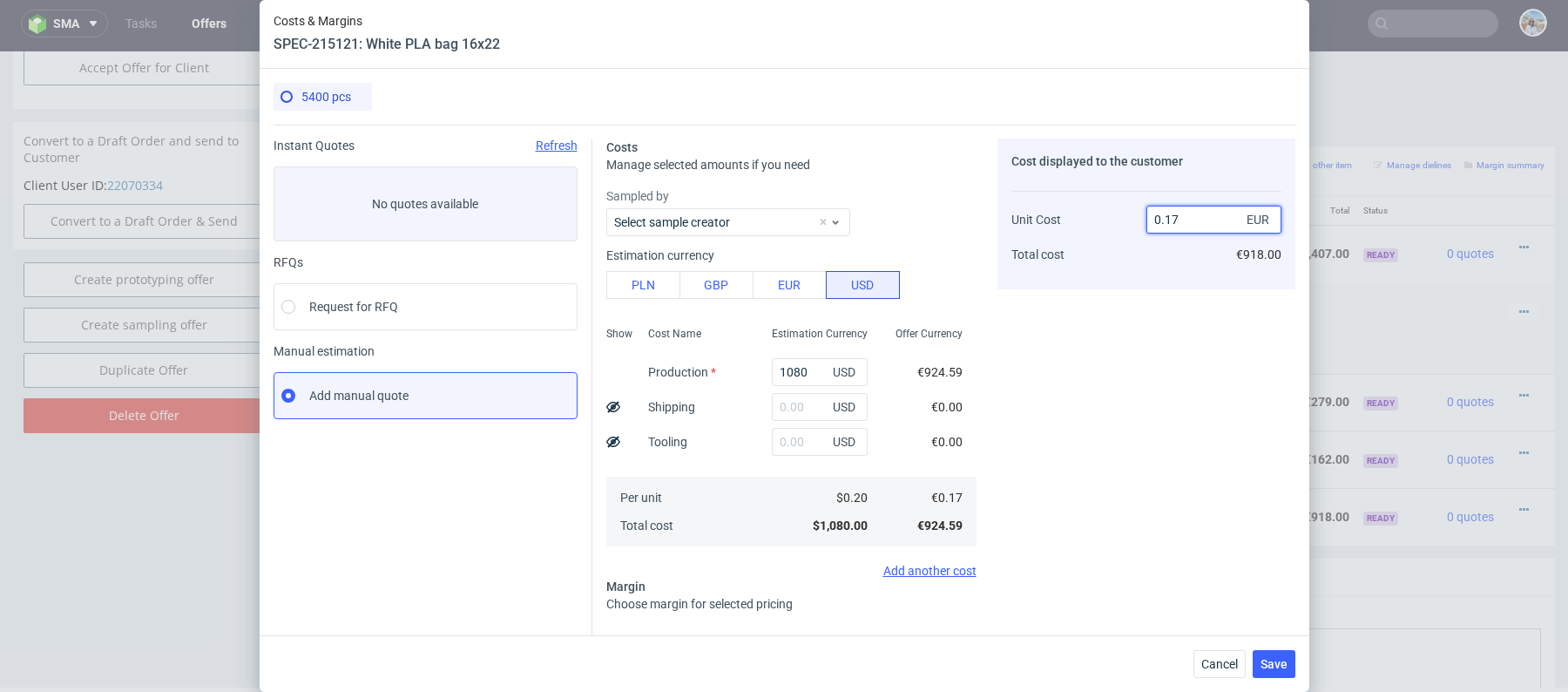
click at [1206, 222] on input "0.17" at bounding box center [1214, 219] width 135 height 28
type input "0.1"
type input "-70.00000000000001"
type input "0.18"
type input "5.555555555555544"
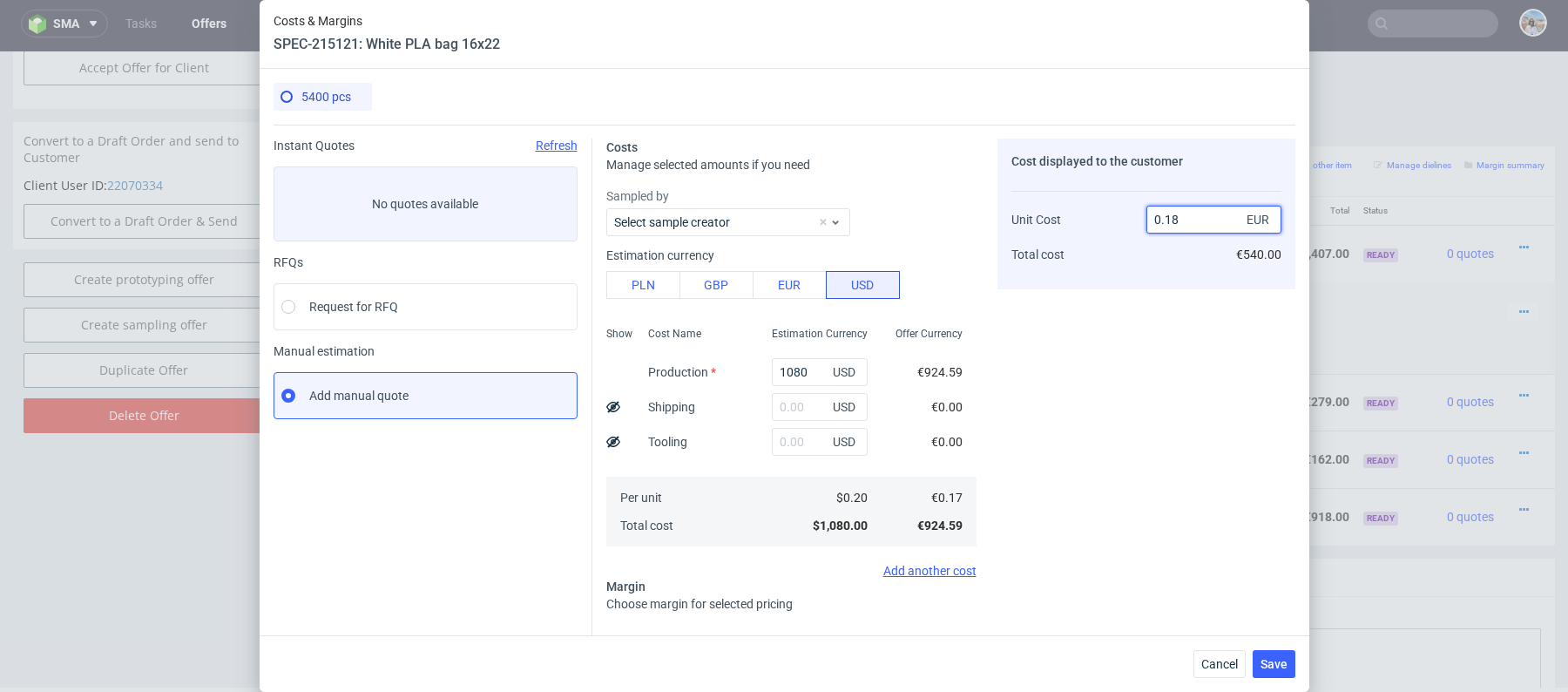
type input "0.18"
click at [1061, 356] on div "Cost displayed to the customer Unit Cost Total cost 0.18 EUR €972.00" at bounding box center [1146, 520] width 298 height 763
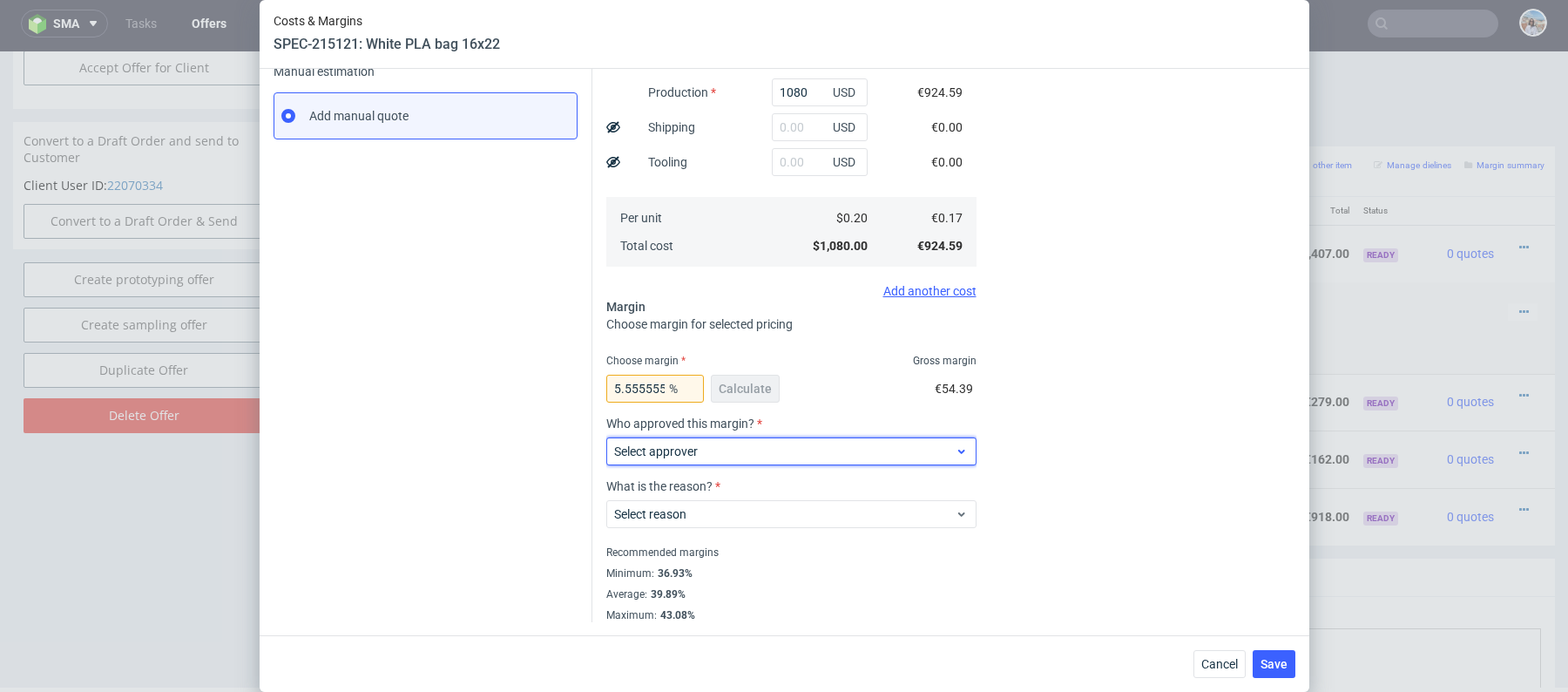
click at [805, 462] on div "Select approver" at bounding box center [791, 451] width 370 height 28
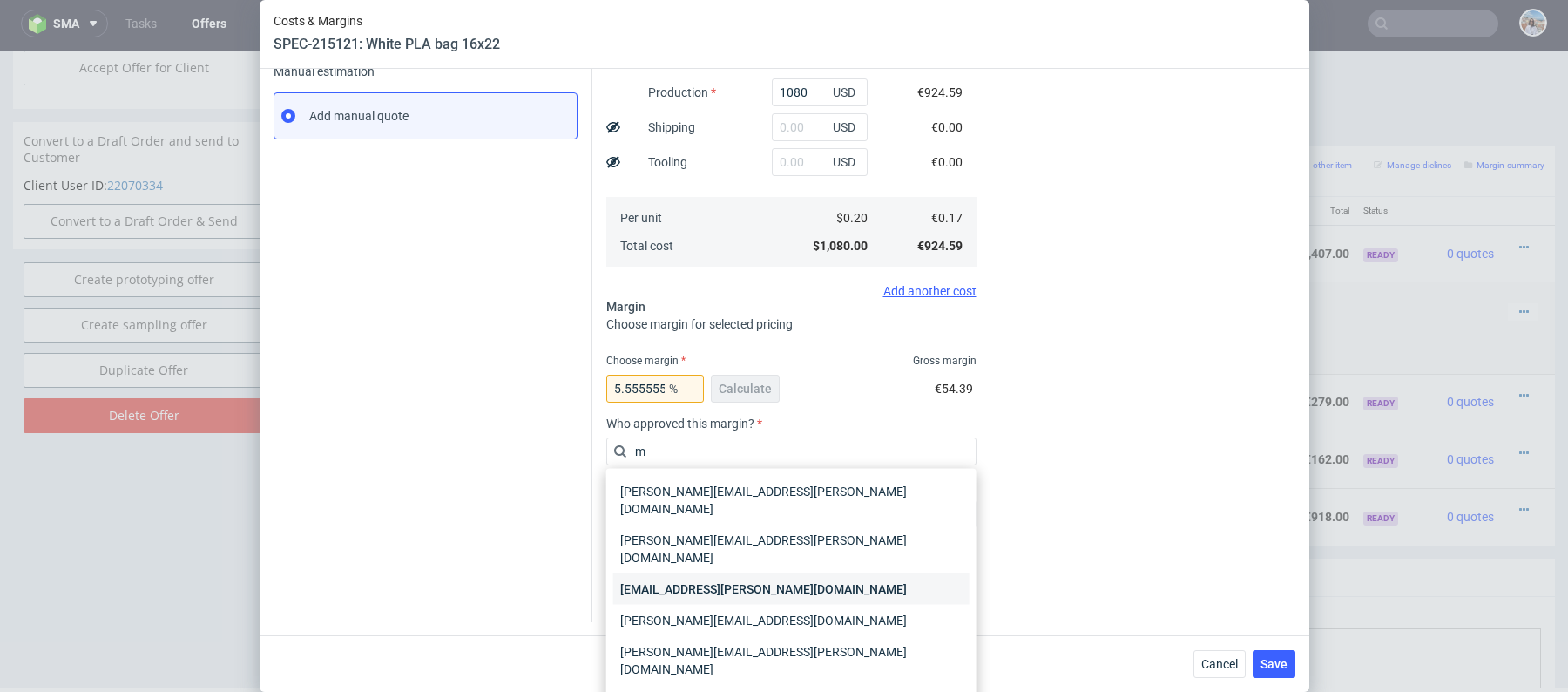
type input "ma"
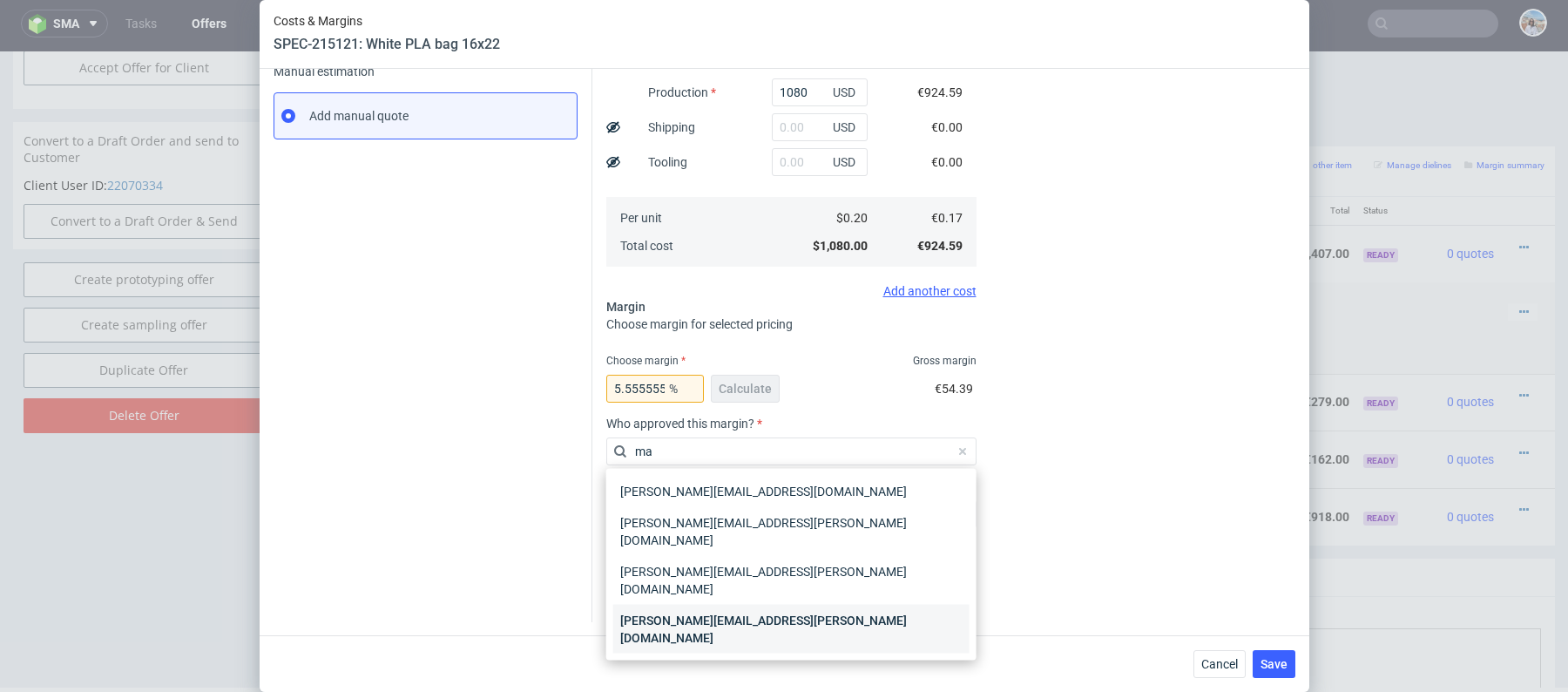
click at [767, 605] on div "[PERSON_NAME][EMAIL_ADDRESS][PERSON_NAME][DOMAIN_NAME]" at bounding box center [791, 629] width 356 height 49
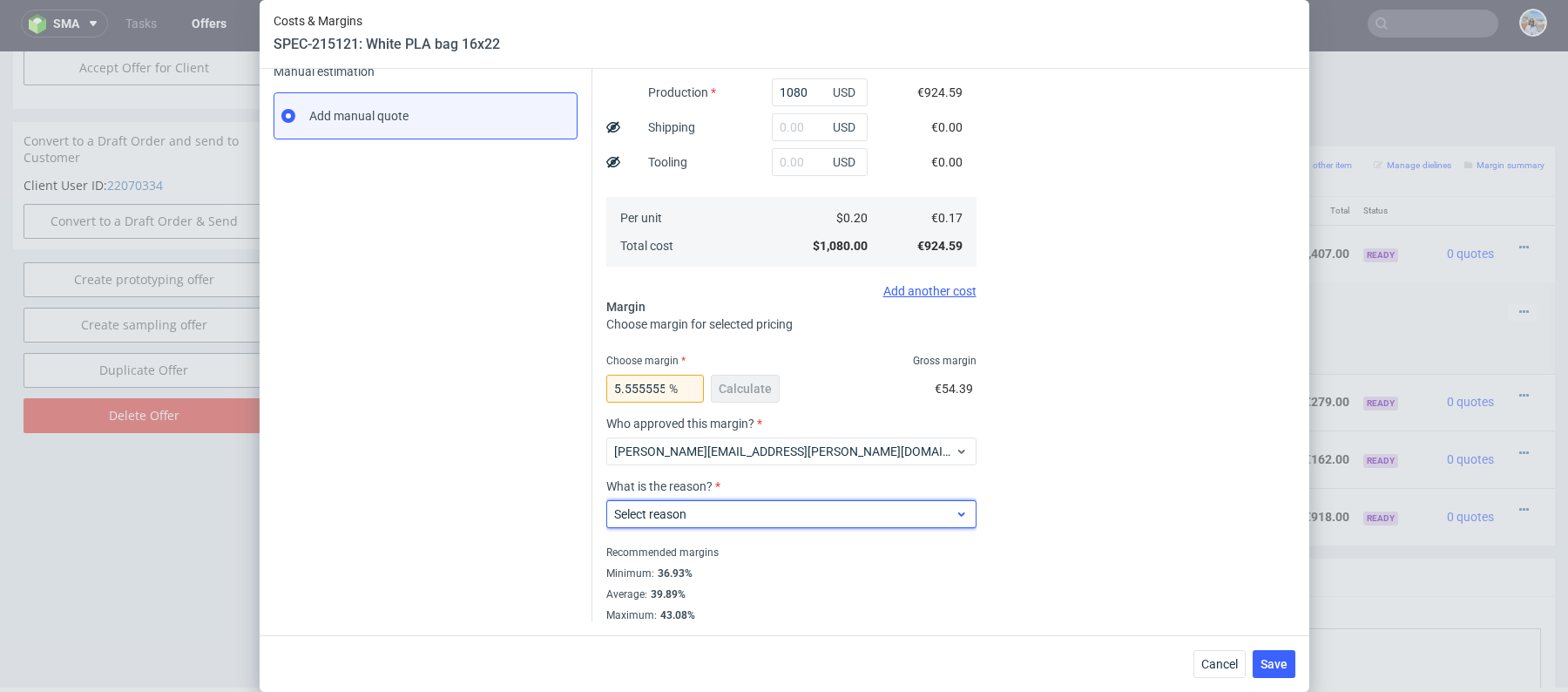
click at [767, 511] on span "Select reason" at bounding box center [784, 513] width 341 height 18
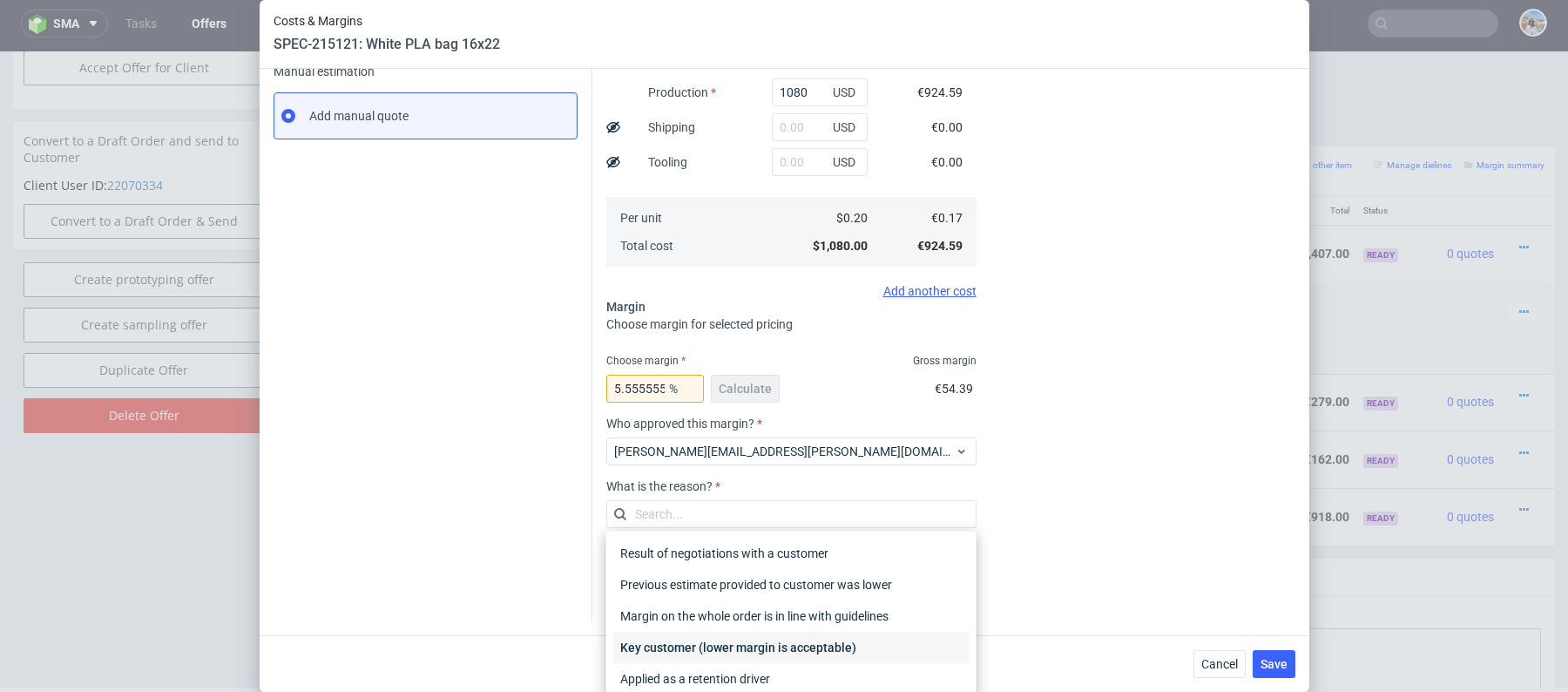
click at [789, 648] on div "Key customer (lower margin is acceptable)" at bounding box center [791, 648] width 356 height 31
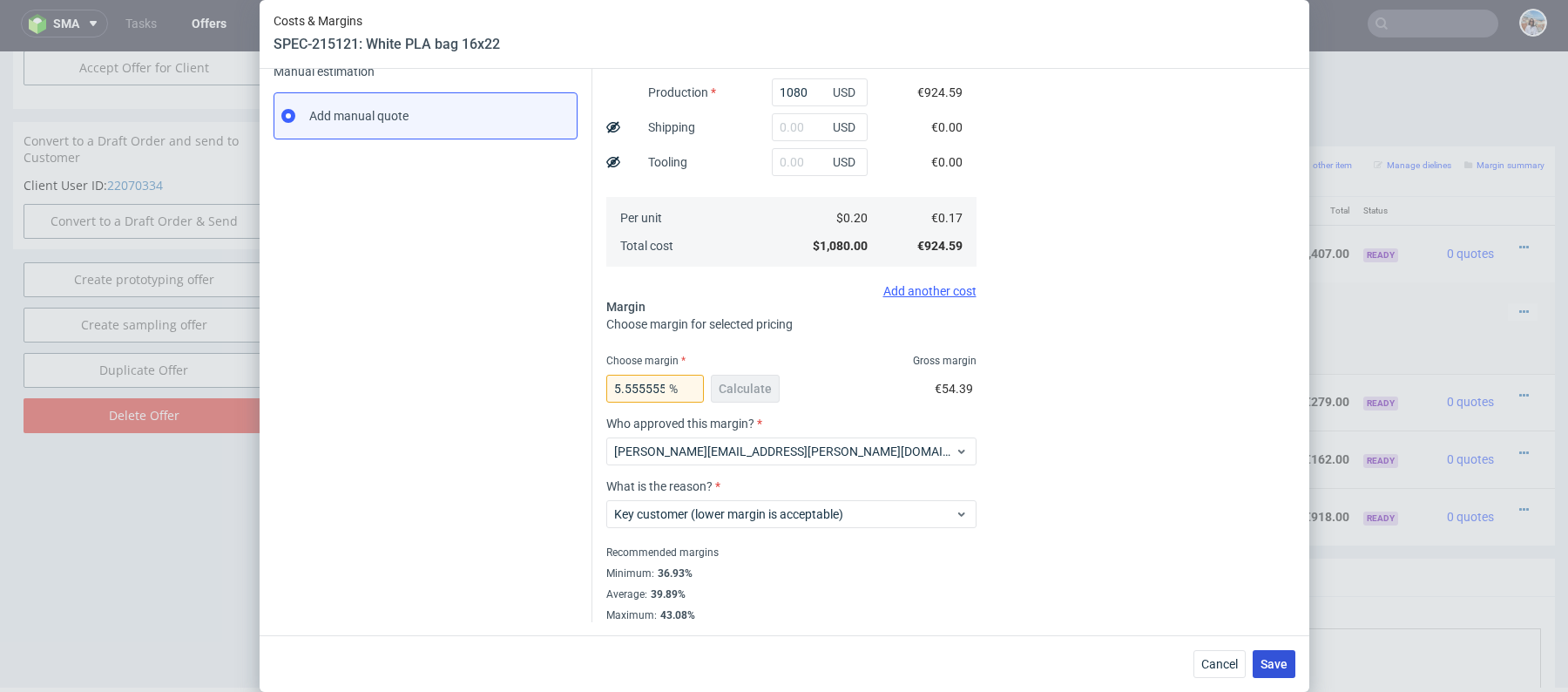
click at [1288, 667] on button "Save" at bounding box center [1274, 663] width 43 height 28
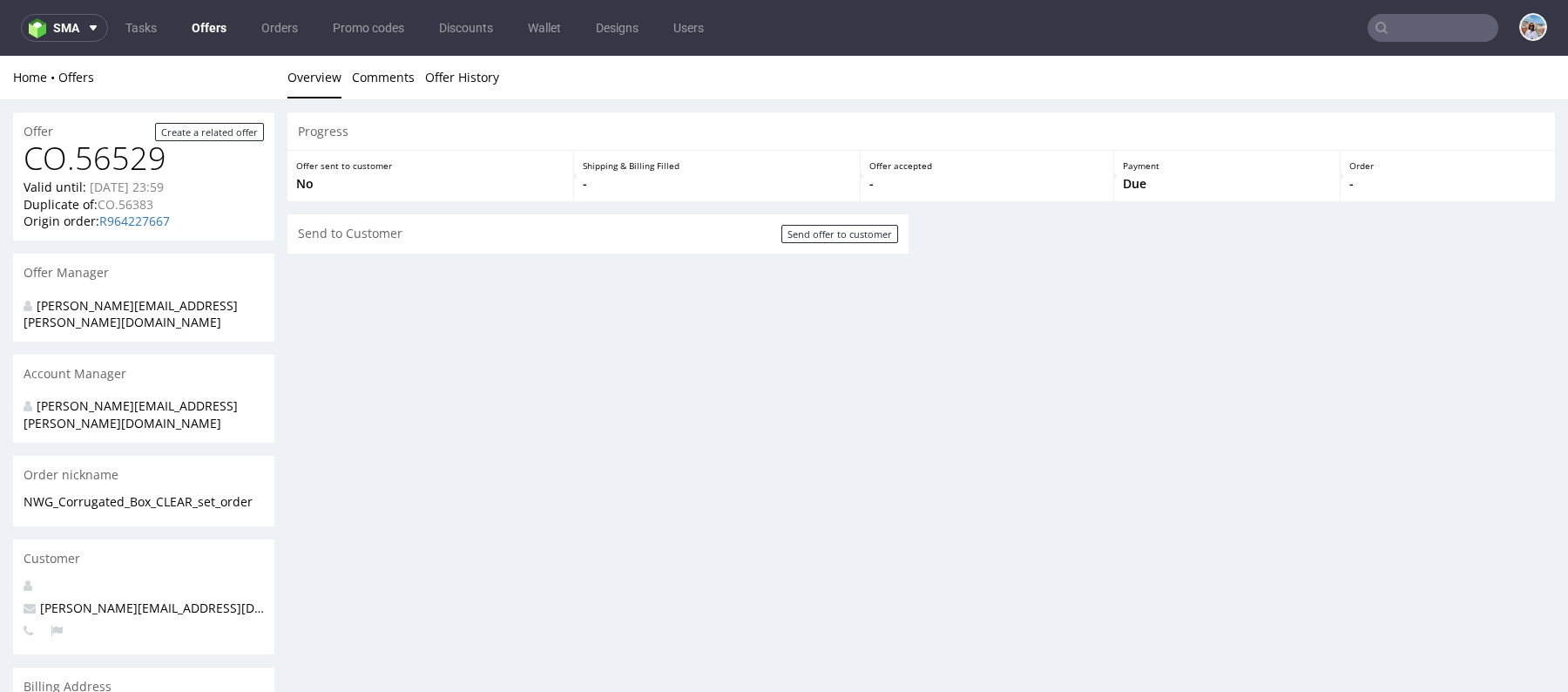
scroll to position [0, 0]
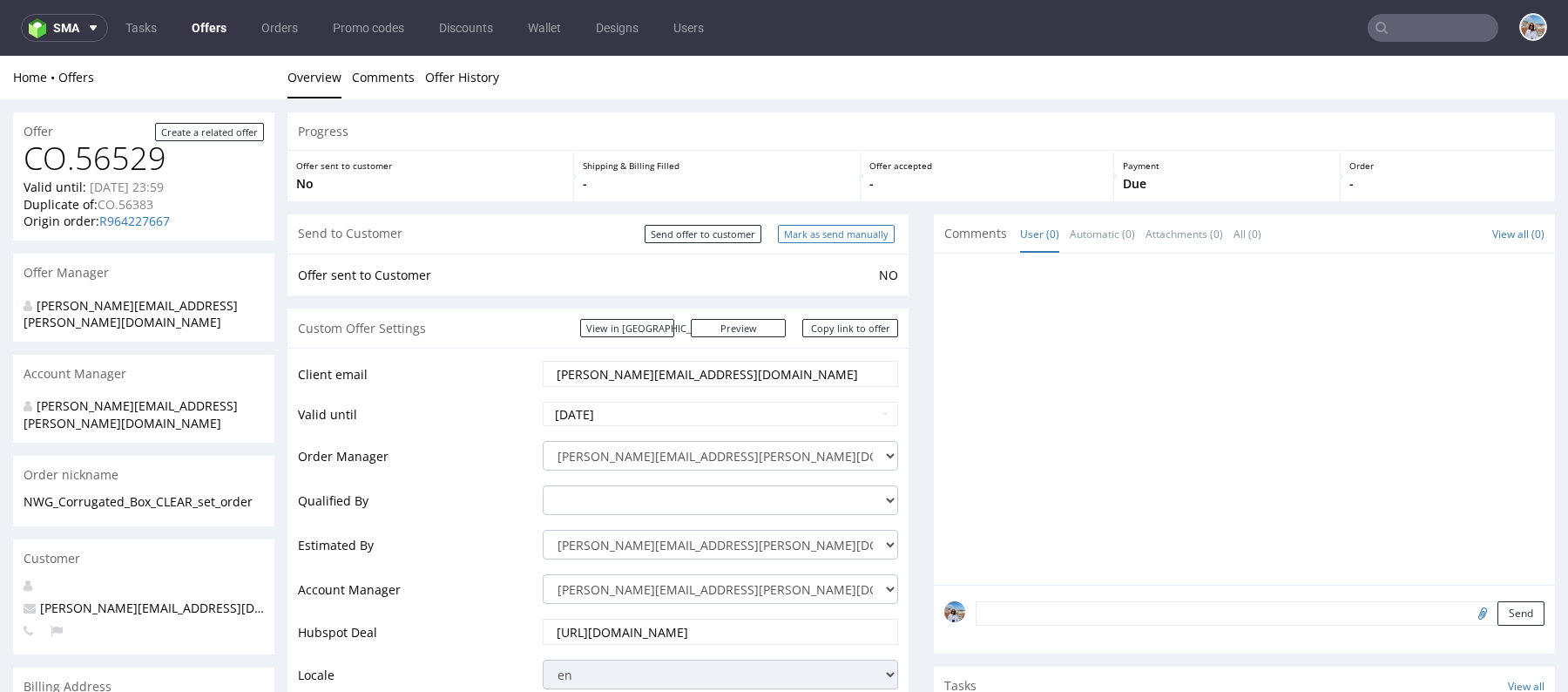
click at [801, 231] on input "Mark as send manually" at bounding box center [836, 234] width 117 height 19
type input "In progress..."
click at [844, 331] on link "Copy link to offer" at bounding box center [850, 328] width 96 height 19
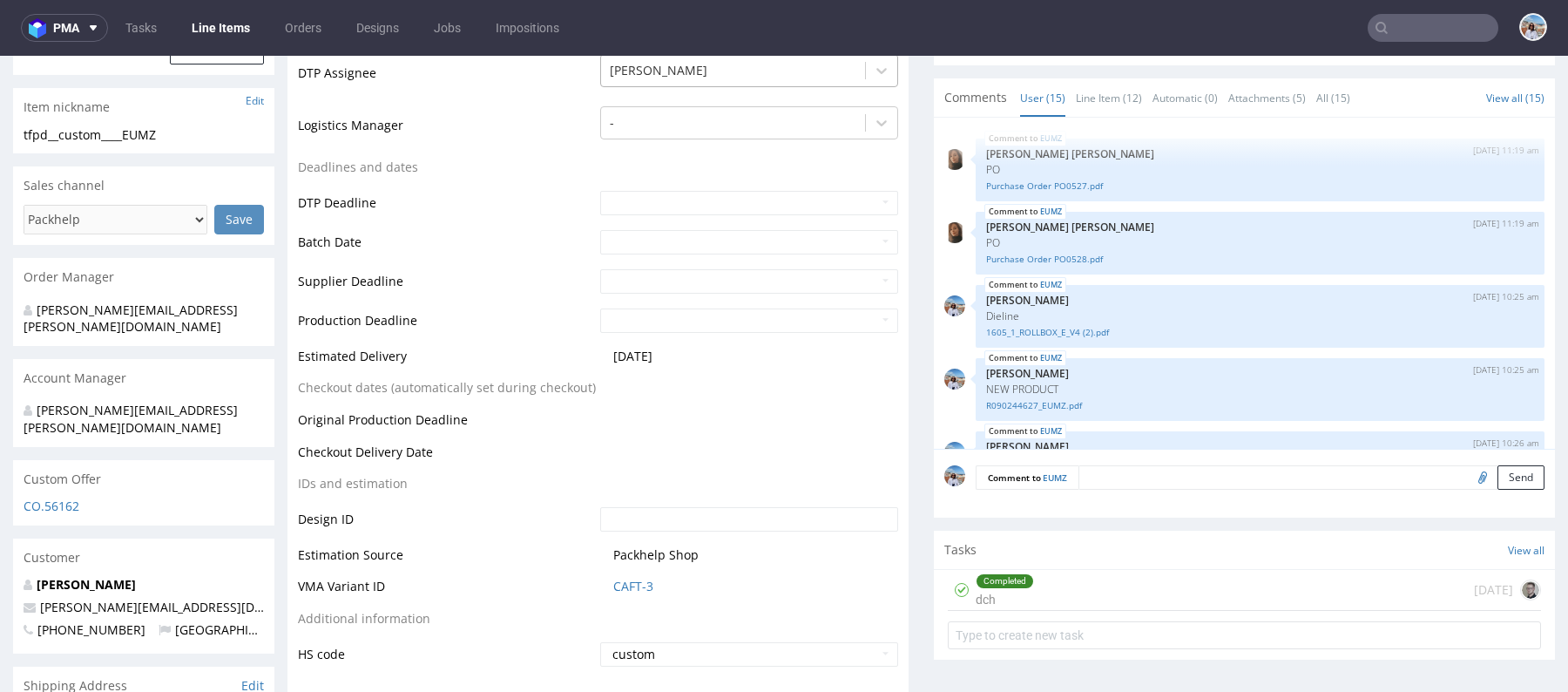
scroll to position [1063, 0]
